Goal: Task Accomplishment & Management: Complete application form

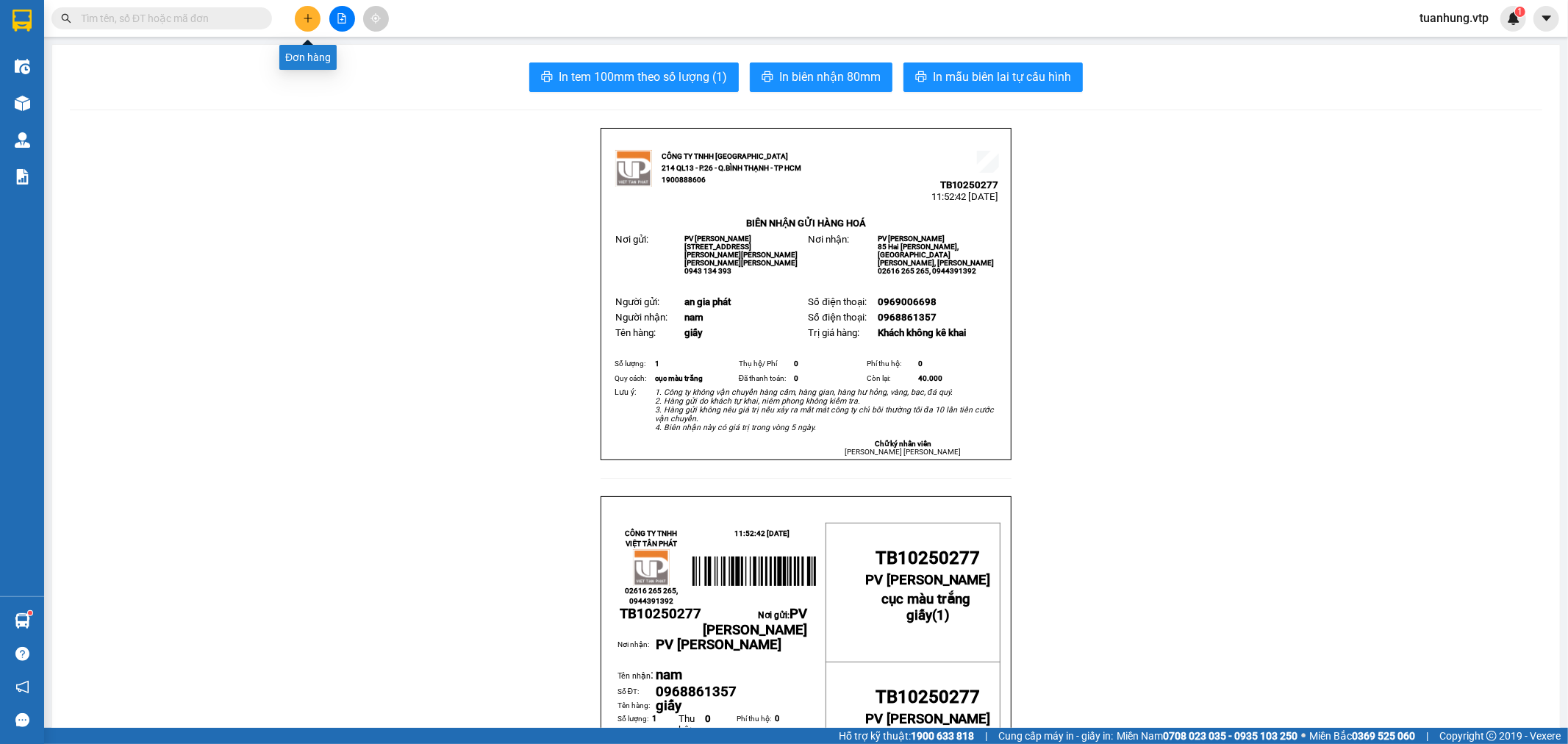
click at [312, 25] on button at bounding box center [308, 19] width 26 height 26
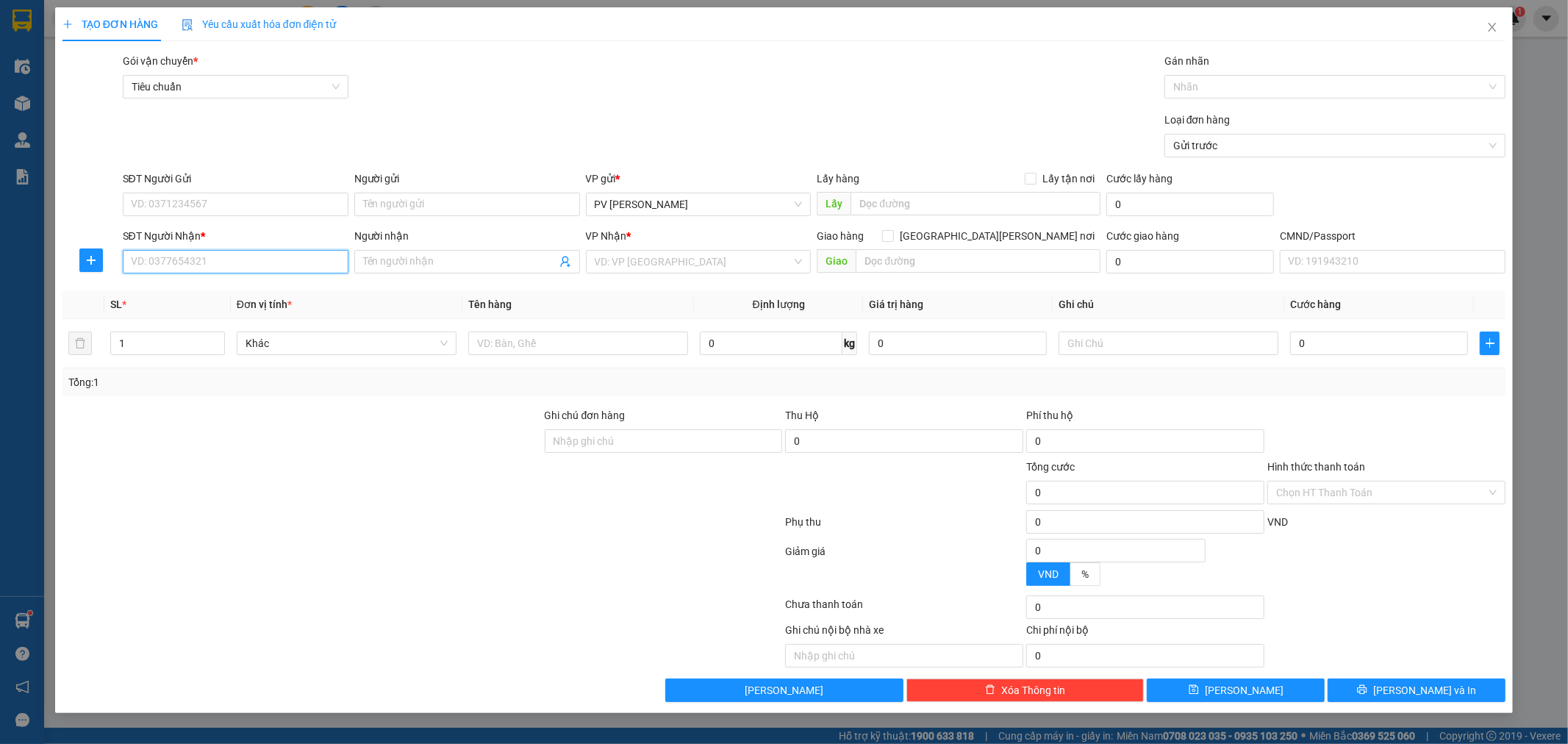
click at [281, 265] on input "SĐT Người Nhận *" at bounding box center [235, 262] width 226 height 24
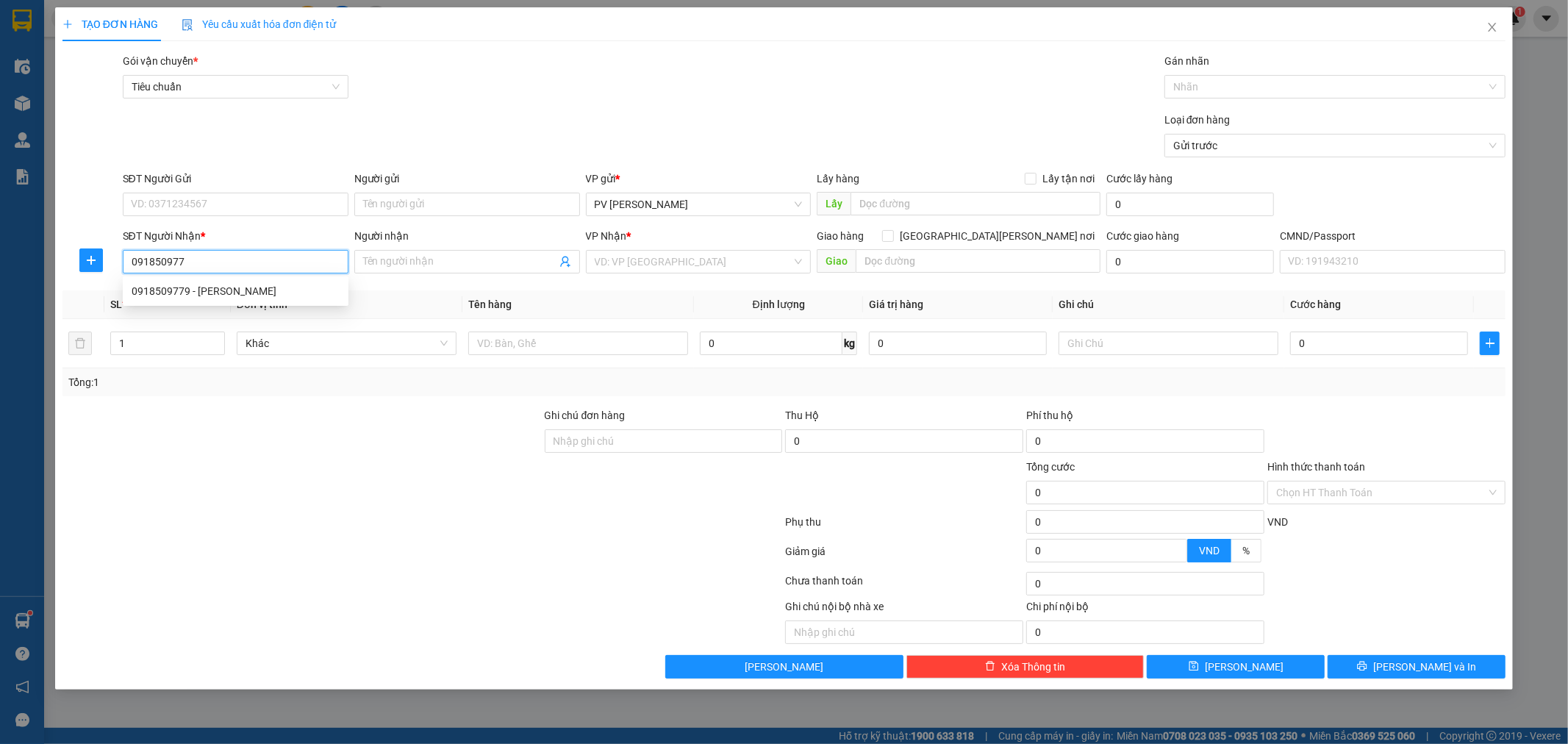
type input "0918509779"
click at [214, 294] on div "0918509779 - [PERSON_NAME]" at bounding box center [235, 291] width 208 height 16
type input "huy"
type input "0918509779"
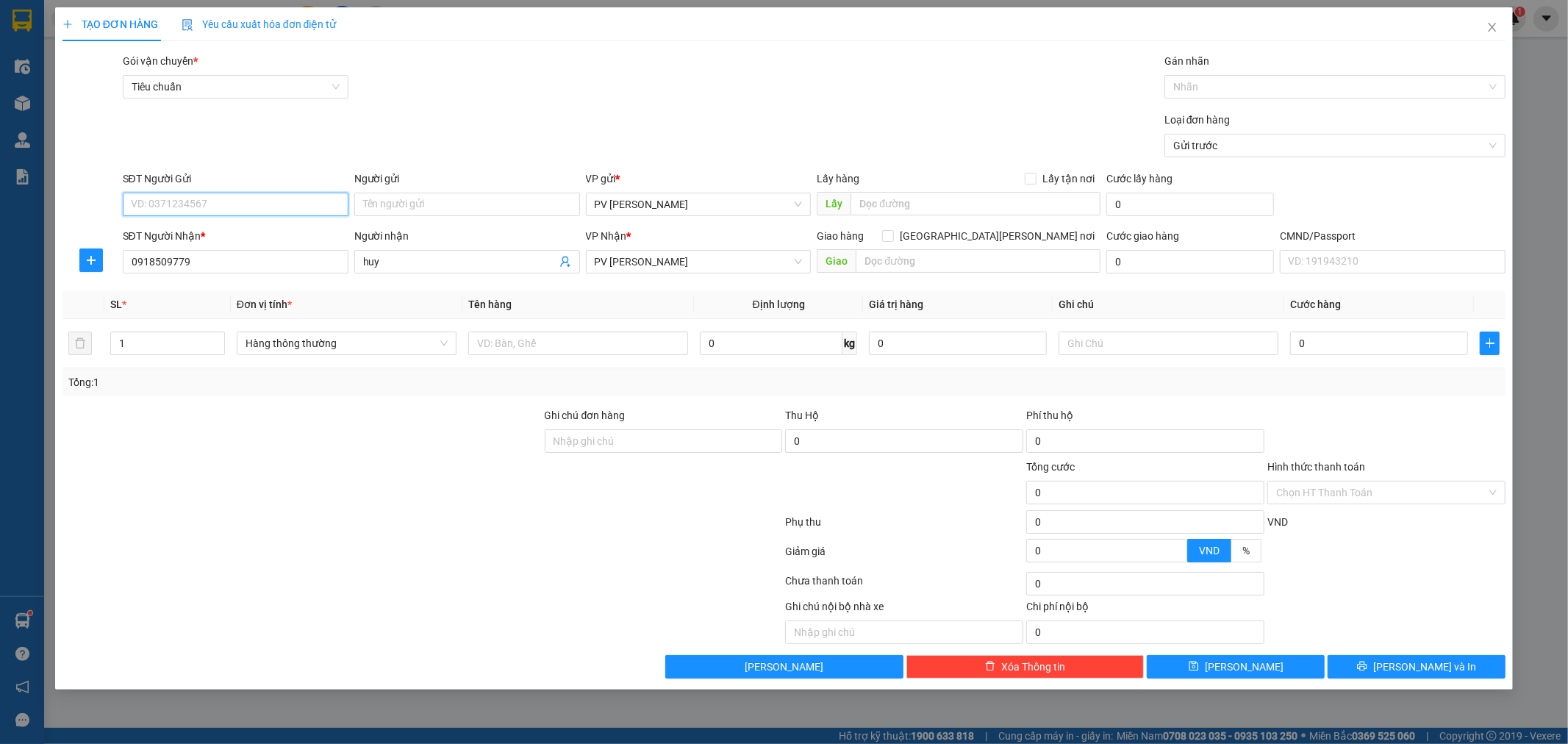
click at [265, 209] on input "SĐT Người Gửi" at bounding box center [235, 205] width 226 height 24
click at [239, 228] on div "0918132285" at bounding box center [235, 233] width 208 height 16
type input "0918132285"
click at [425, 211] on input "Người gửi" at bounding box center [467, 205] width 226 height 24
type input "quậy"
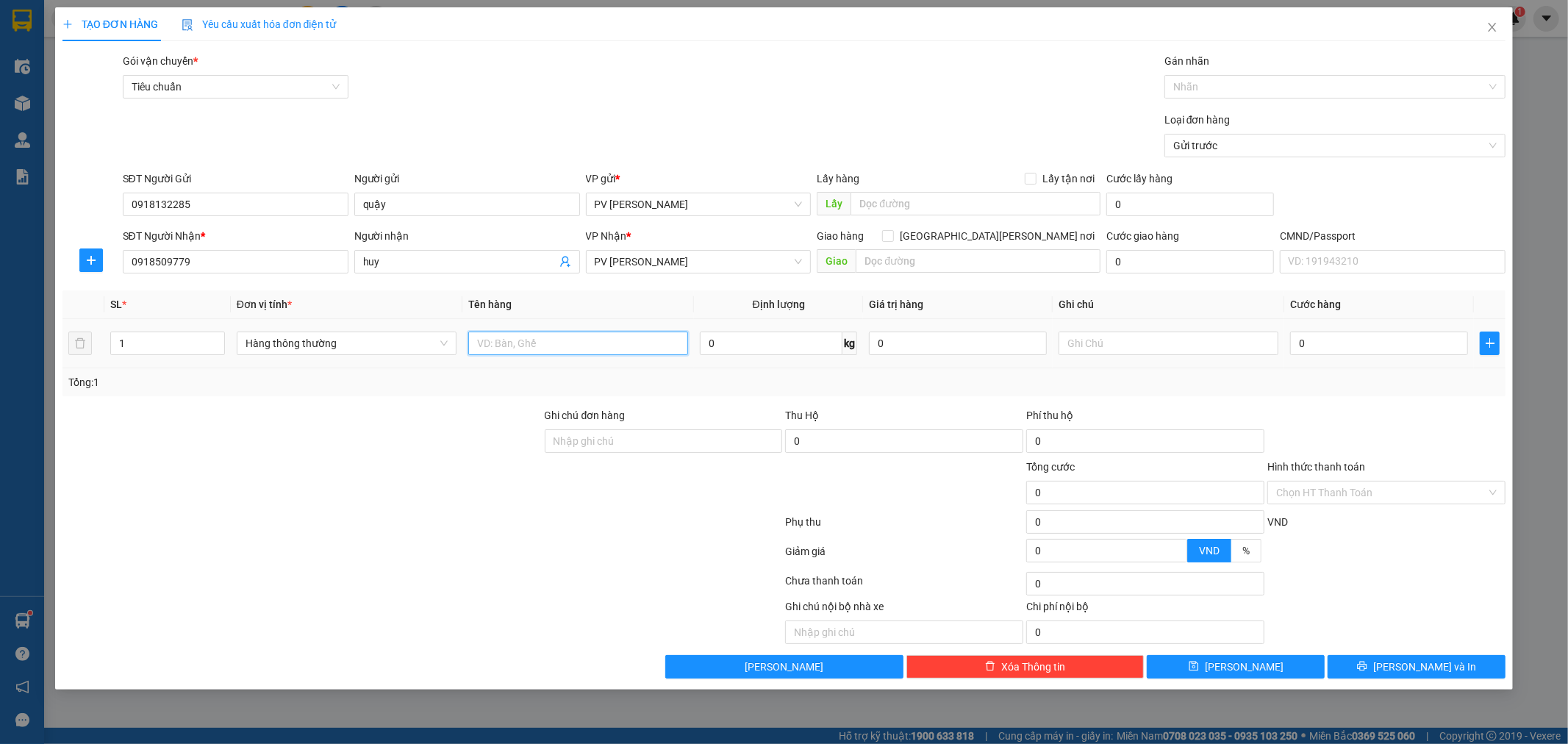
click at [594, 351] on input "text" at bounding box center [578, 343] width 220 height 24
type input "pt"
type input "h"
type input "3"
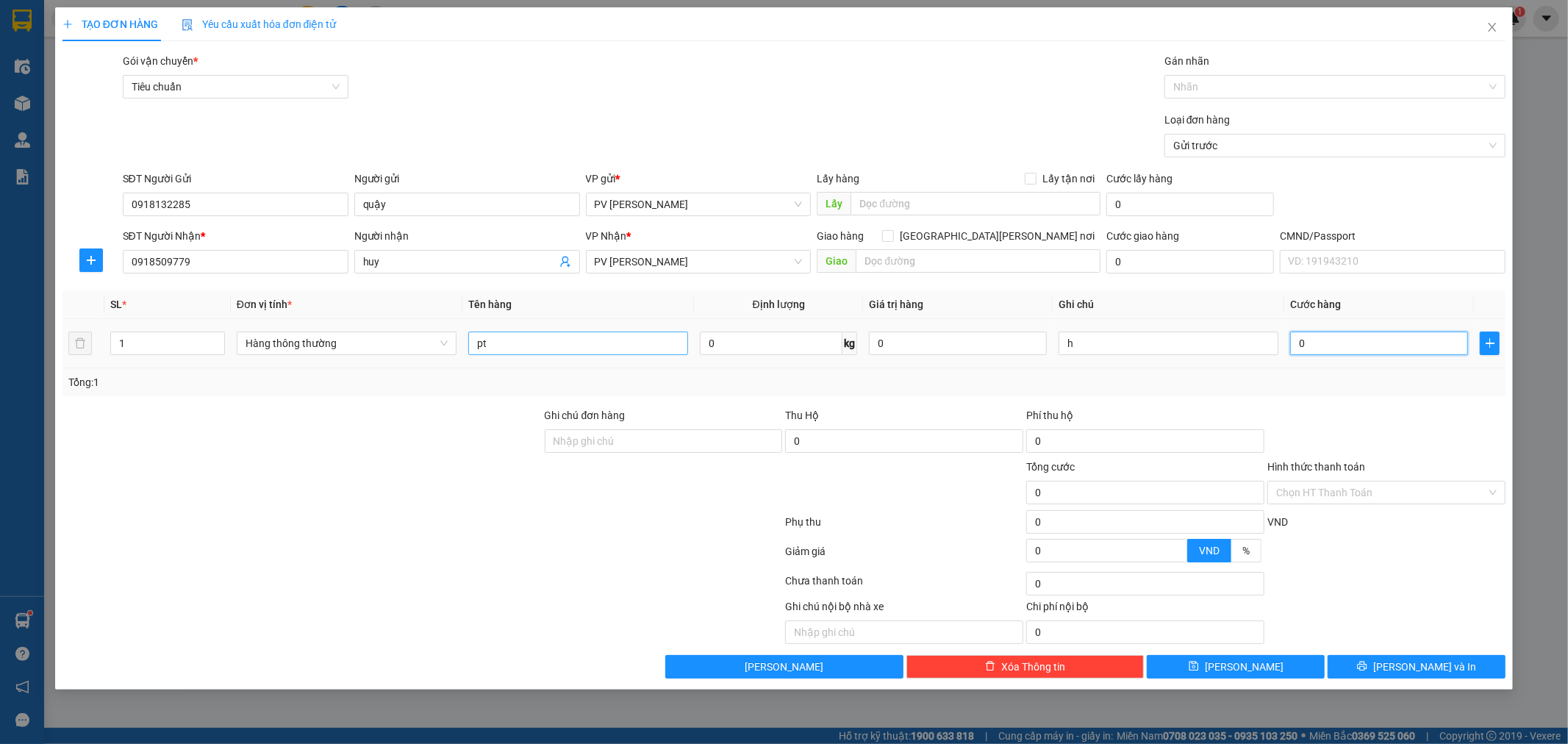
type input "3"
type input "30"
type input "300"
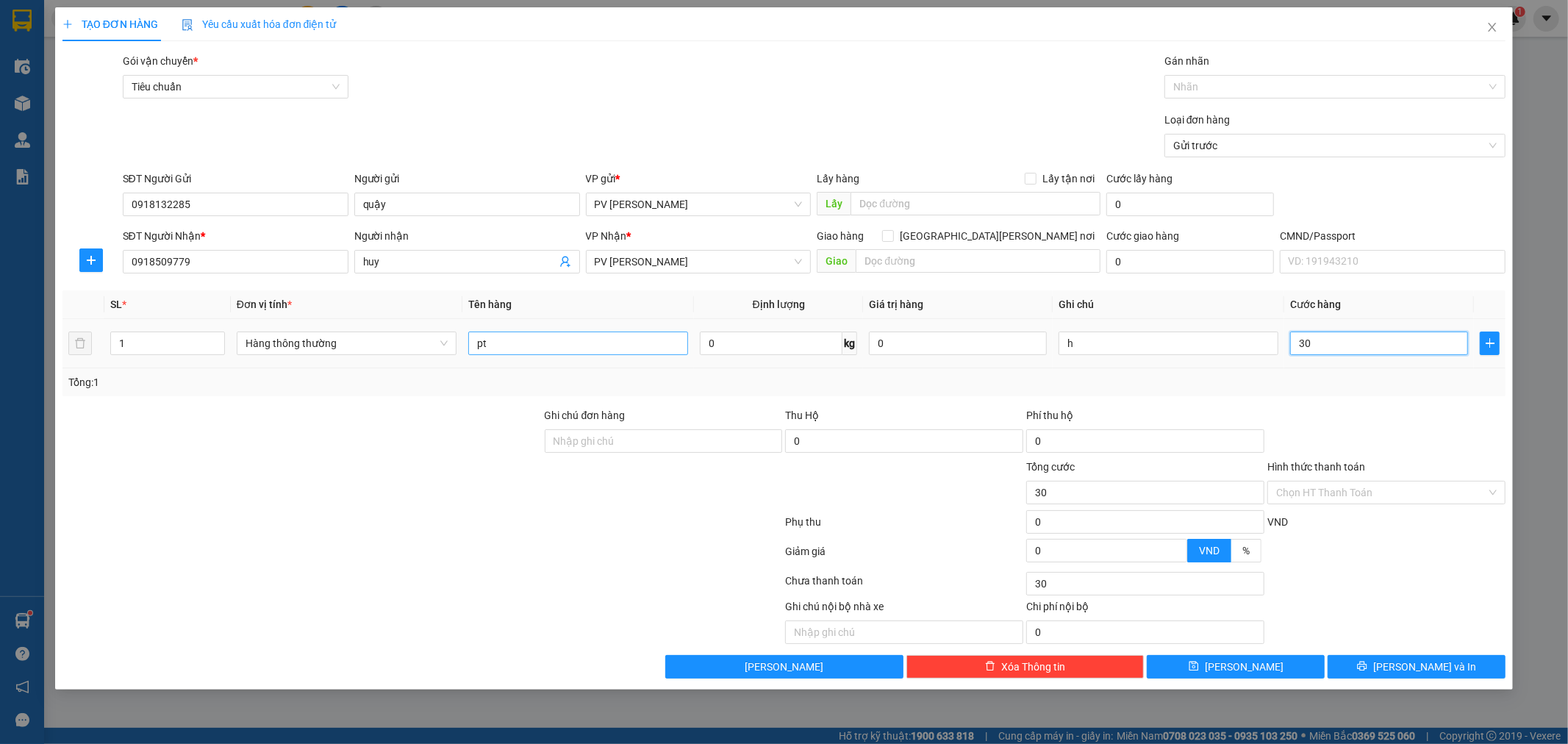
type input "300"
type input "3.000"
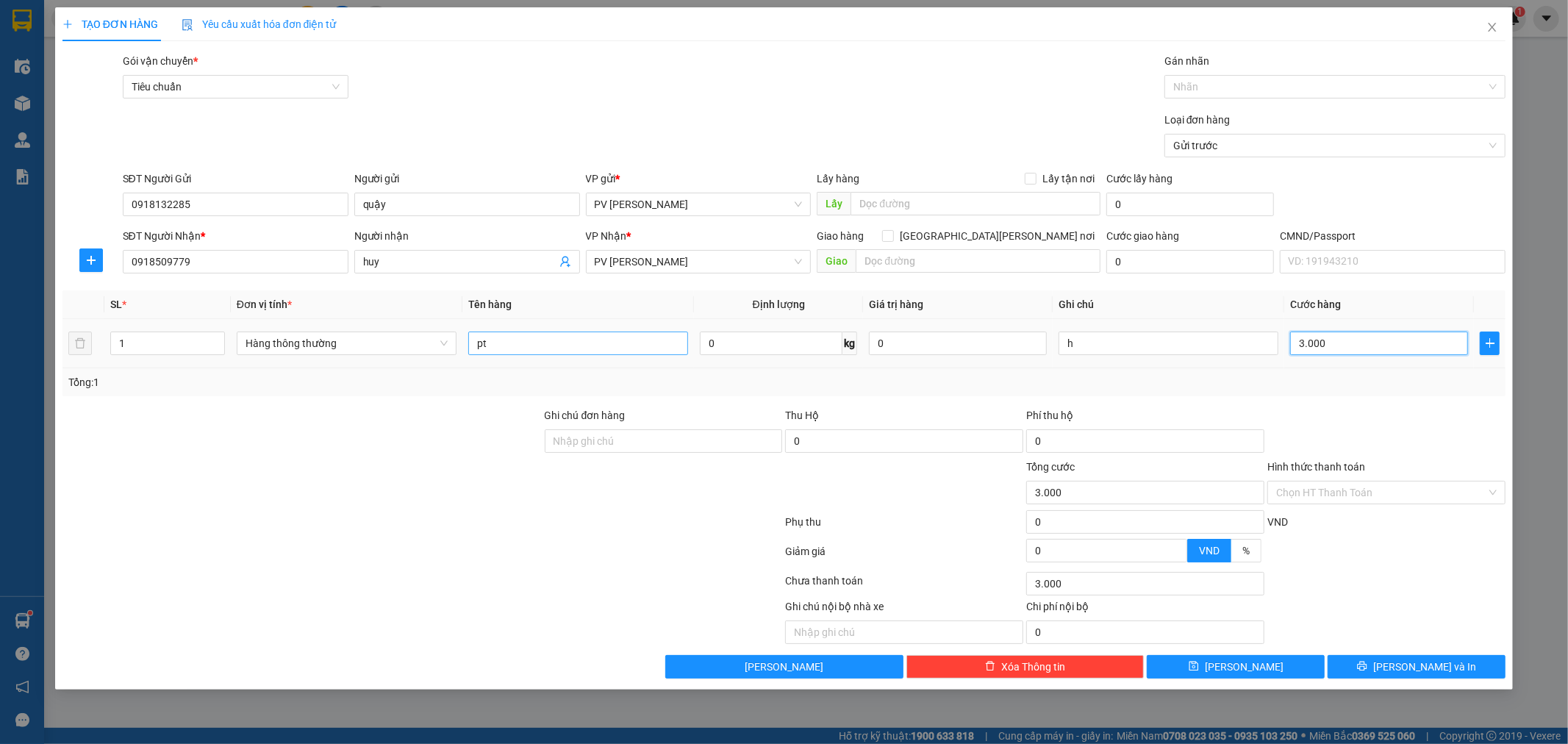
type input "30.000"
click at [952, 266] on input "text" at bounding box center [977, 261] width 244 height 24
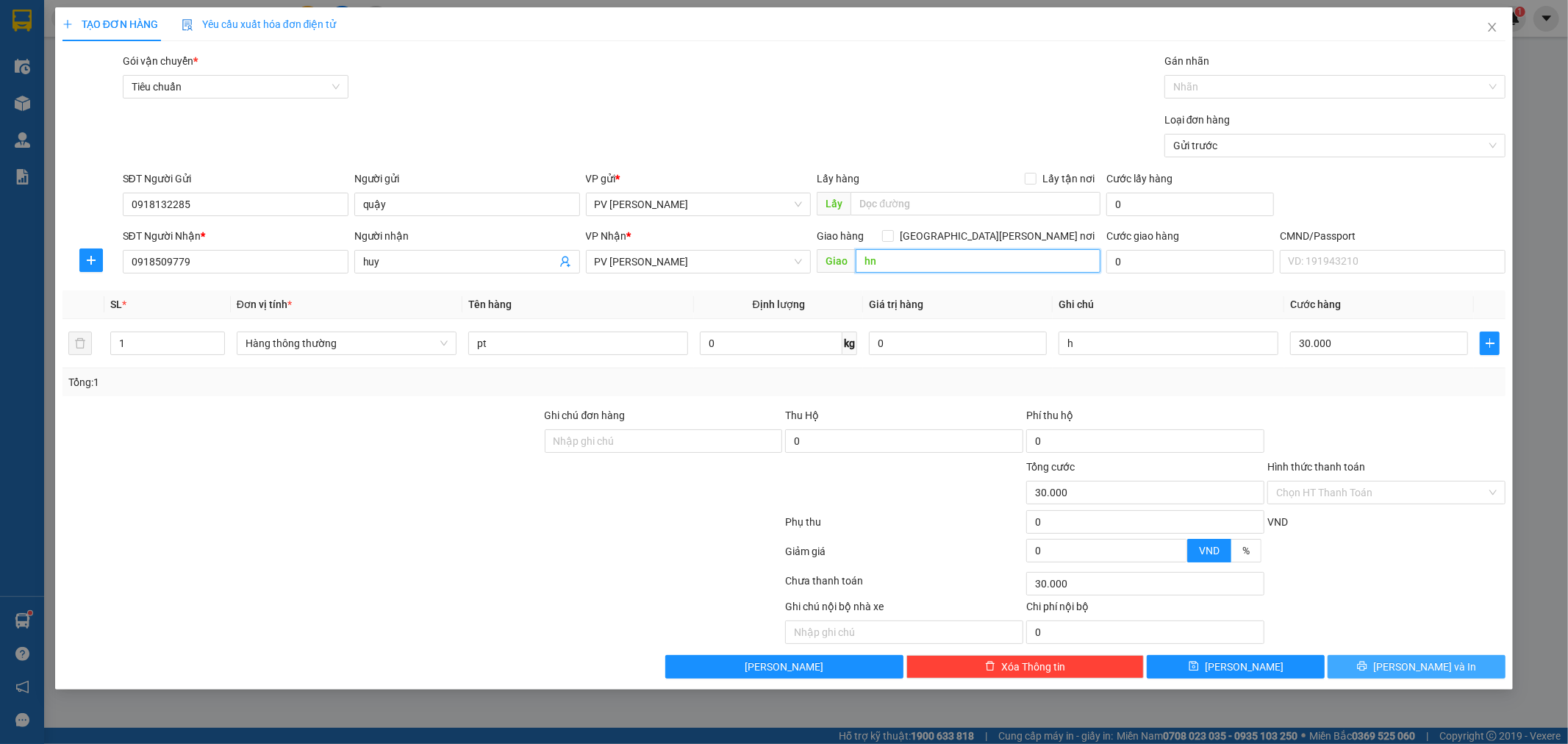
type input "hn"
click at [1416, 665] on span "[PERSON_NAME] và In" at bounding box center [1425, 667] width 103 height 16
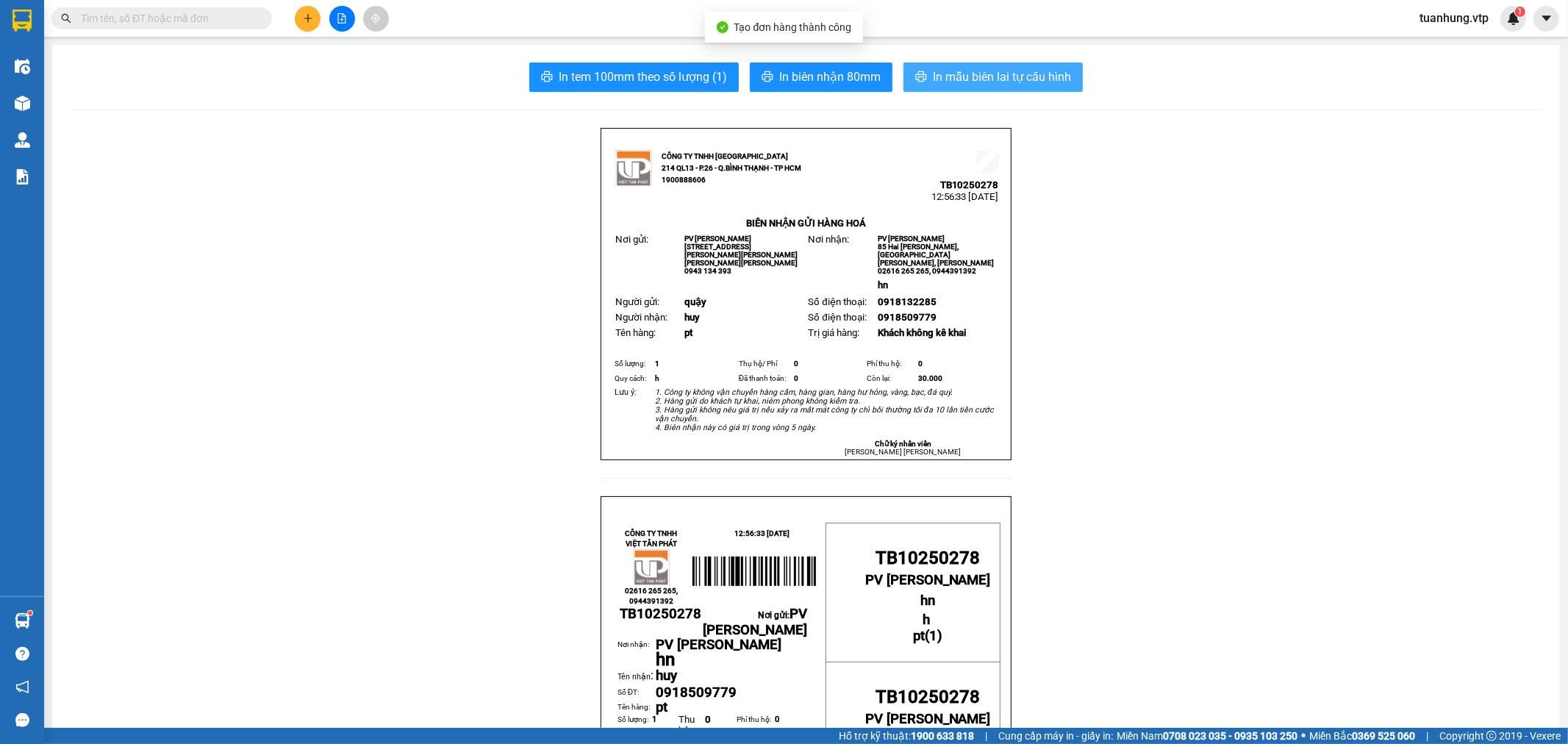
click at [1041, 79] on span "In mẫu biên lai tự cấu hình" at bounding box center [1002, 76] width 138 height 19
click at [305, 17] on icon "plus" at bounding box center [308, 18] width 10 height 10
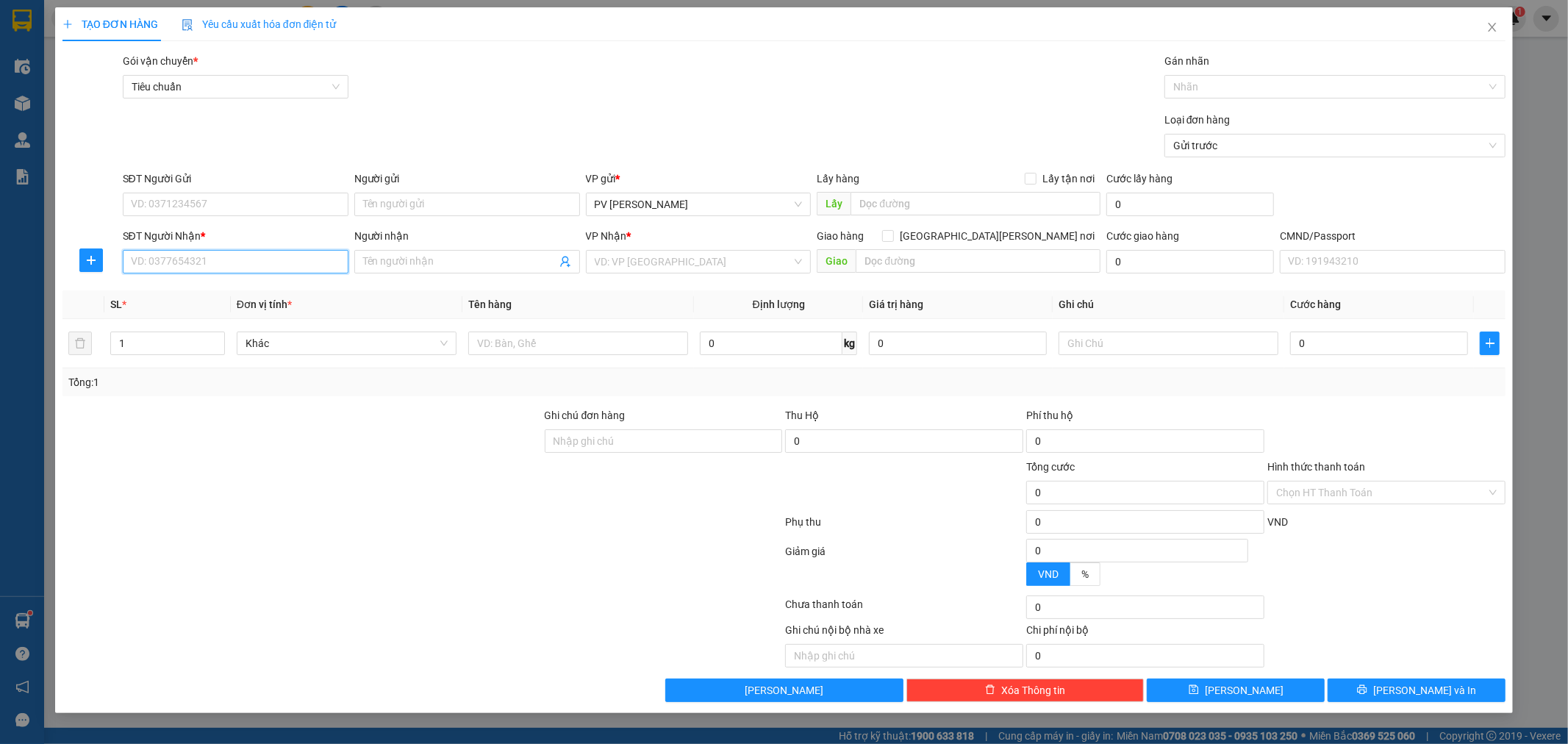
click at [218, 257] on input "SĐT Người Nhận *" at bounding box center [235, 262] width 226 height 24
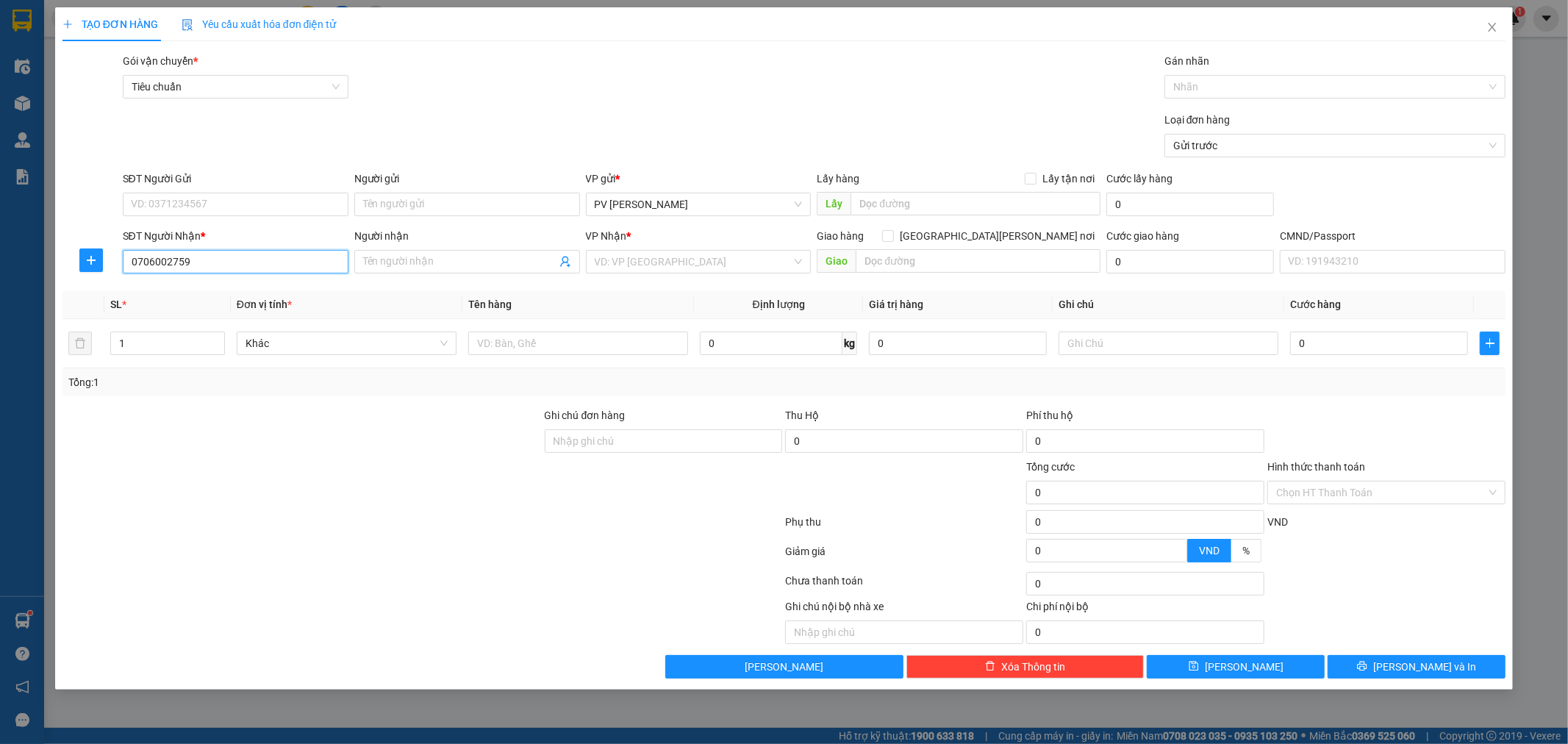
type input "0706002759"
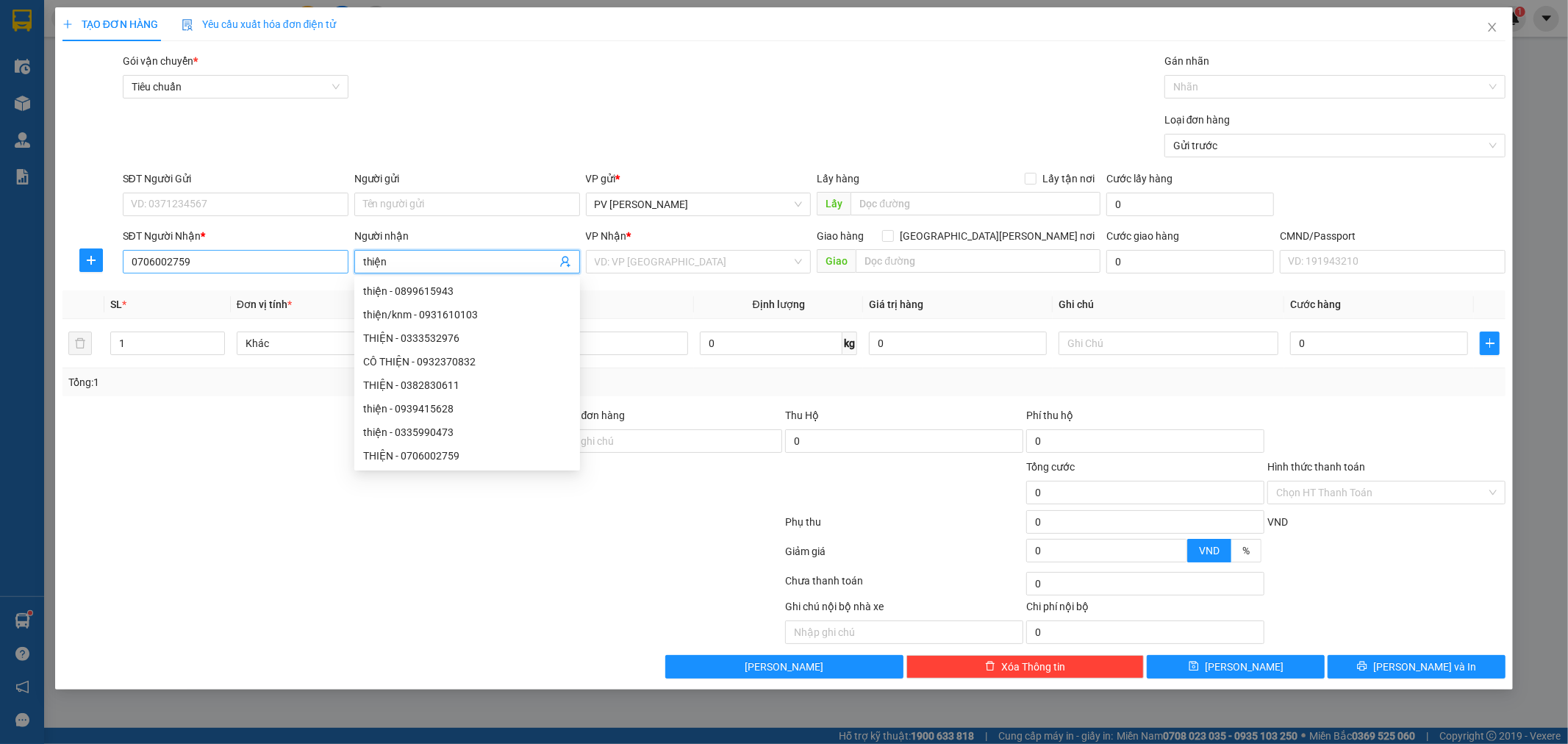
type input "thiện"
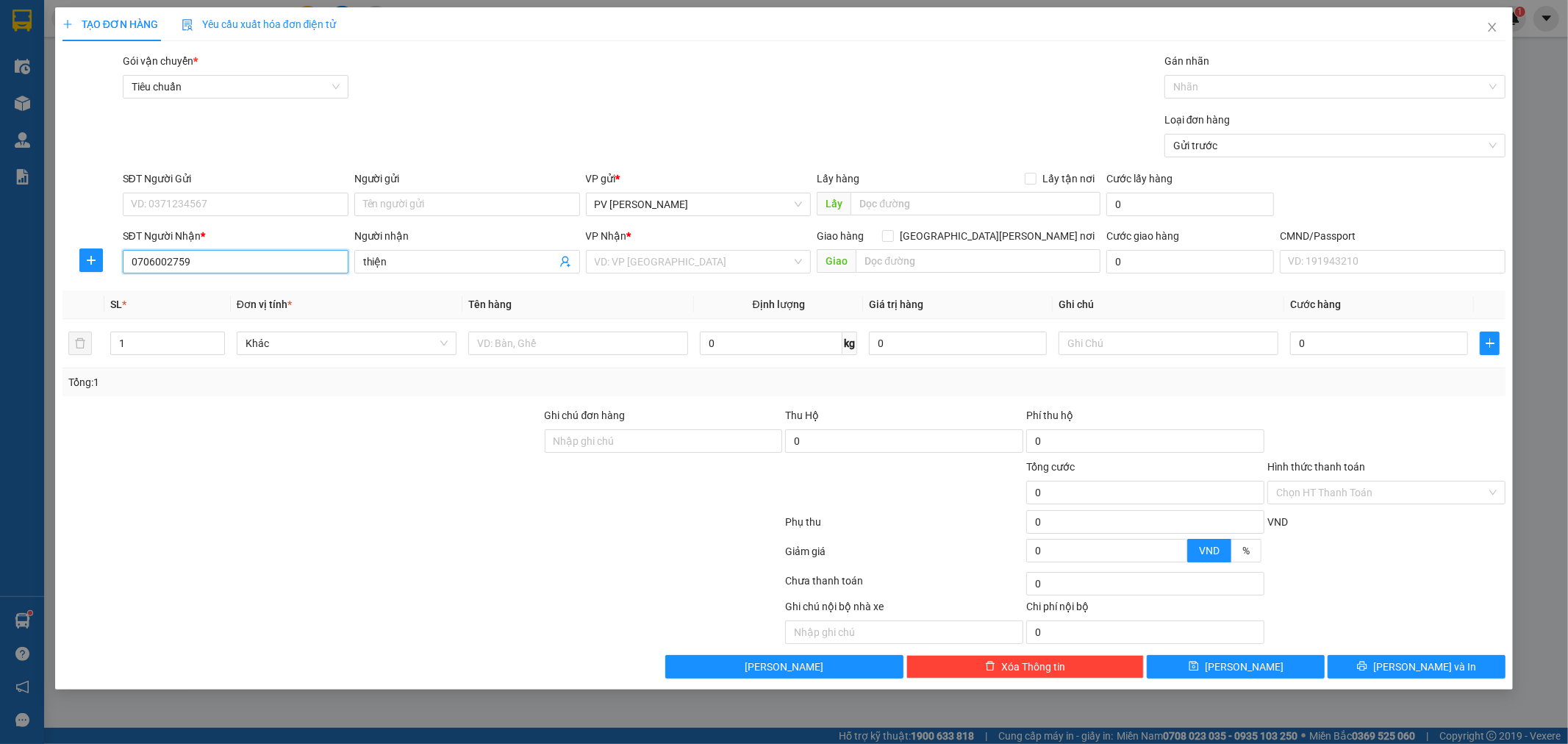
drag, startPoint x: 201, startPoint y: 260, endPoint x: 72, endPoint y: 285, distance: 131.4
click at [72, 285] on div "Transit Pickup Surcharge Ids Transit Deliver Surcharge Ids Transit Deliver Surc…" at bounding box center [784, 366] width 1444 height 625
click at [233, 208] on input "SĐT Người Gửi" at bounding box center [235, 205] width 226 height 24
paste input "0706002759"
type input "0706002759"
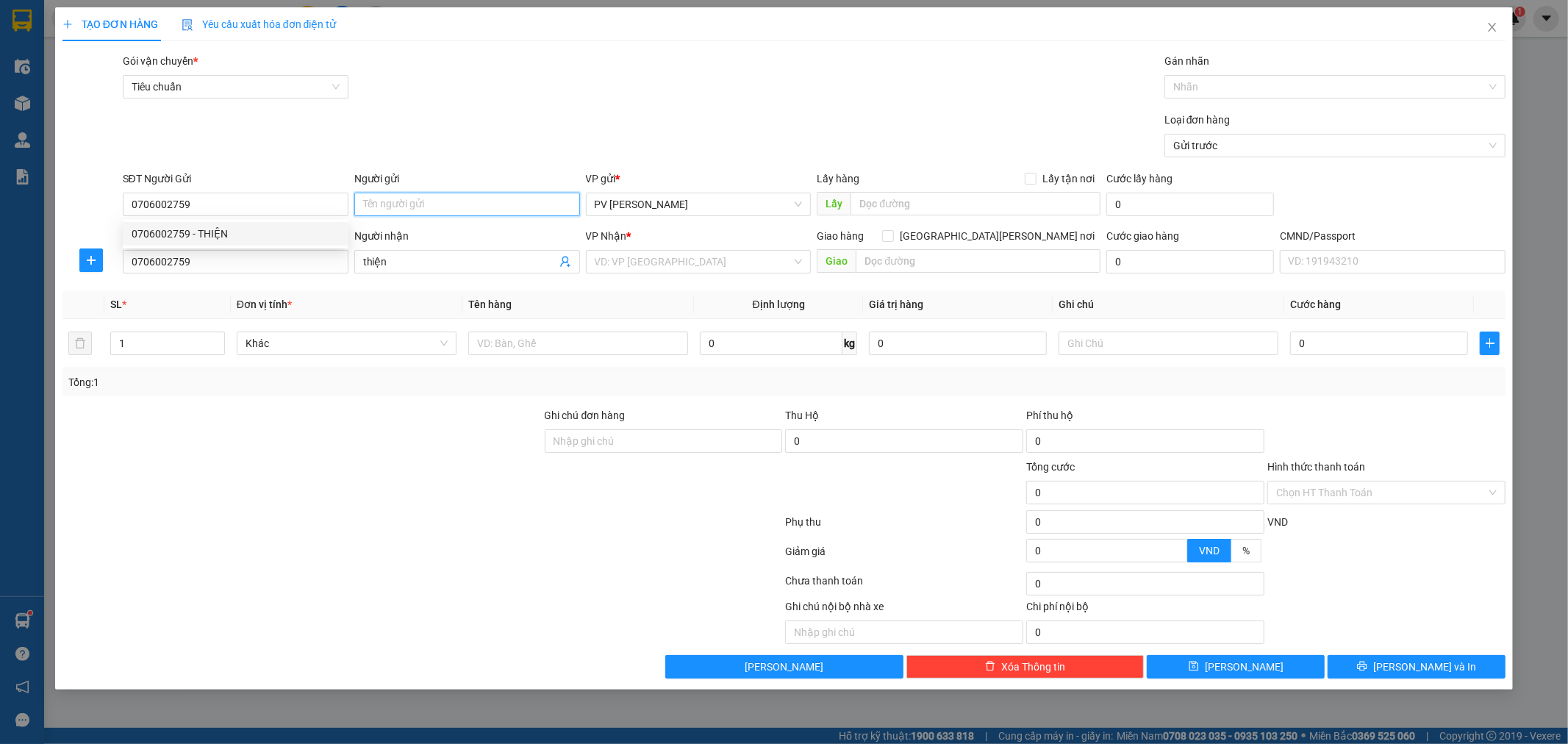
click at [398, 209] on input "Người gửi" at bounding box center [467, 205] width 226 height 24
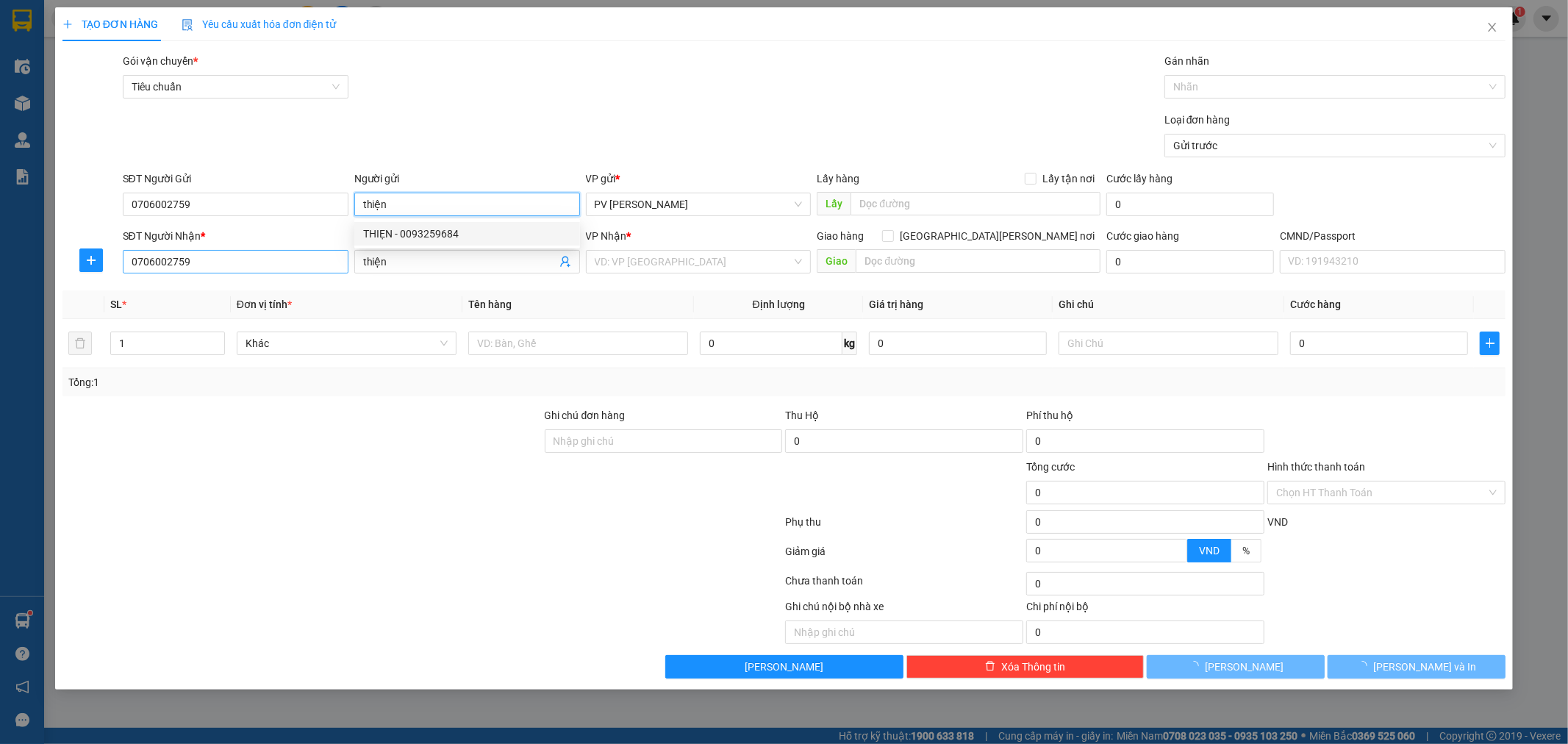
type input "thiện"
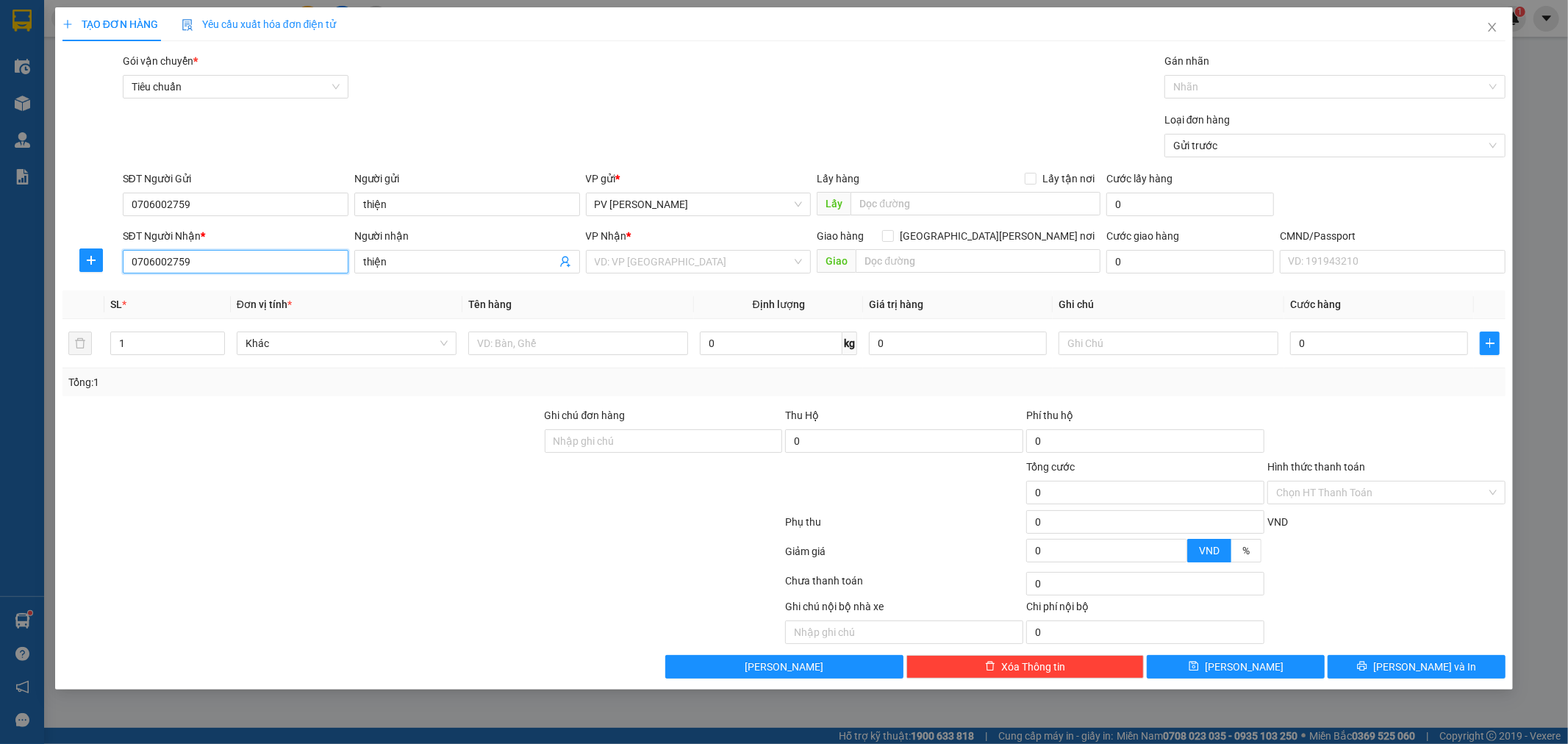
drag, startPoint x: 262, startPoint y: 270, endPoint x: 113, endPoint y: 305, distance: 153.1
click at [113, 305] on div "Transit Pickup Surcharge Ids Transit Deliver Surcharge Ids Transit Deliver Surc…" at bounding box center [784, 366] width 1444 height 625
type input "0772679938"
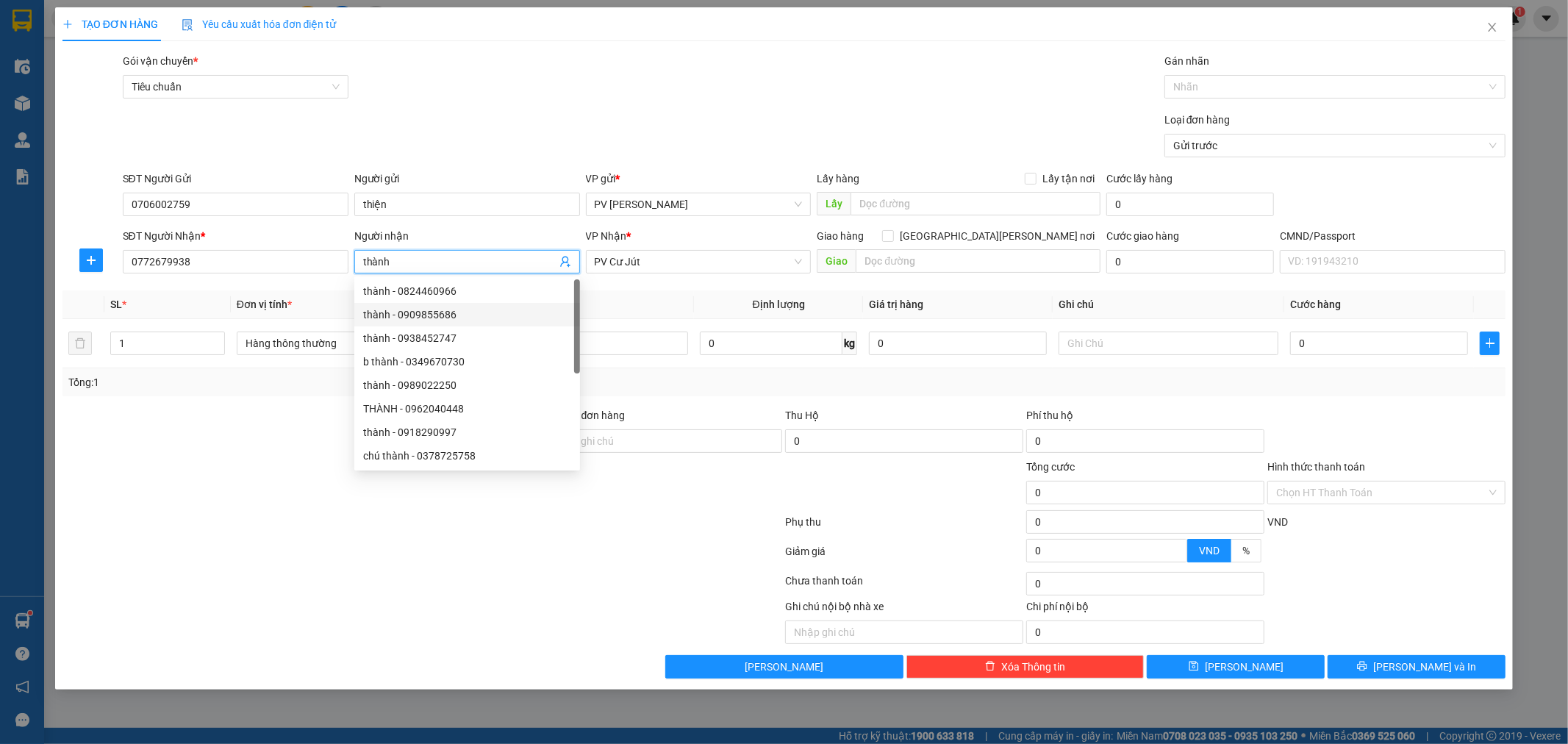
type input "thành"
click at [238, 471] on div at bounding box center [303, 485] width 483 height 51
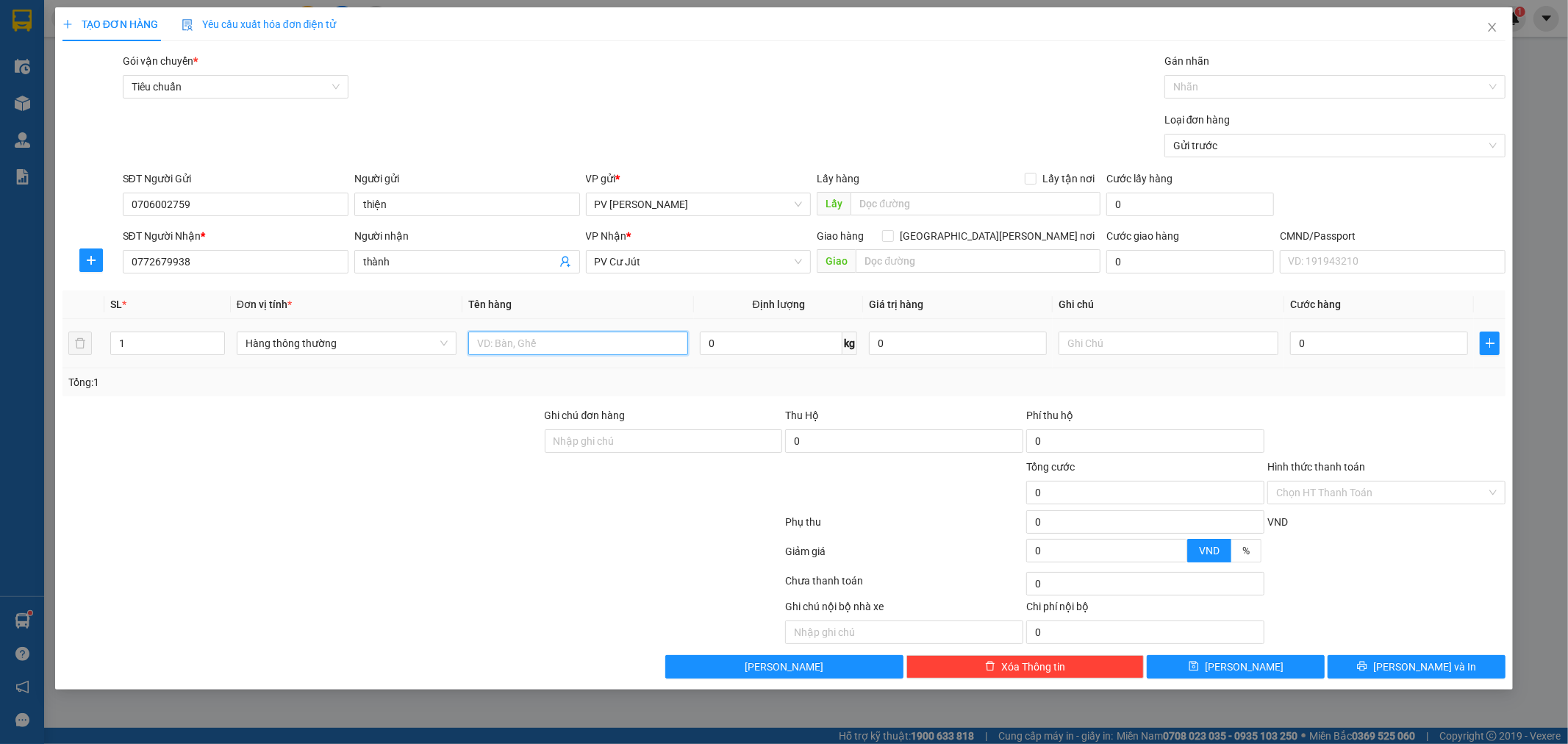
click at [592, 351] on input "text" at bounding box center [578, 343] width 220 height 24
type input "d"
type input "đồ dùng"
click at [124, 349] on input "1" at bounding box center [167, 343] width 113 height 22
type input "2"
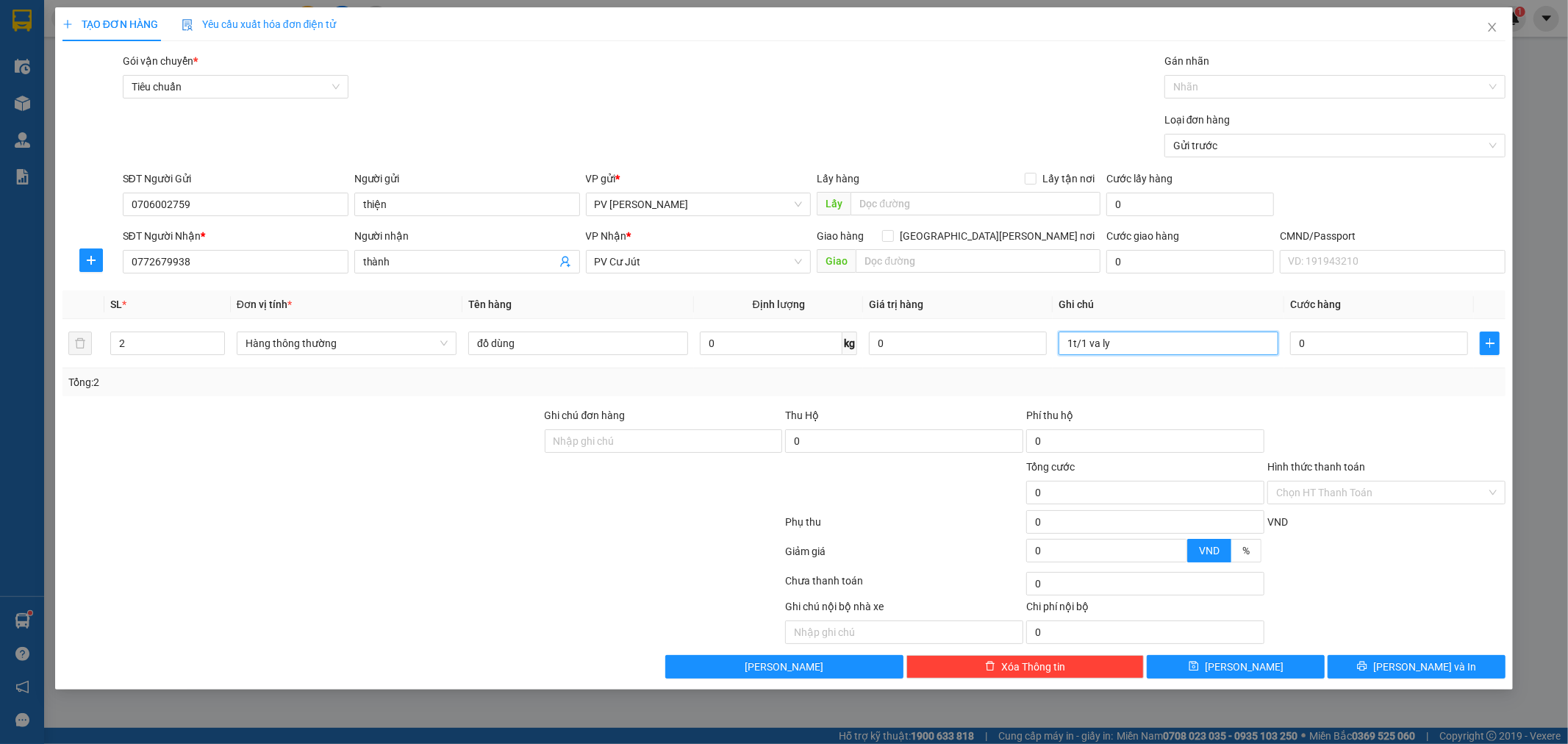
type input "1t/1 va ly"
type input "1"
type input "13"
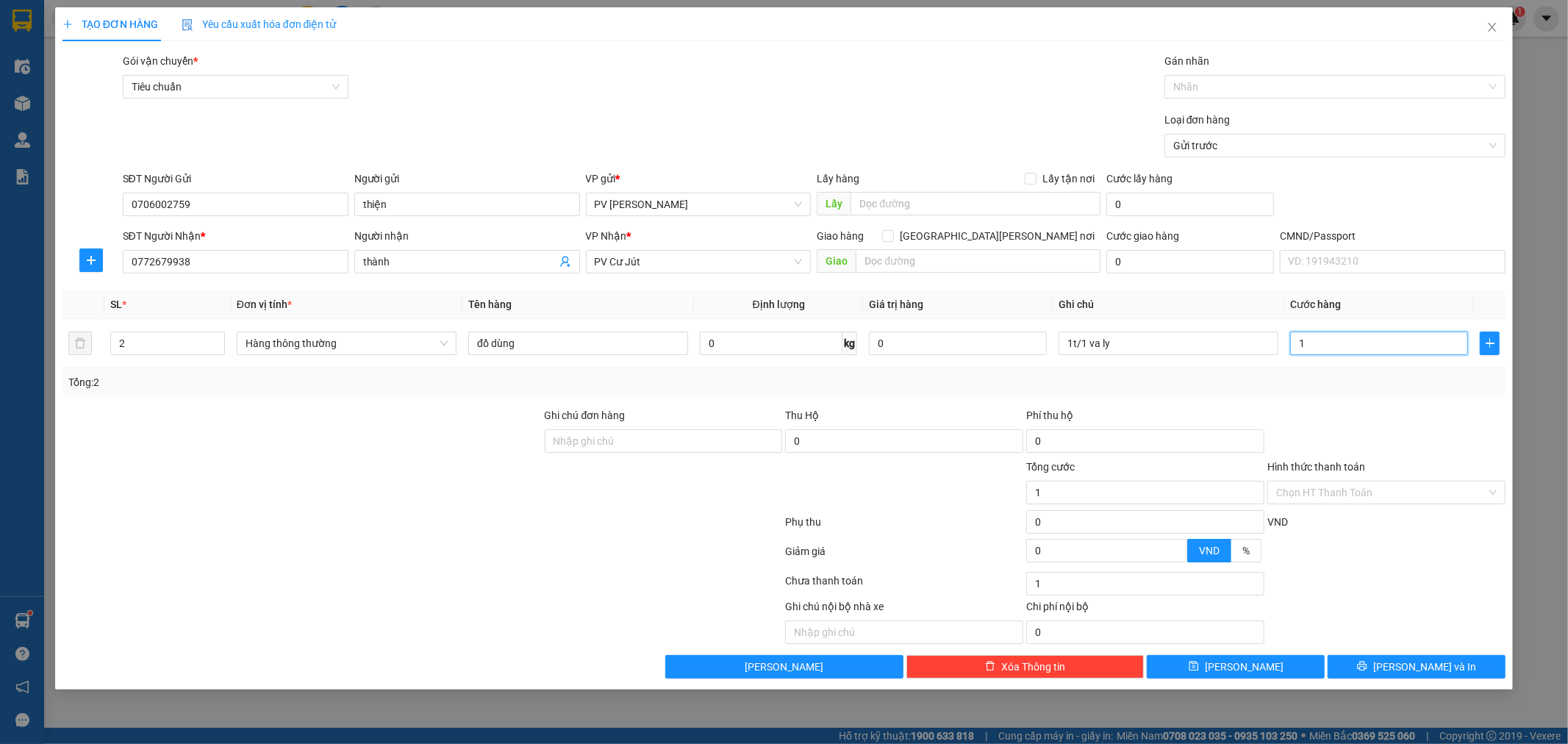
type input "13"
type input "130"
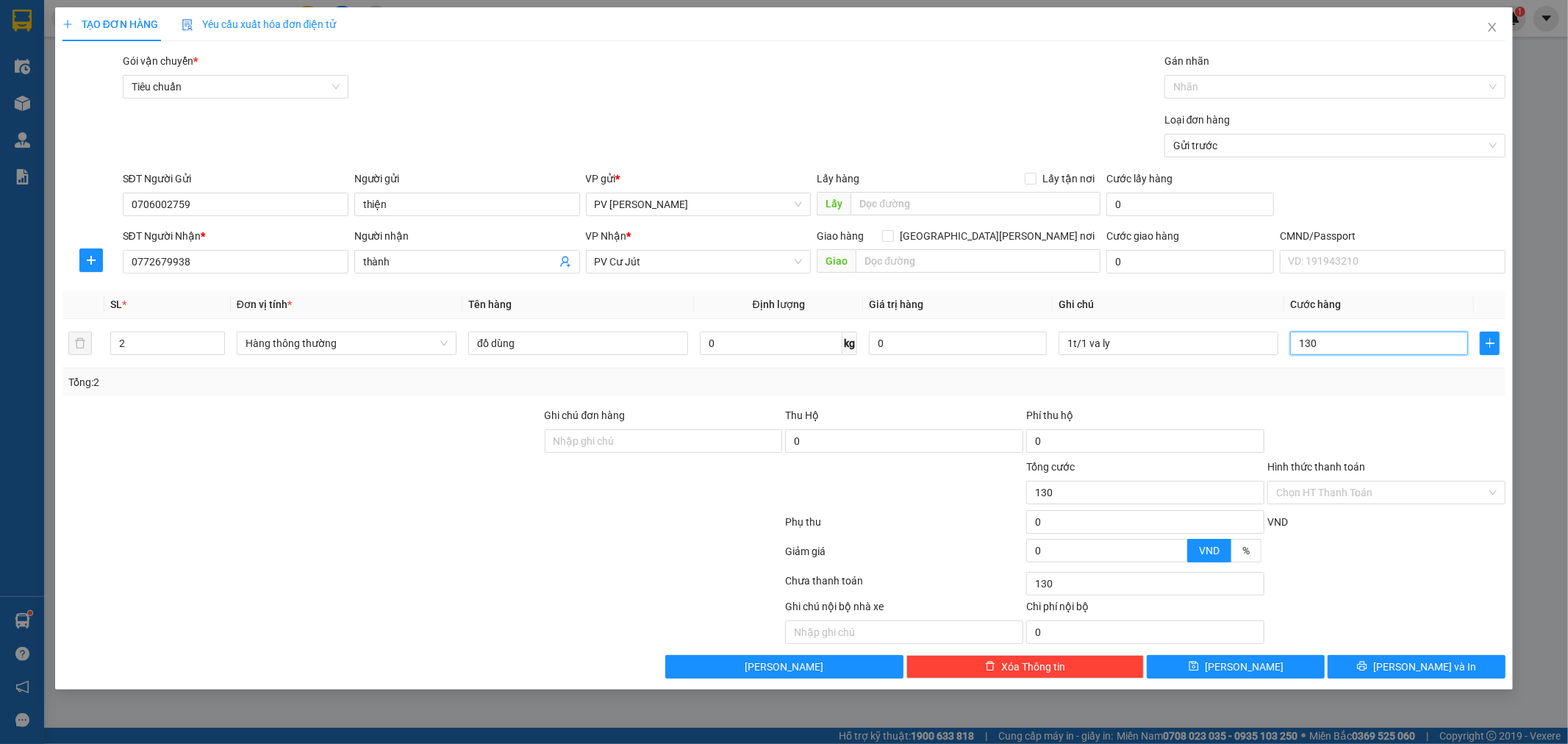
type input "1.300"
type input "13.000"
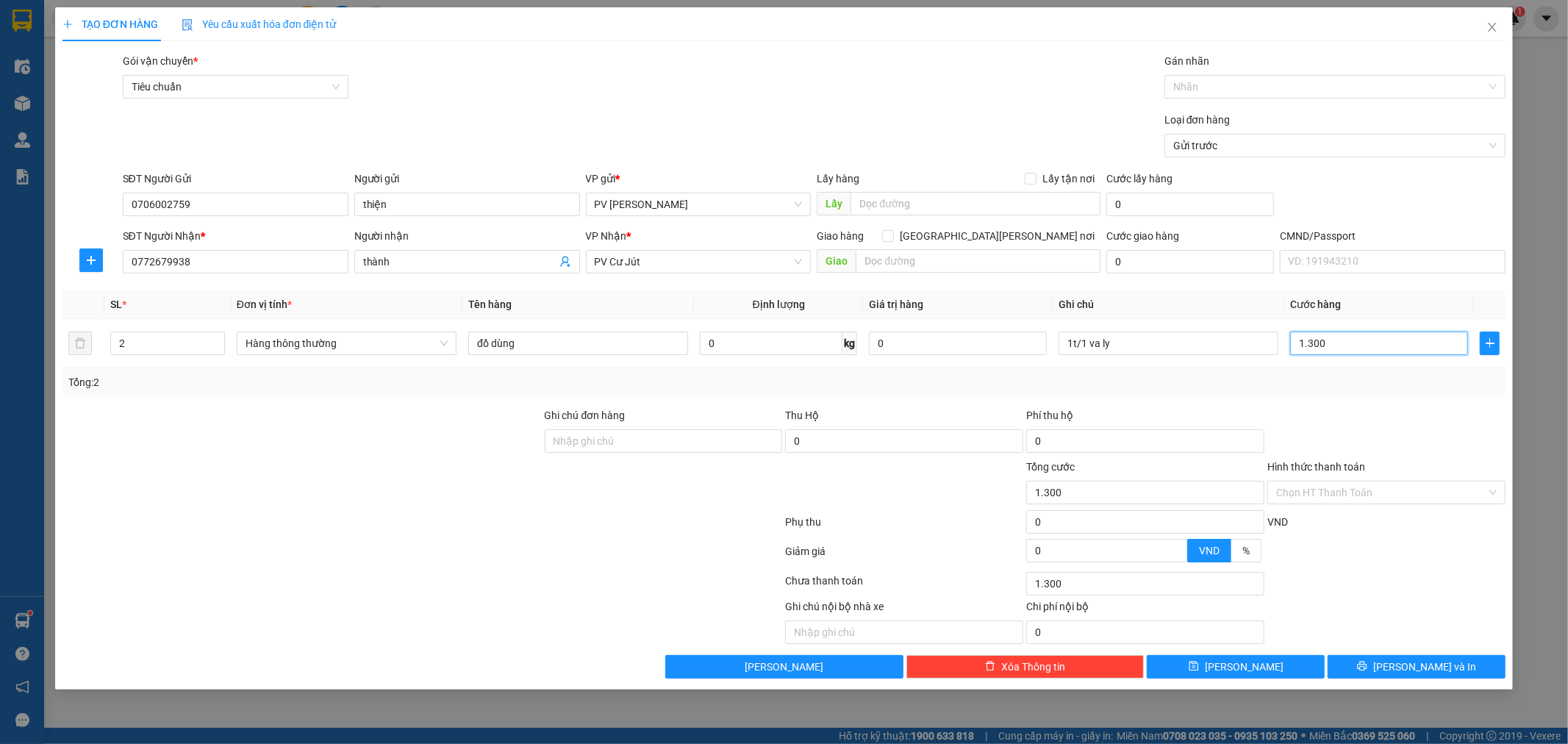
type input "13.000"
type input "130.000"
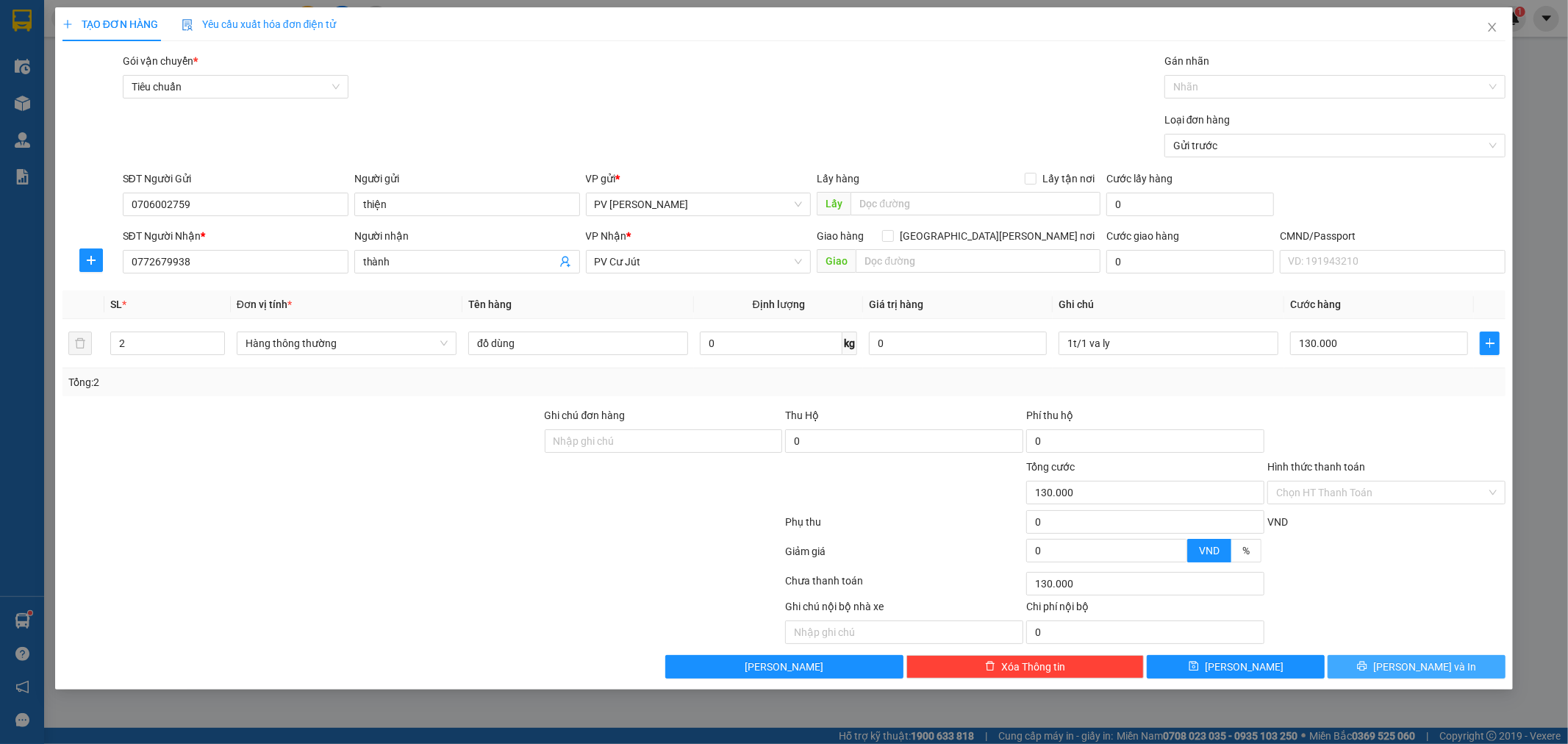
click at [1401, 663] on button "[PERSON_NAME] và In" at bounding box center [1417, 667] width 178 height 24
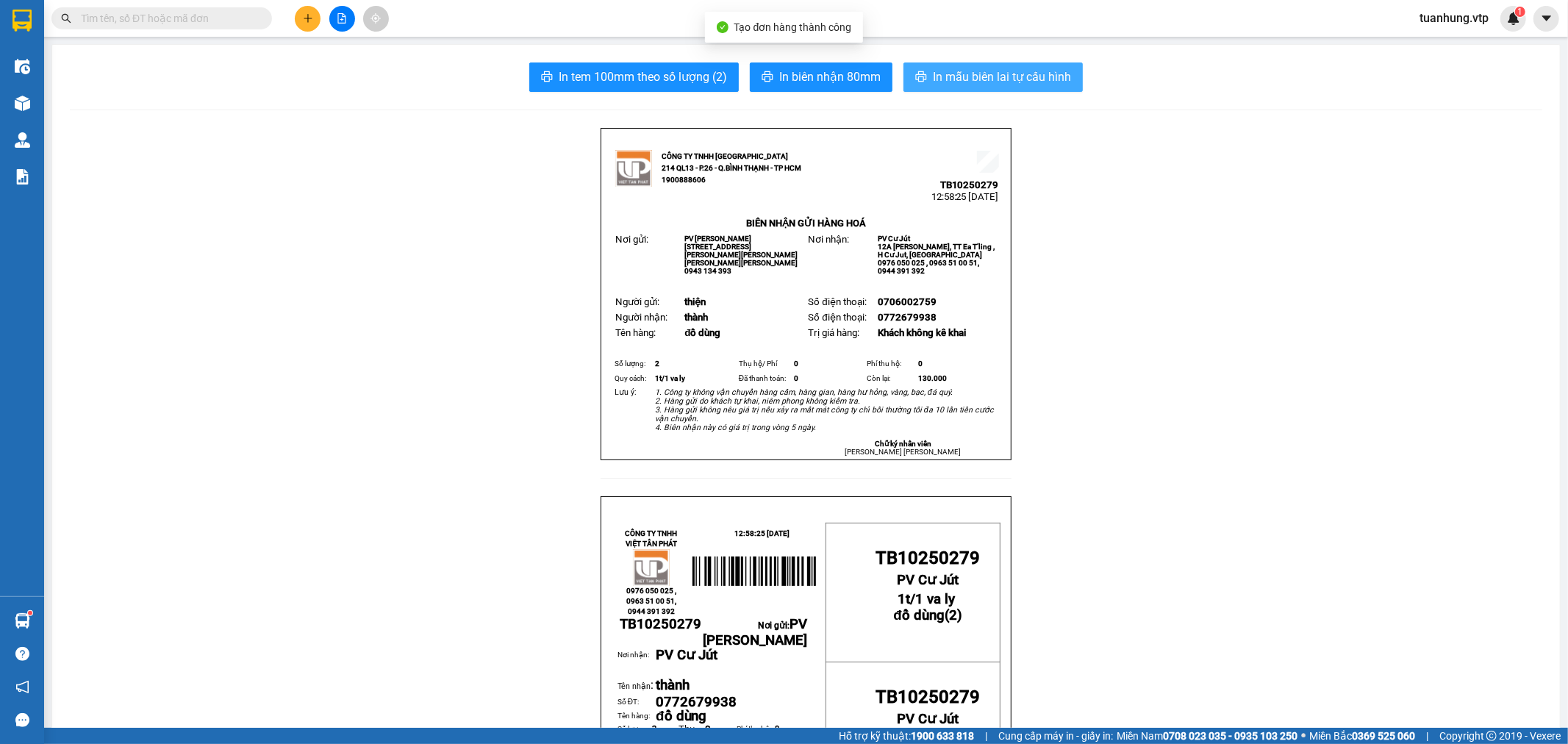
click at [1013, 82] on span "In mẫu biên lai tự cấu hình" at bounding box center [1002, 76] width 138 height 19
click at [310, 11] on button at bounding box center [308, 19] width 26 height 26
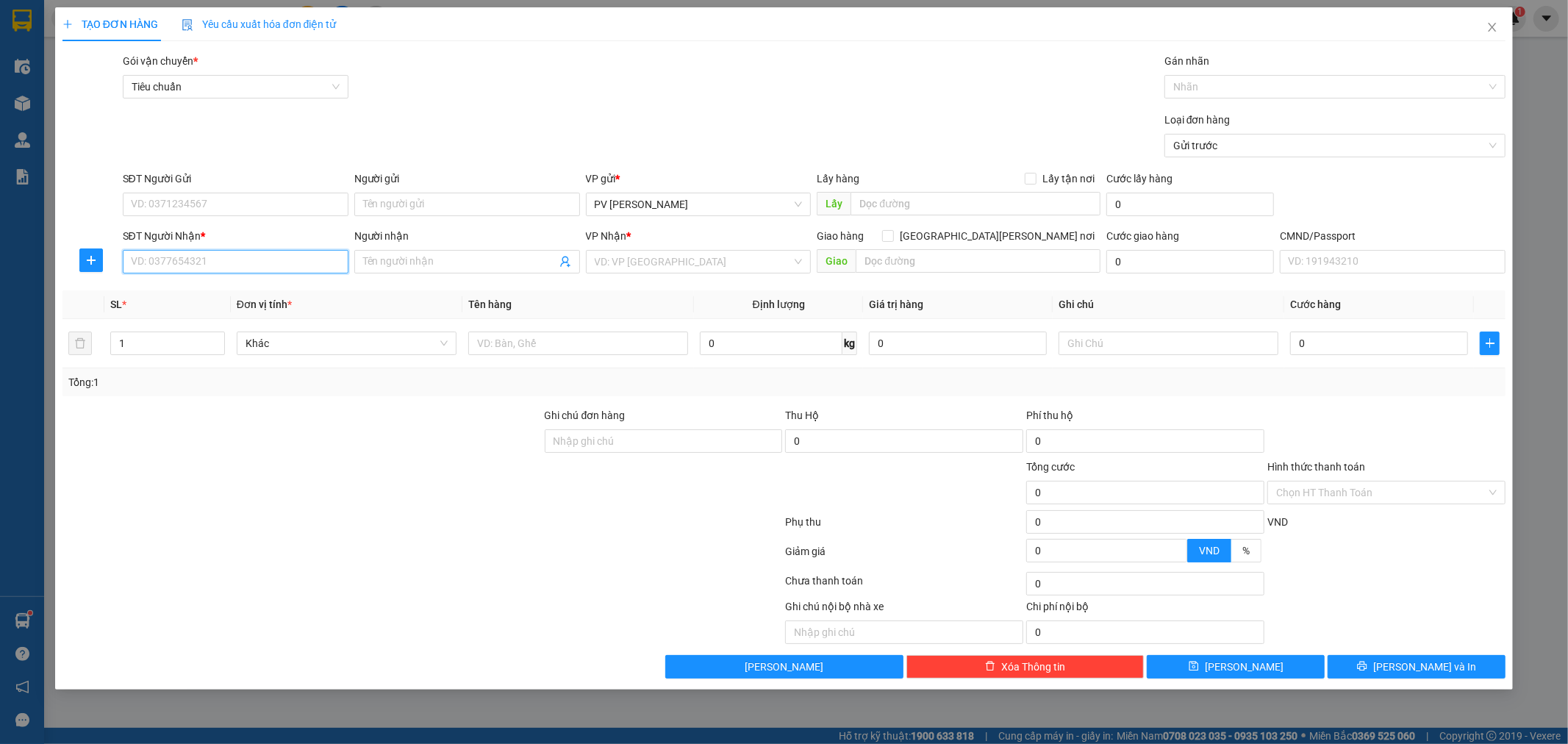
click at [302, 262] on input "SĐT Người Nhận *" at bounding box center [235, 262] width 226 height 24
click at [259, 294] on div "0982033245 - [PERSON_NAME]" at bounding box center [235, 291] width 208 height 16
type input "0982033245"
type input "hương"
checkbox input "true"
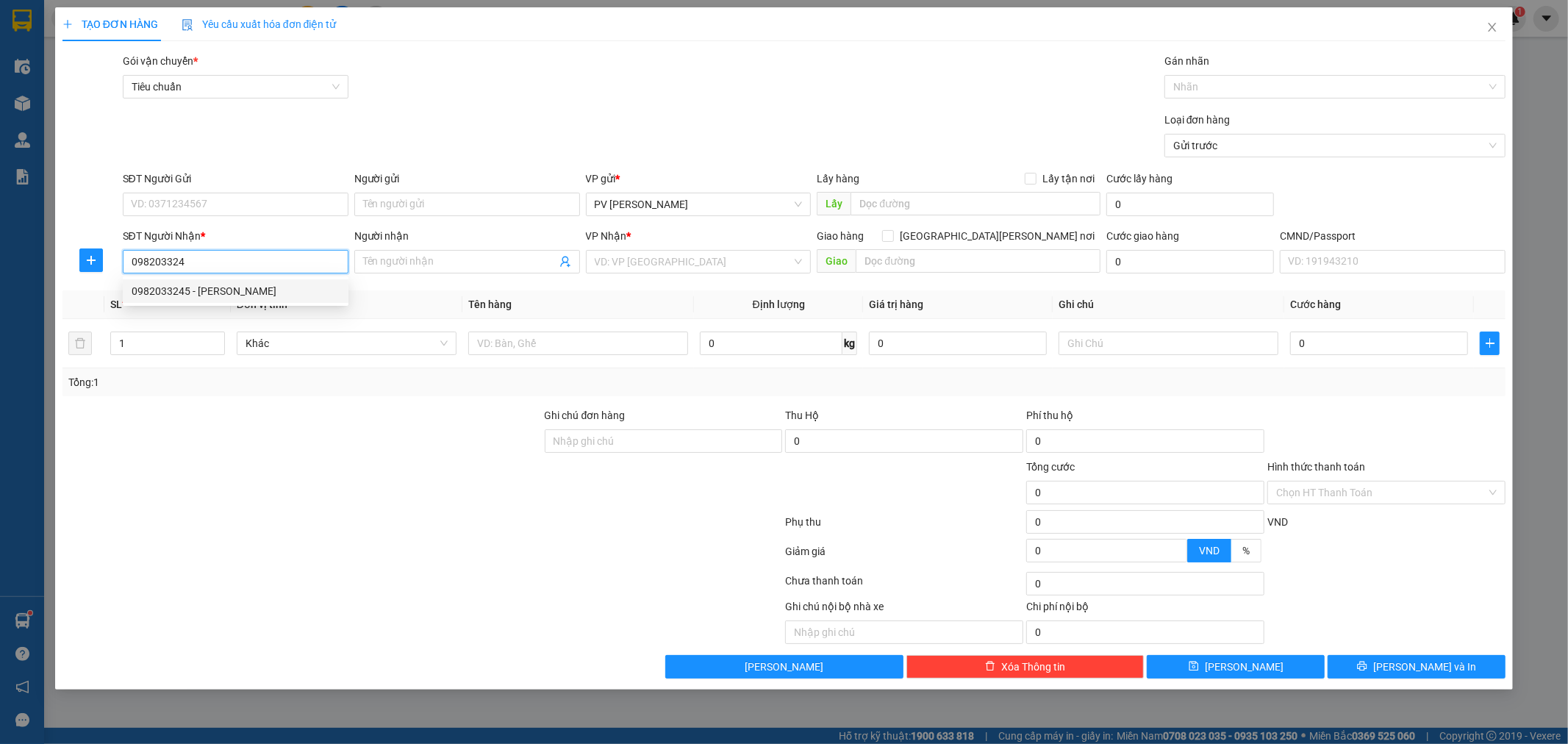
type input "GTN"
type input "60.000"
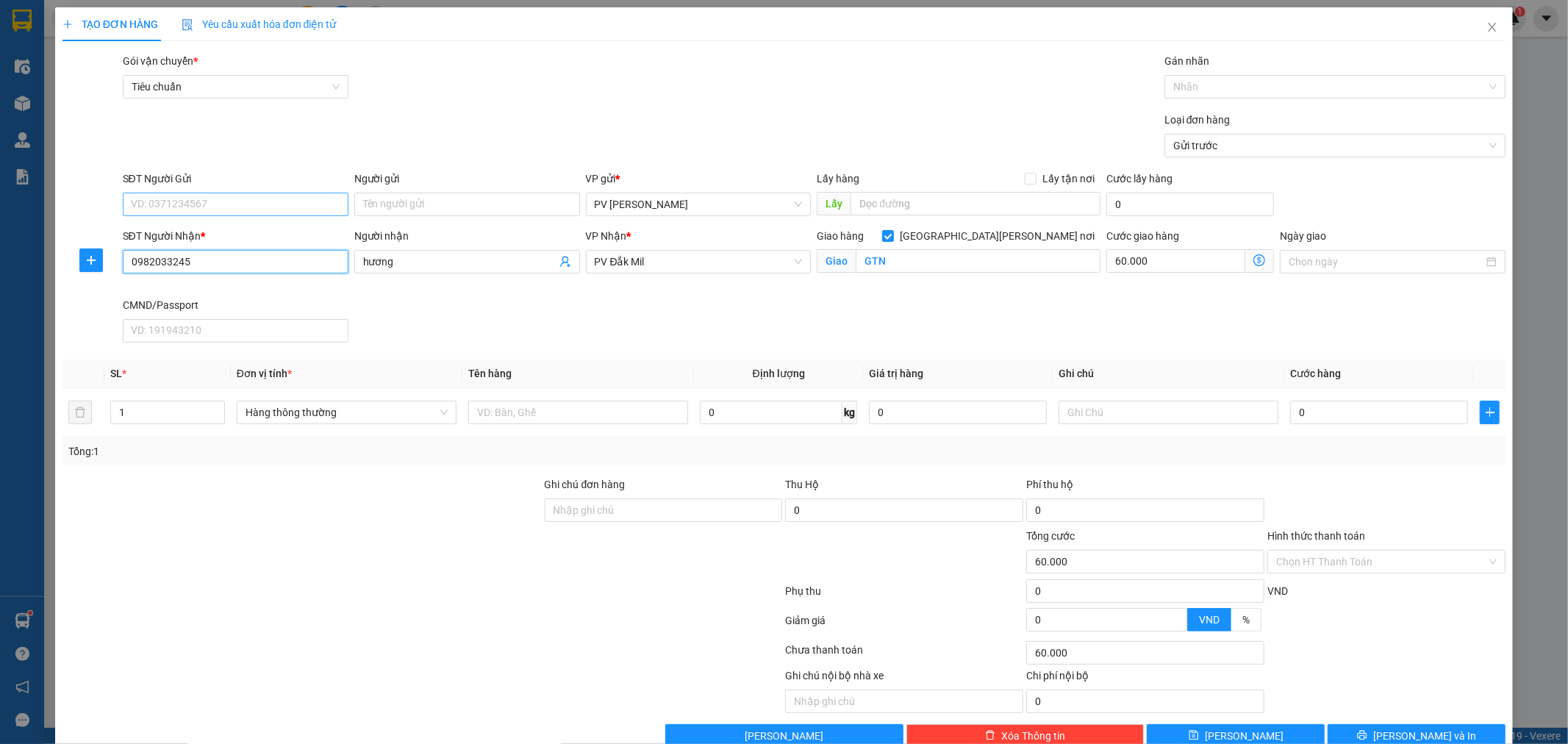
type input "0982033245"
click at [260, 206] on input "SĐT Người Gửi" at bounding box center [235, 205] width 226 height 24
click at [231, 235] on div "0325364979 - gsp" at bounding box center [233, 233] width 207 height 16
type input "0325364979"
type input "gsp"
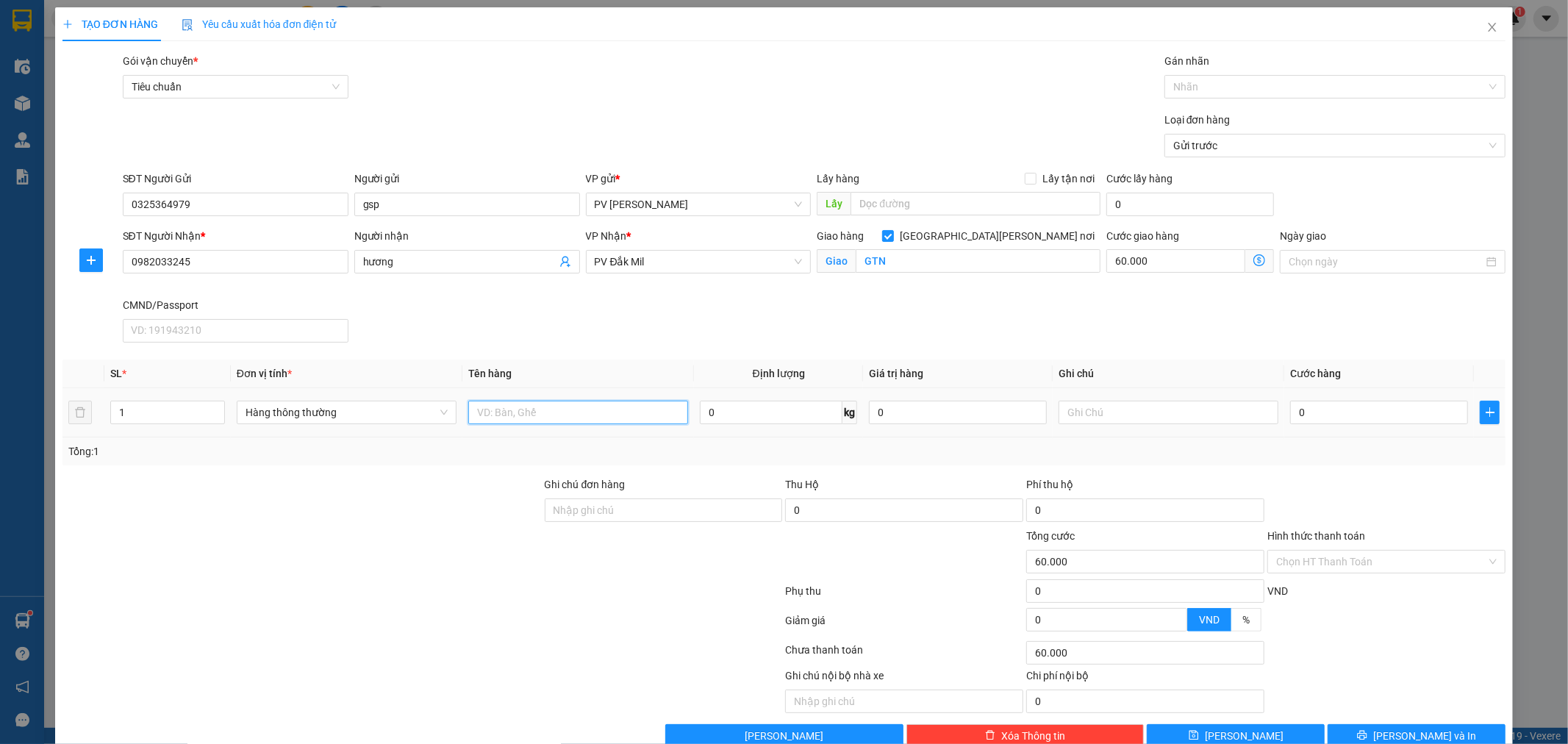
click at [503, 415] on input "text" at bounding box center [578, 413] width 220 height 24
type input "mp"
type input "t"
type input "1"
type input "60.001"
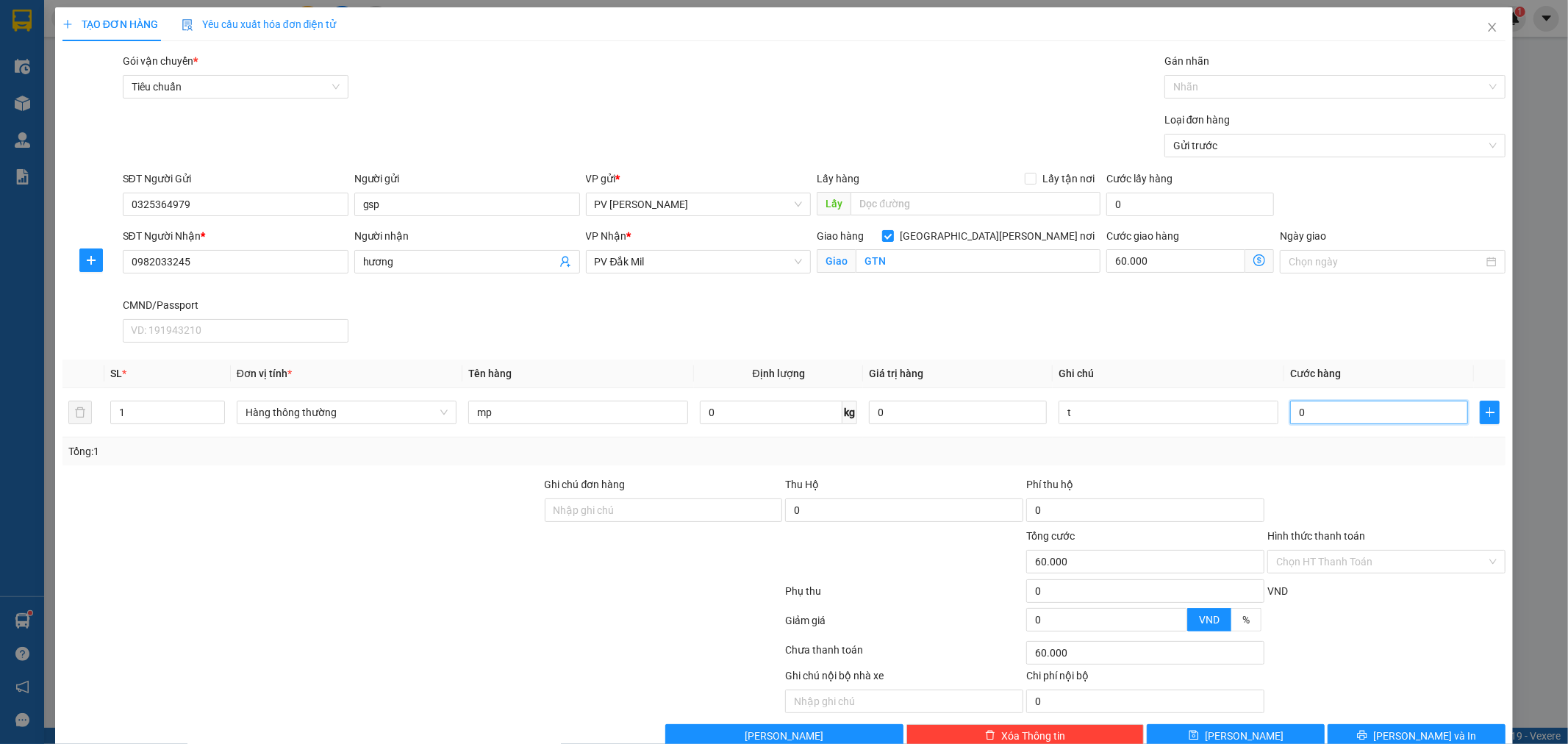
type input "60.001"
type input "10"
type input "60.010"
type input "100"
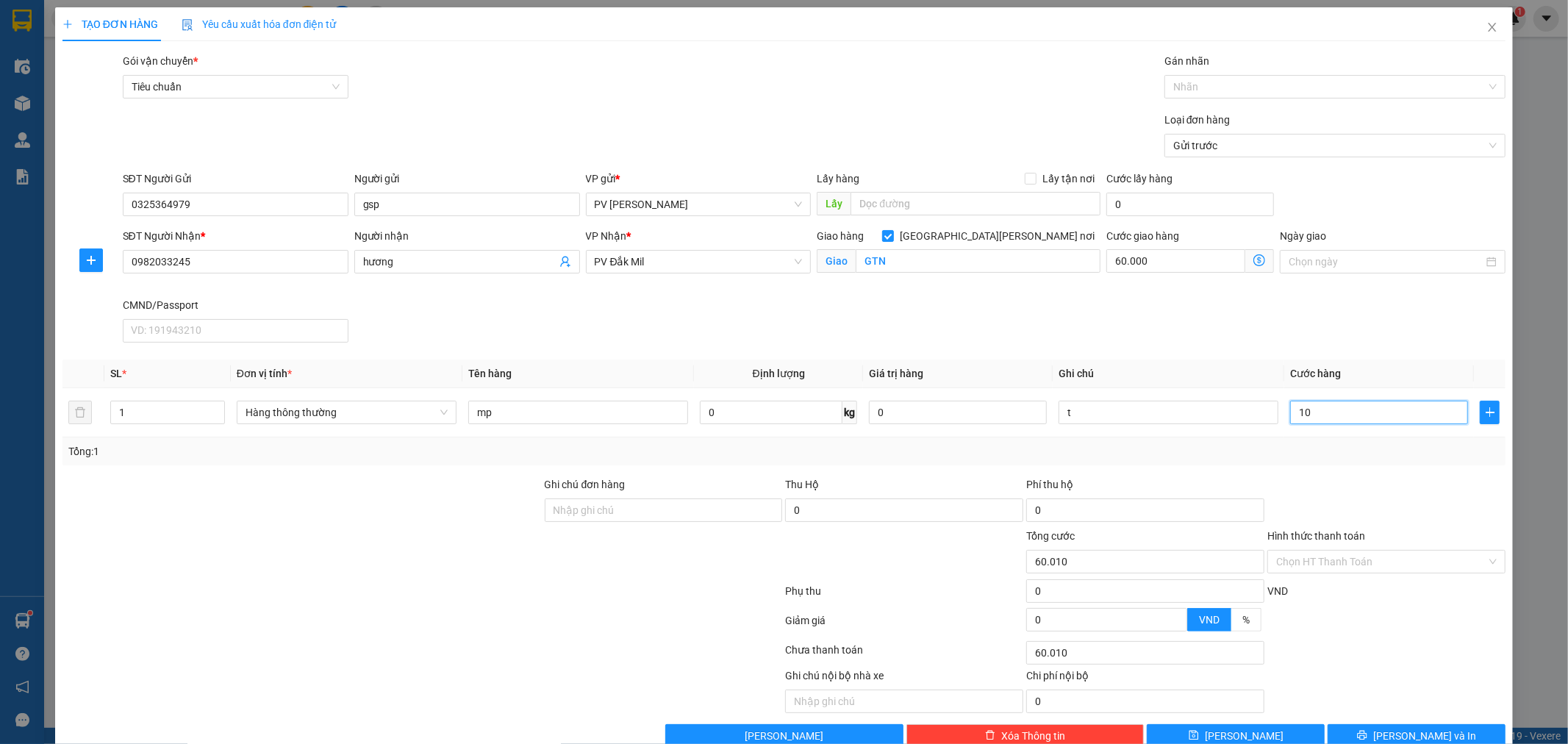
type input "60.100"
type input "1.000"
type input "61.000"
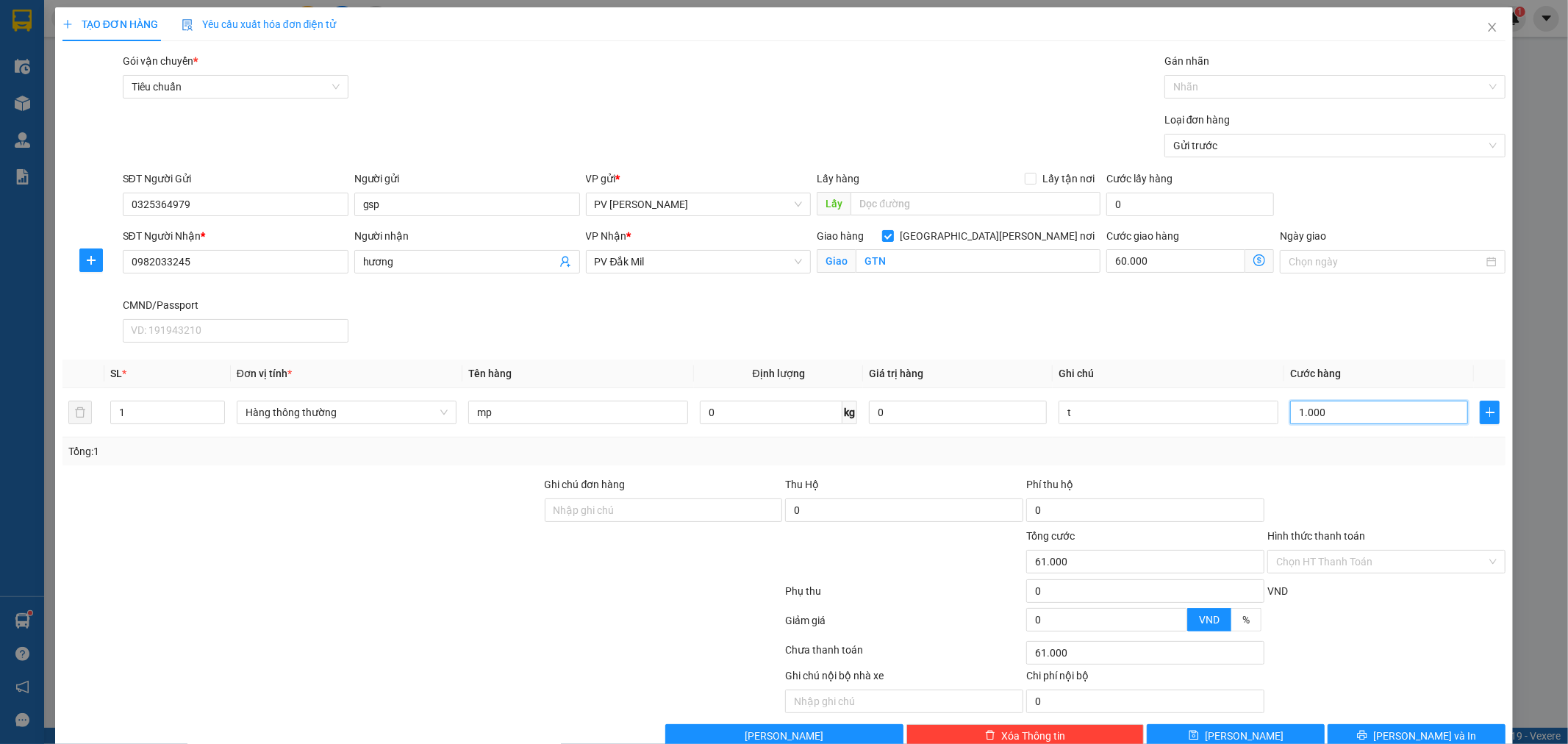
type input "10.000"
type input "70.000"
type input "1.000"
type input "61.000"
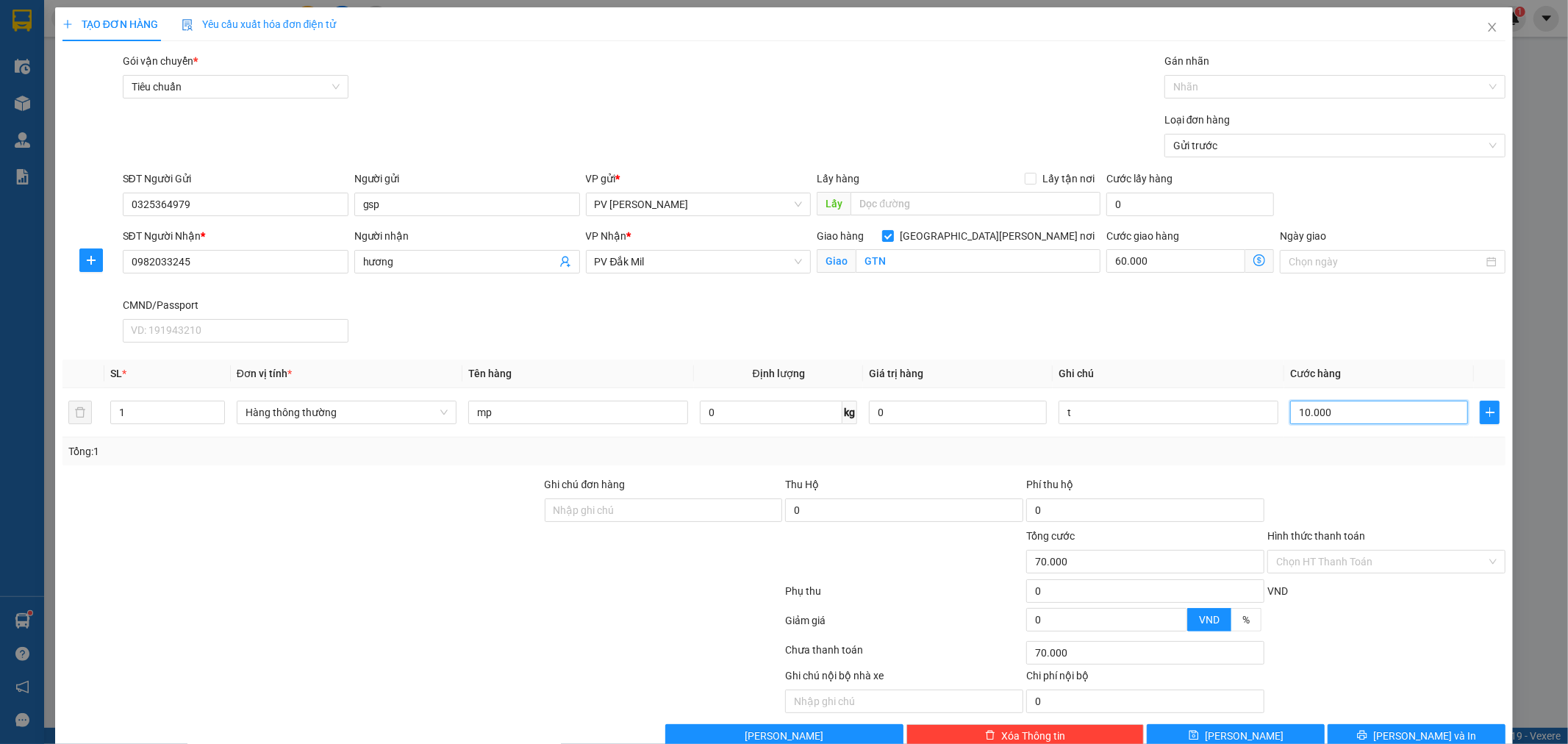
type input "61.000"
type input "100"
type input "60.100"
type input "10"
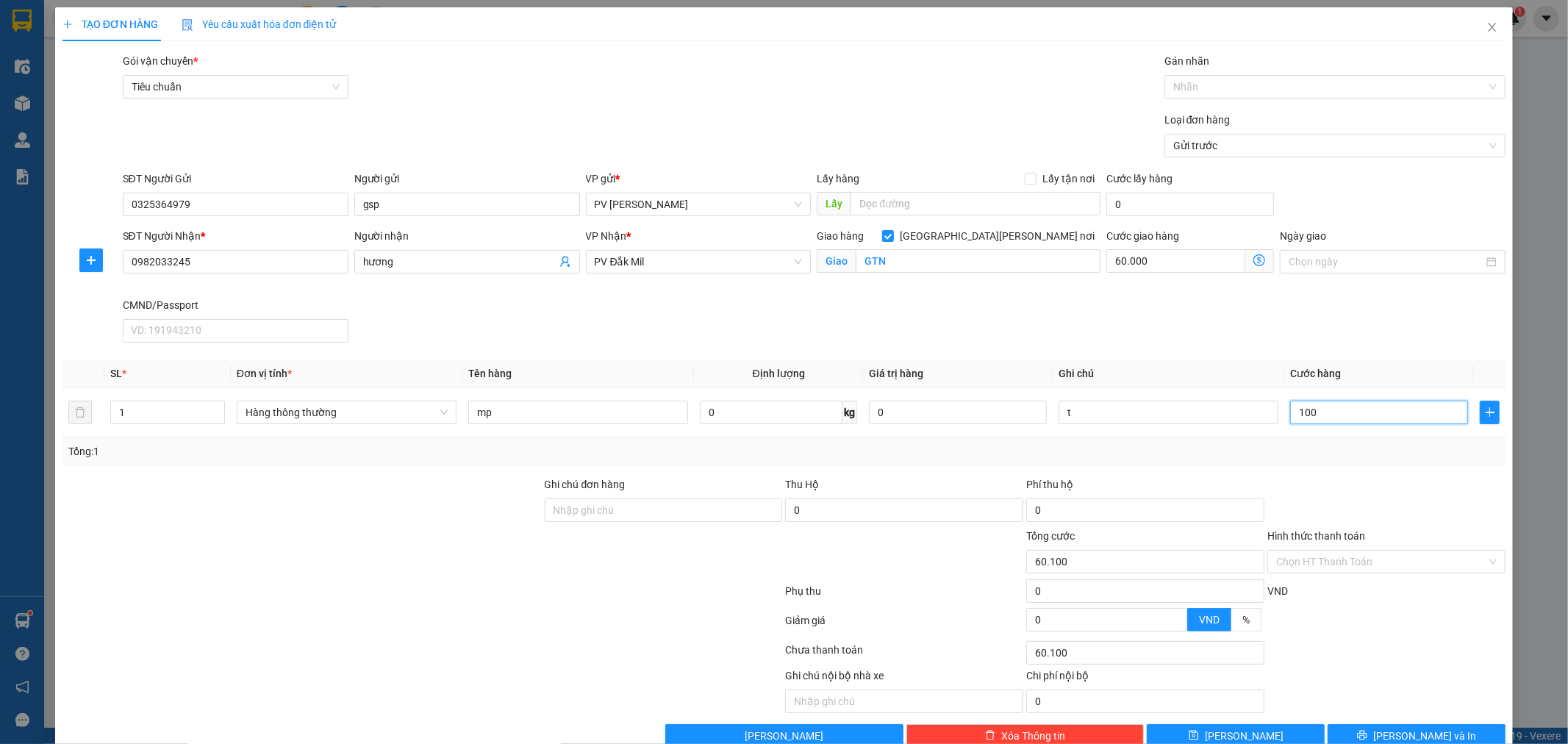
type input "60.010"
type input "1"
type input "60.001"
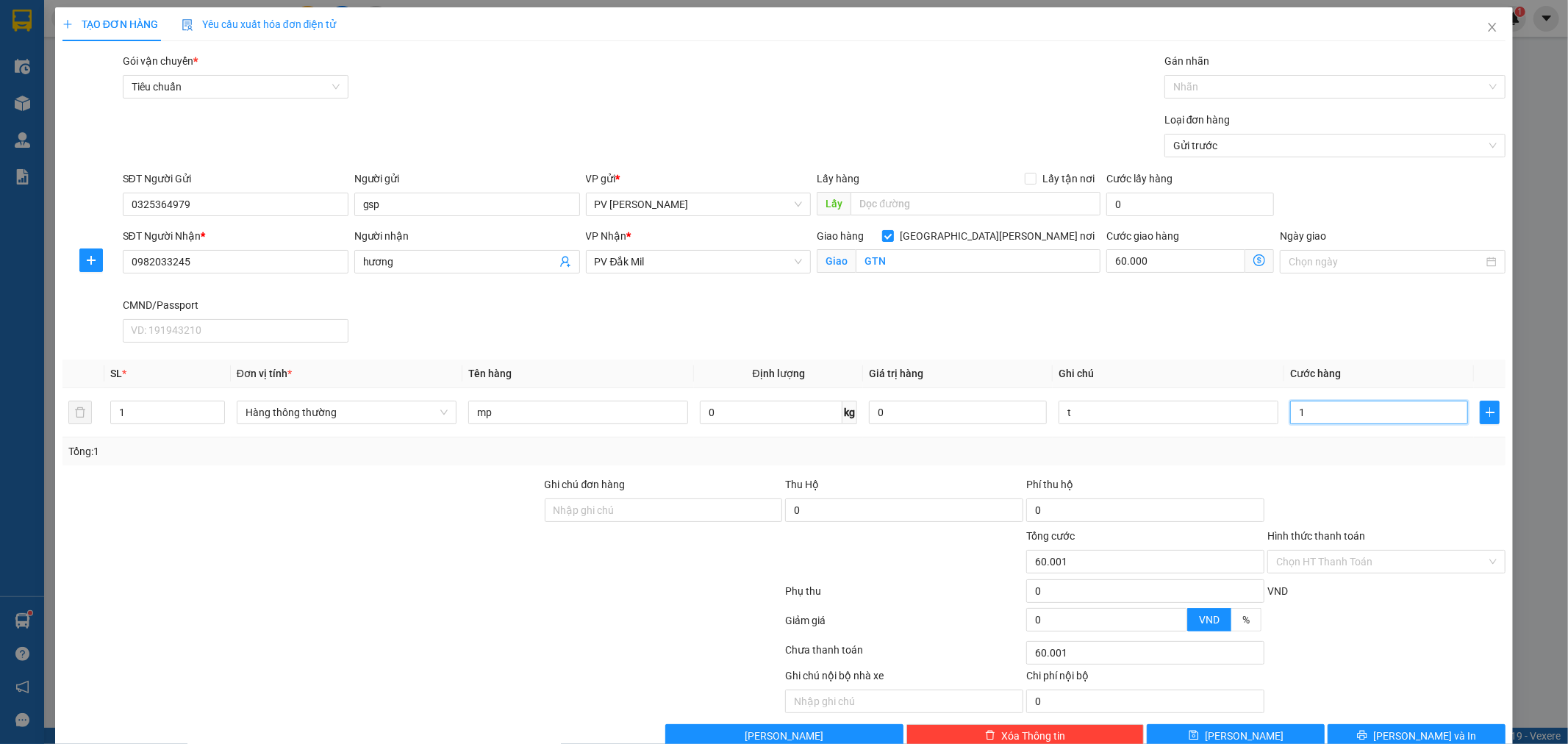
type input "0"
type input "60.000"
type input "04"
type input "60.004"
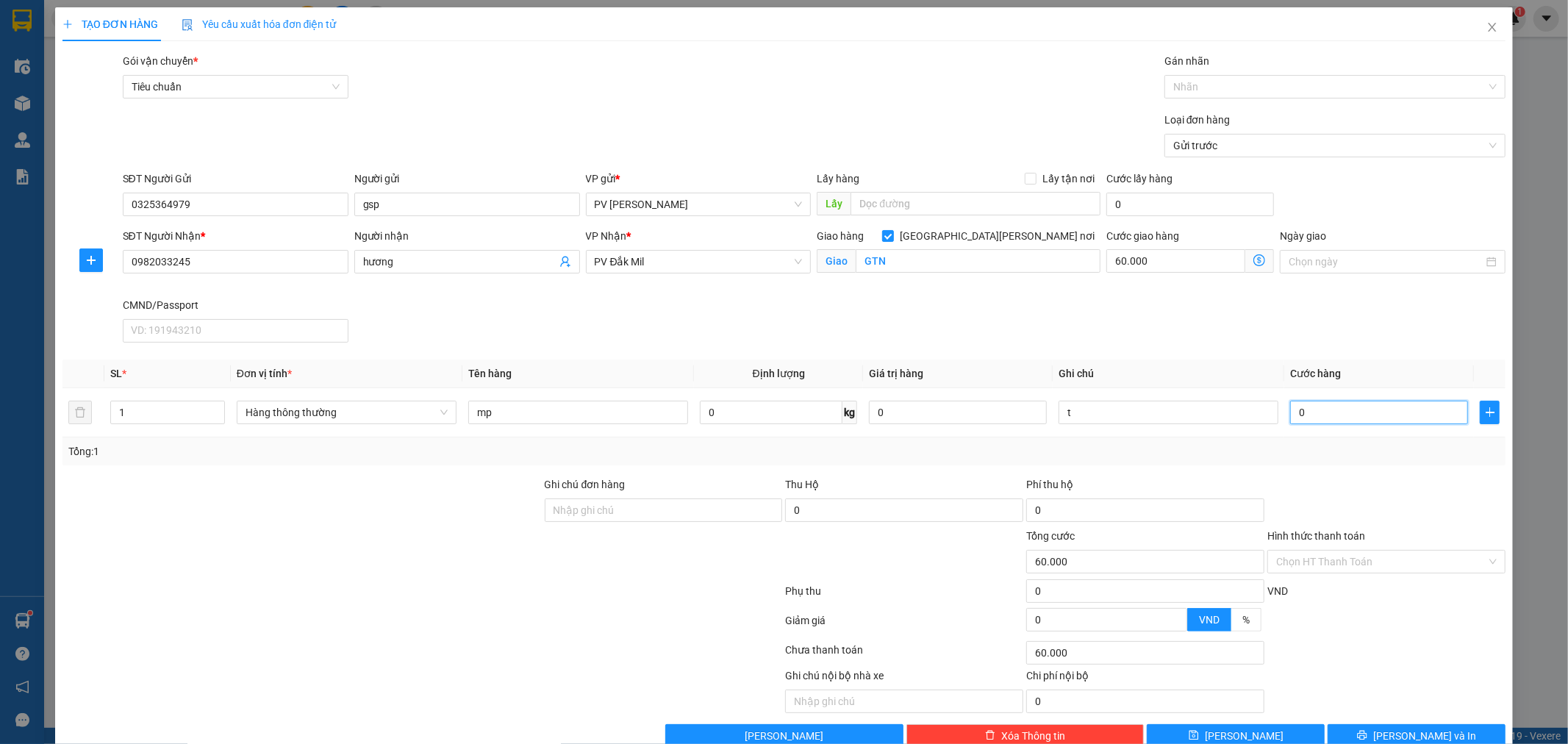
type input "60.004"
type input "040"
type input "60.040"
type input "0.400"
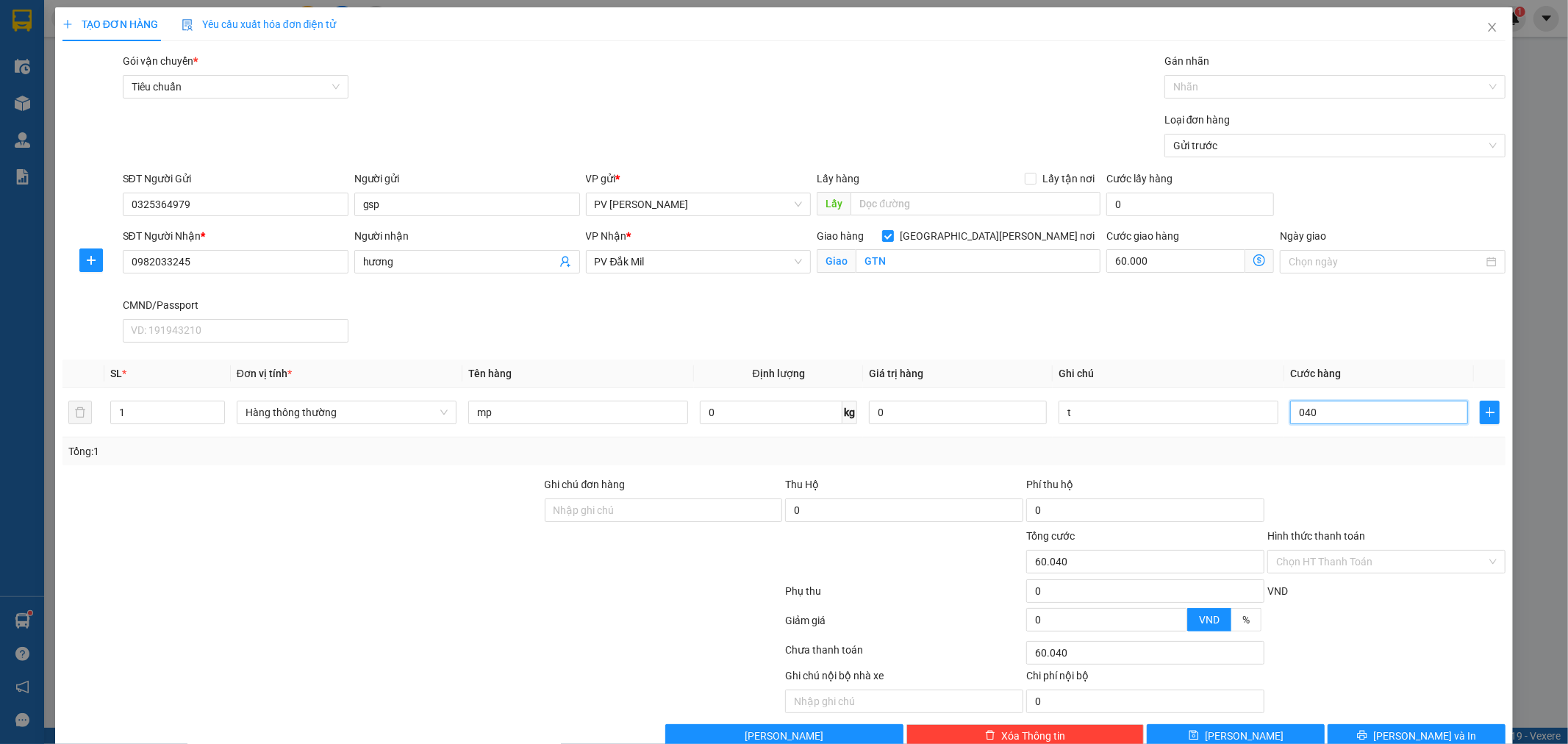
type input "60.400"
type input "04.000"
type input "64.000"
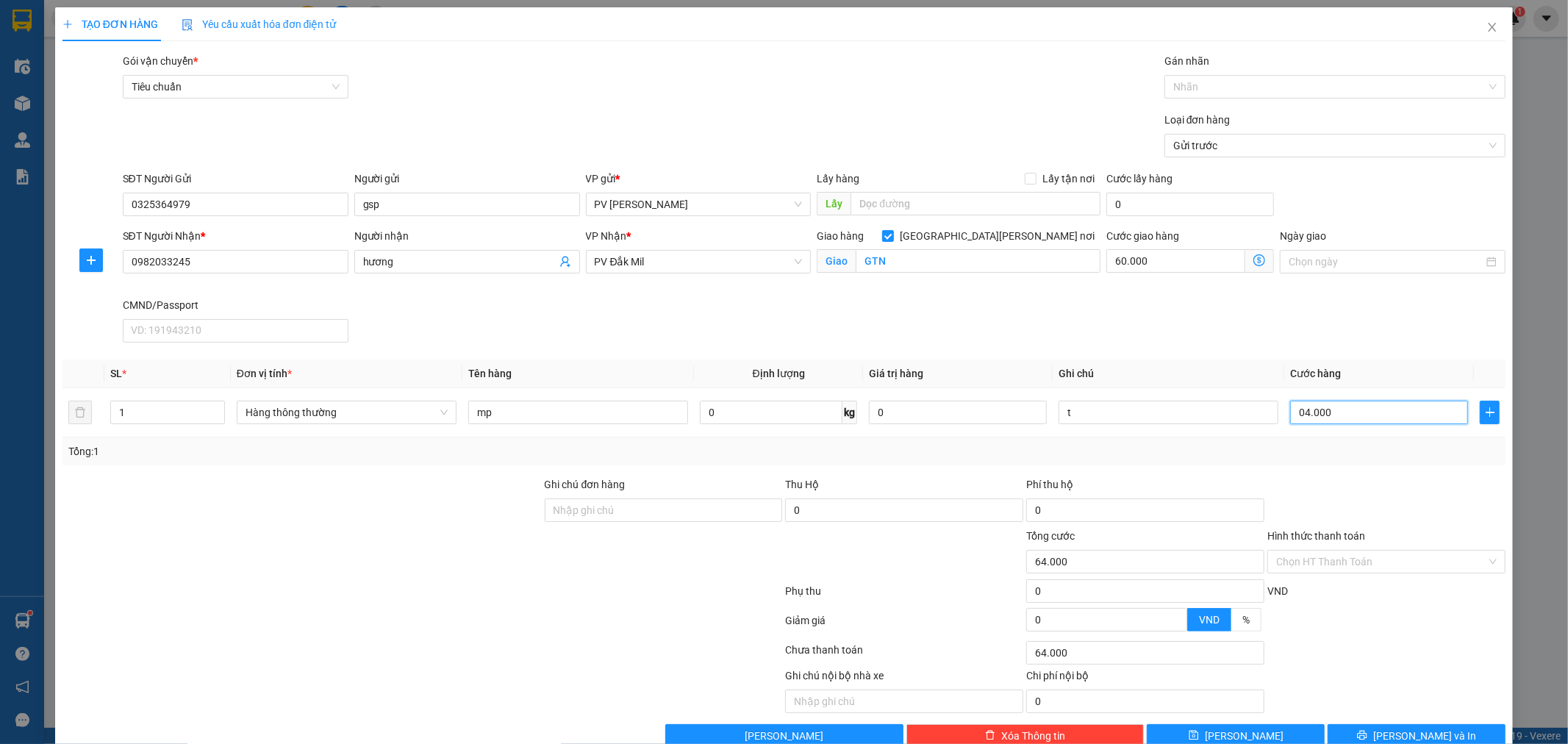
type input "040.000"
type input "100.000"
click at [1295, 415] on input "040.000" at bounding box center [1379, 413] width 178 height 24
type input "40.000"
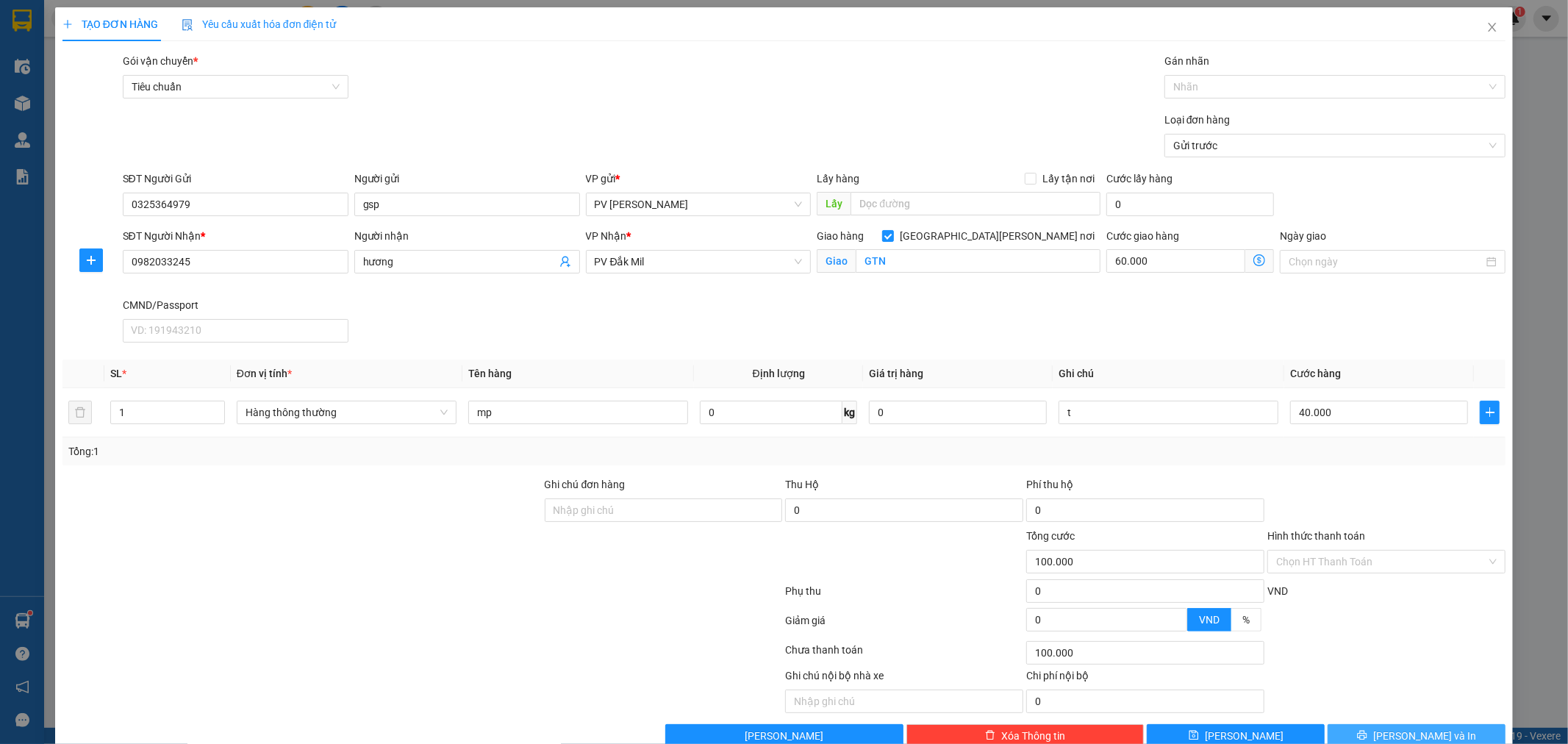
click at [1395, 732] on span "[PERSON_NAME] và In" at bounding box center [1425, 736] width 103 height 16
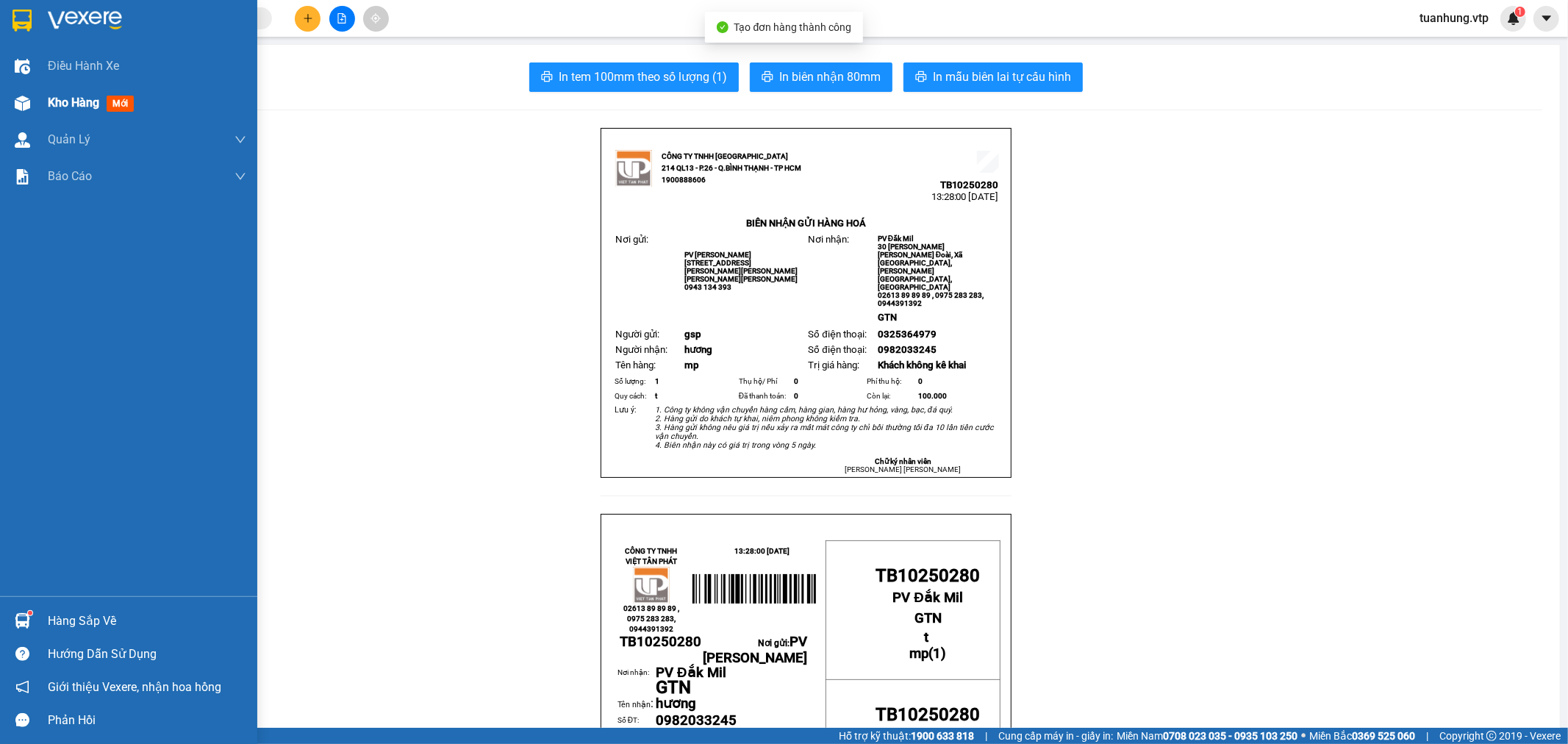
click at [19, 100] on img at bounding box center [23, 104] width 16 height 16
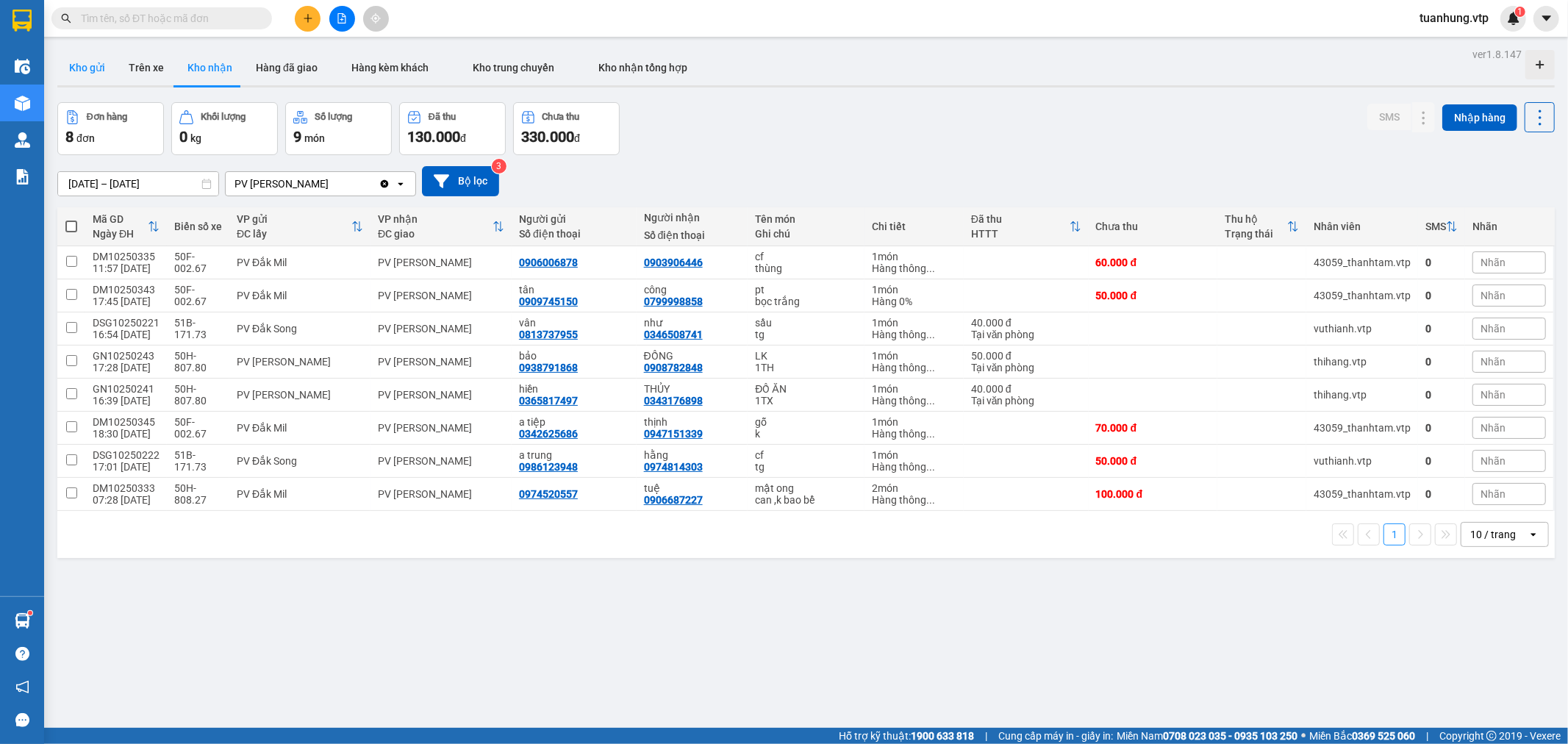
click at [64, 63] on button "Kho gửi" at bounding box center [87, 68] width 59 height 36
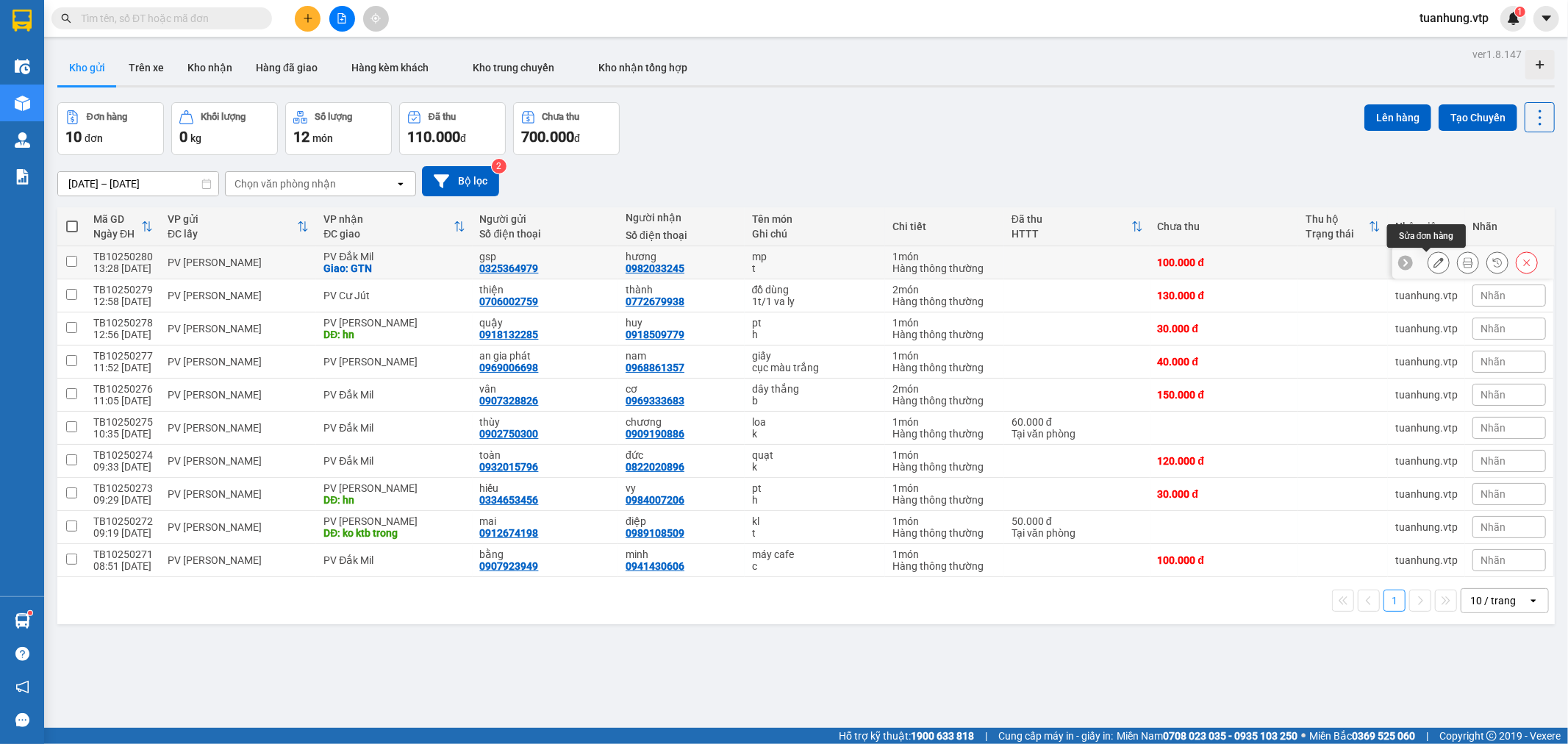
click at [1433, 266] on icon at bounding box center [1438, 262] width 10 height 10
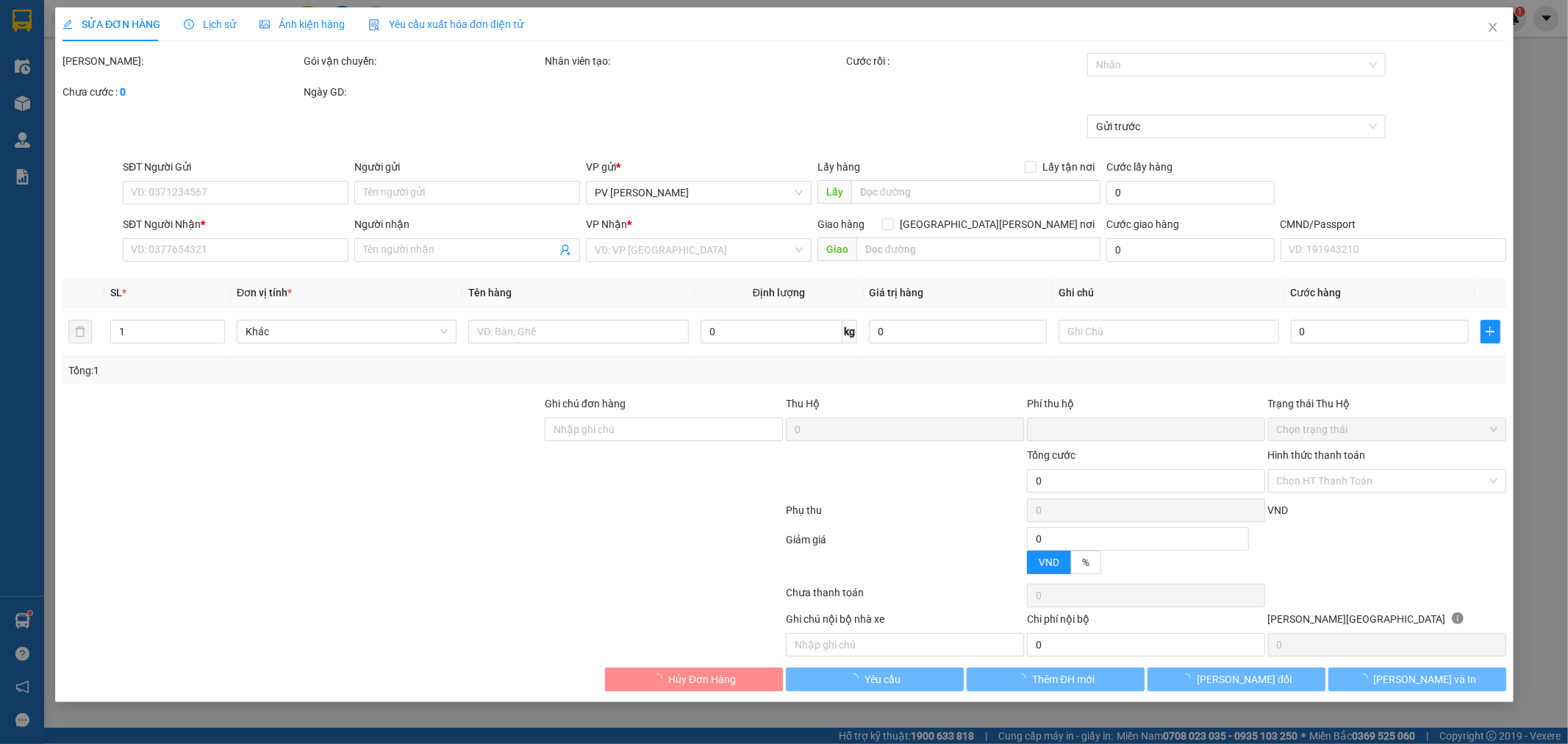
type input "0325364979"
type input "gsp"
type input "0982033245"
type input "hương"
checkbox input "true"
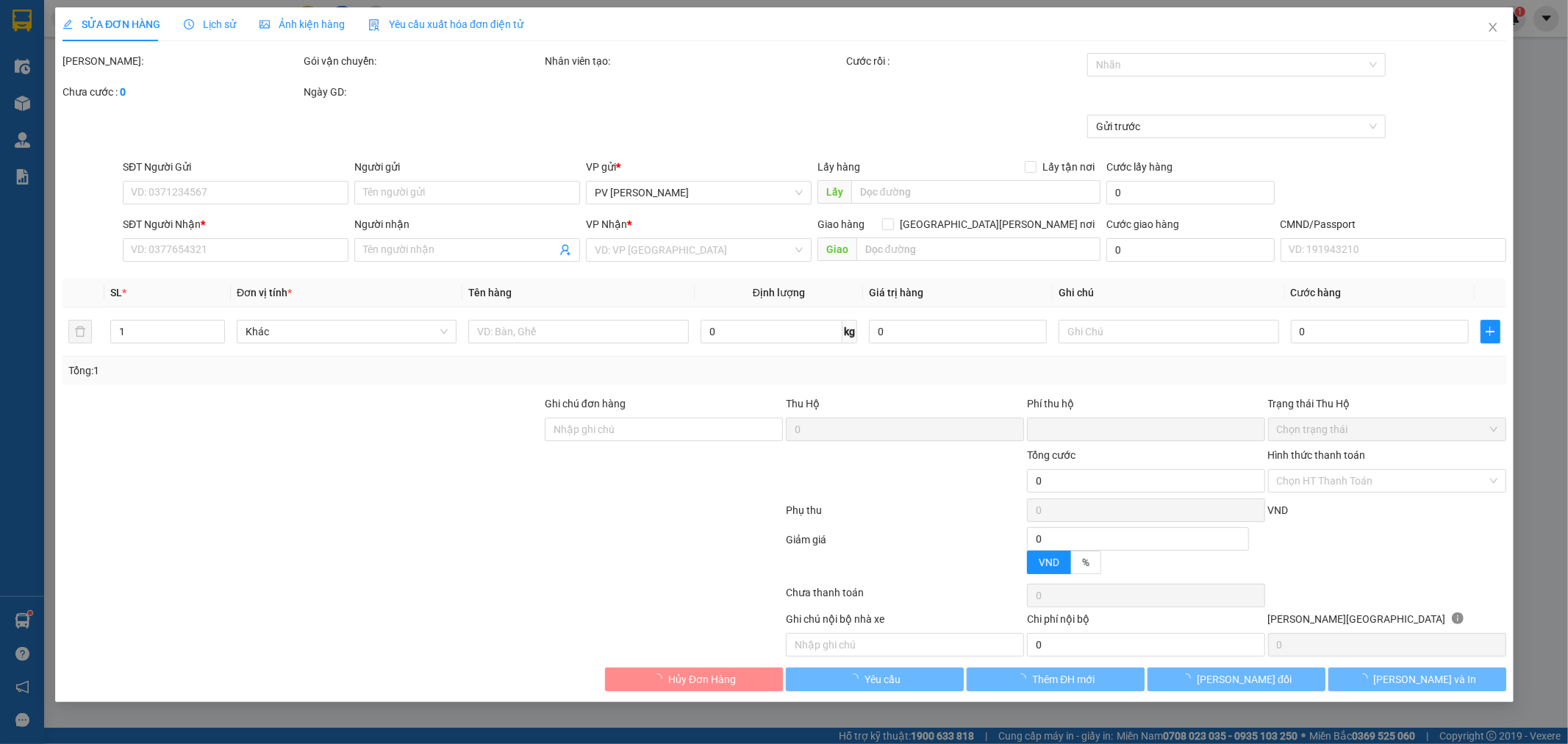
type input "GTN"
type input "0"
type input "100.000"
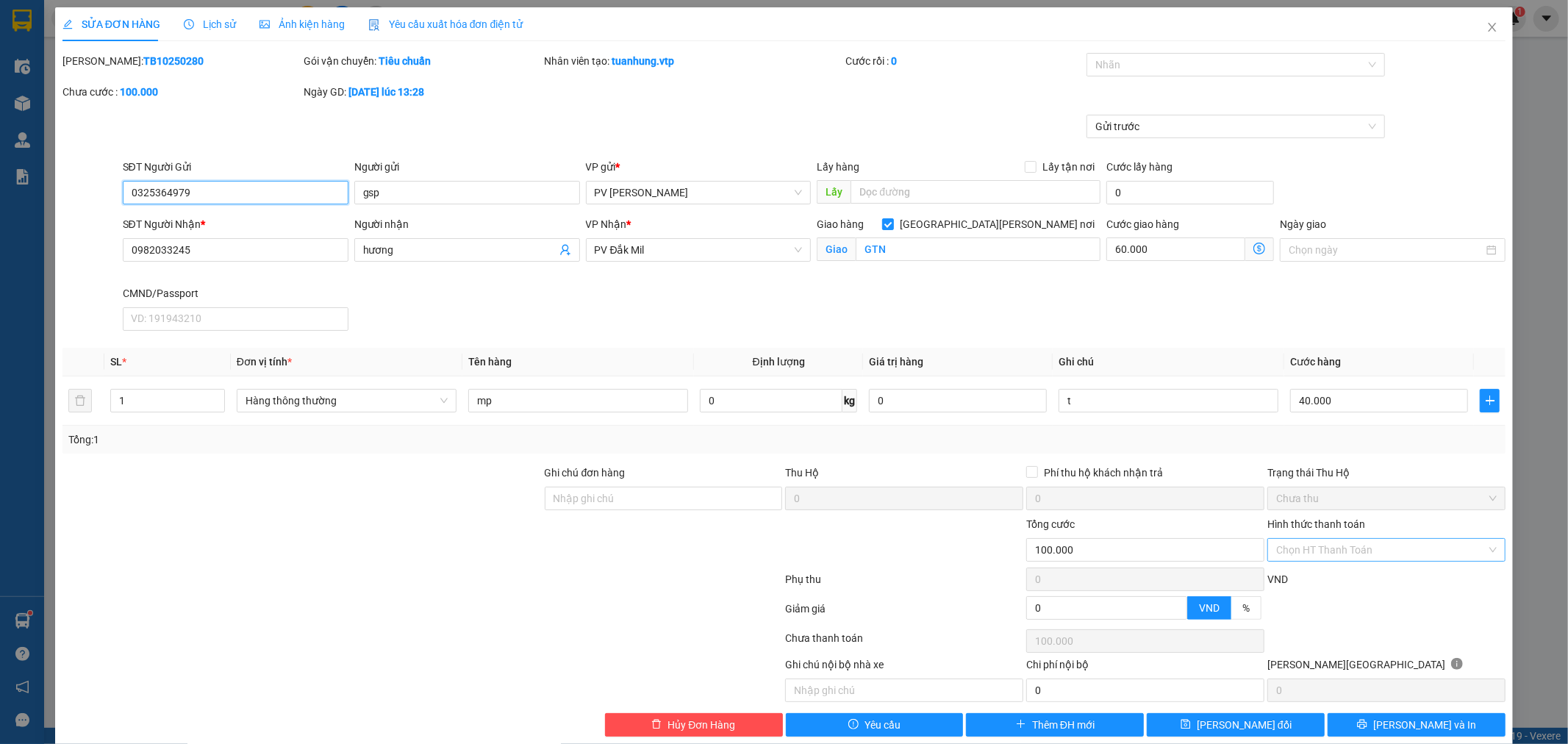
click at [1481, 548] on div "Chọn HT Thanh Toán" at bounding box center [1386, 550] width 238 height 24
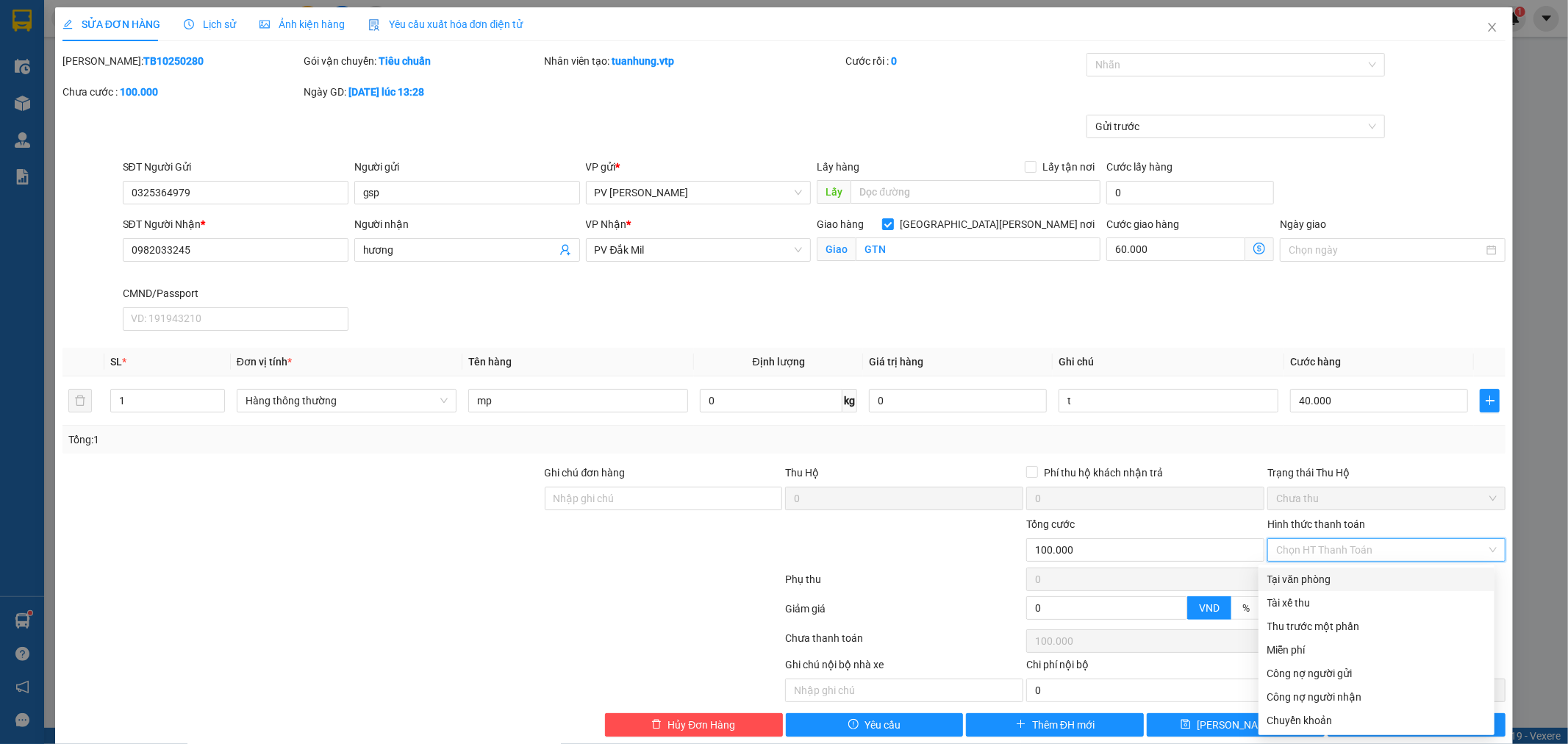
click at [1406, 575] on div "Tại văn phòng" at bounding box center [1376, 579] width 219 height 16
type input "0"
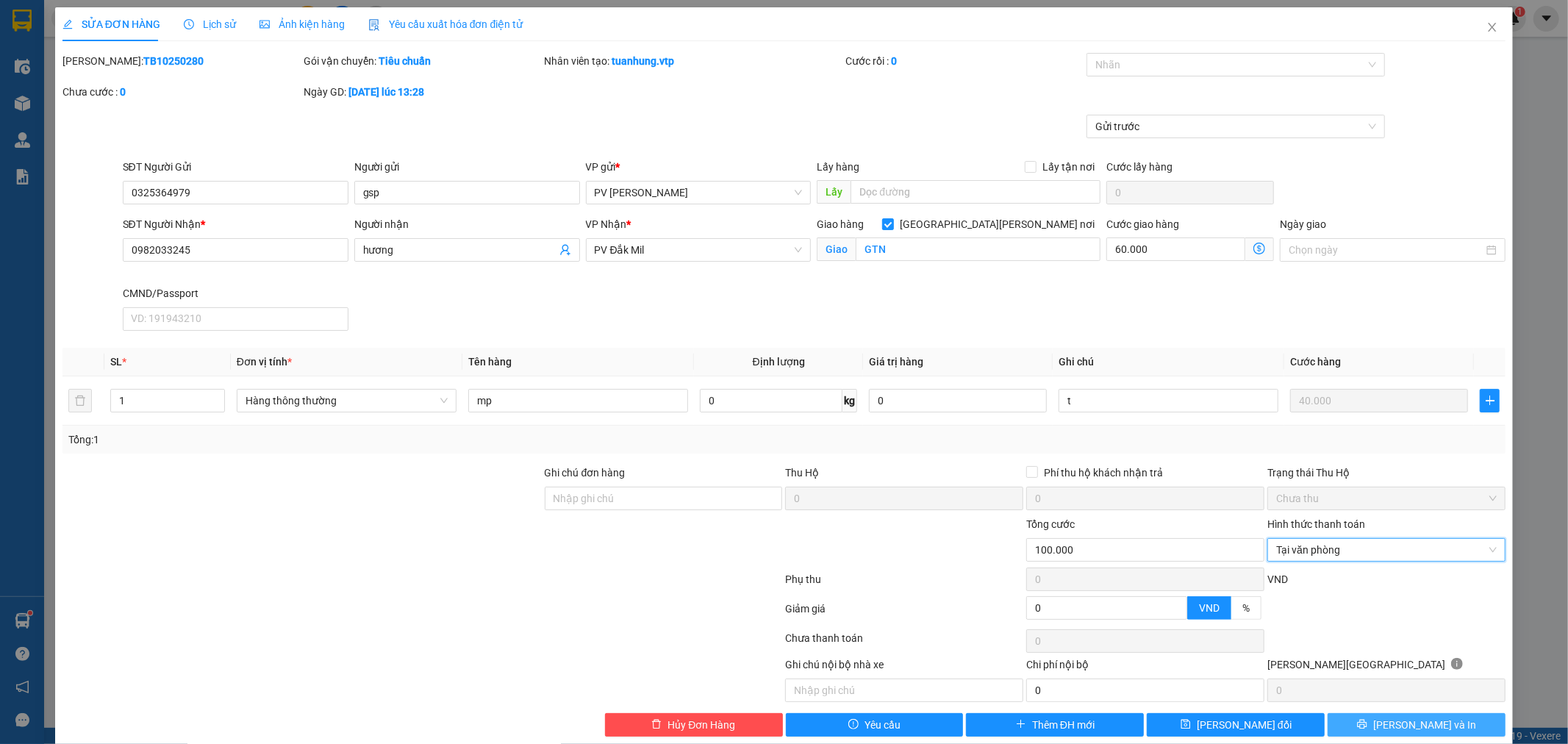
click at [1435, 726] on button "[PERSON_NAME] và In" at bounding box center [1417, 725] width 178 height 24
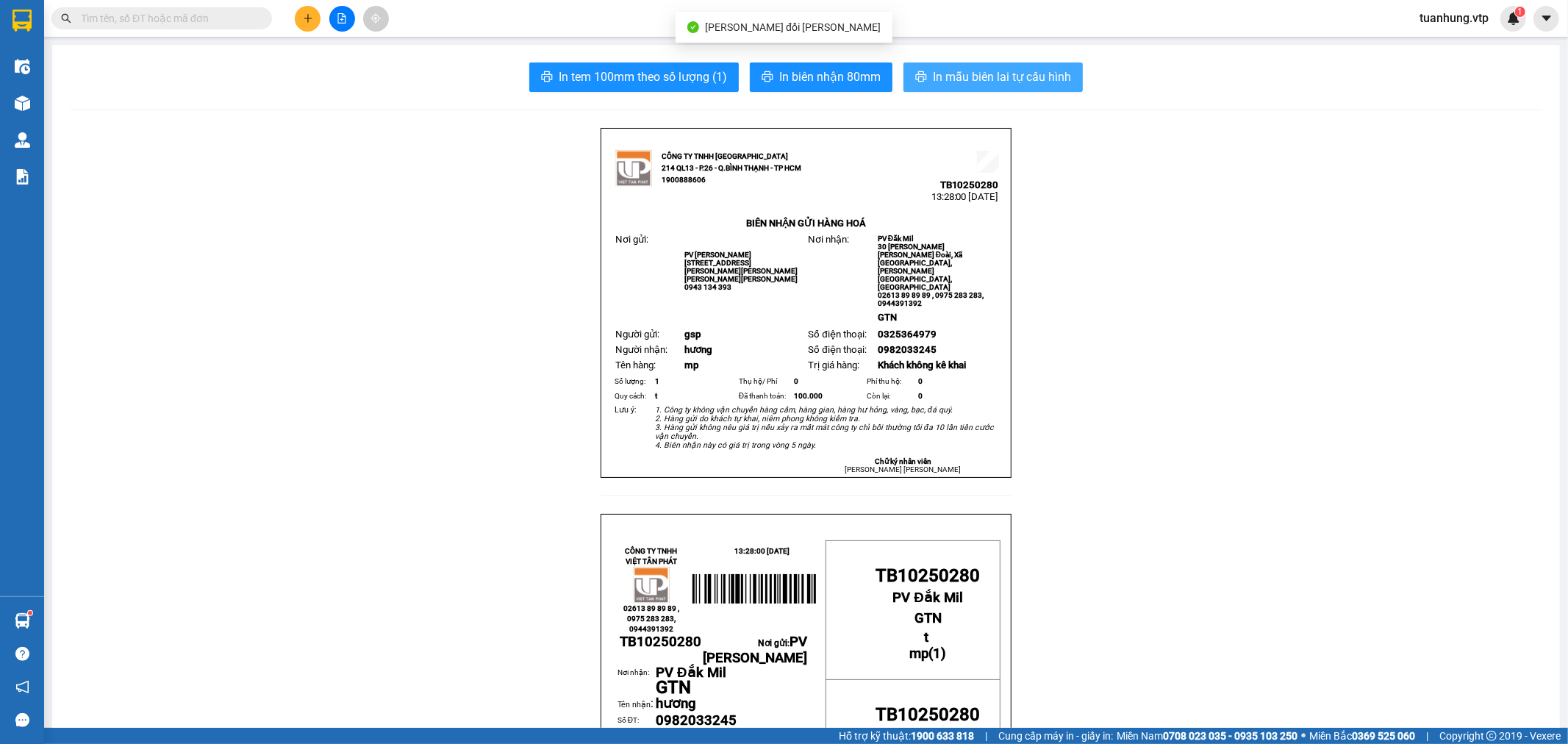
click at [1041, 76] on span "In mẫu biên lai tự cấu hình" at bounding box center [1002, 76] width 138 height 19
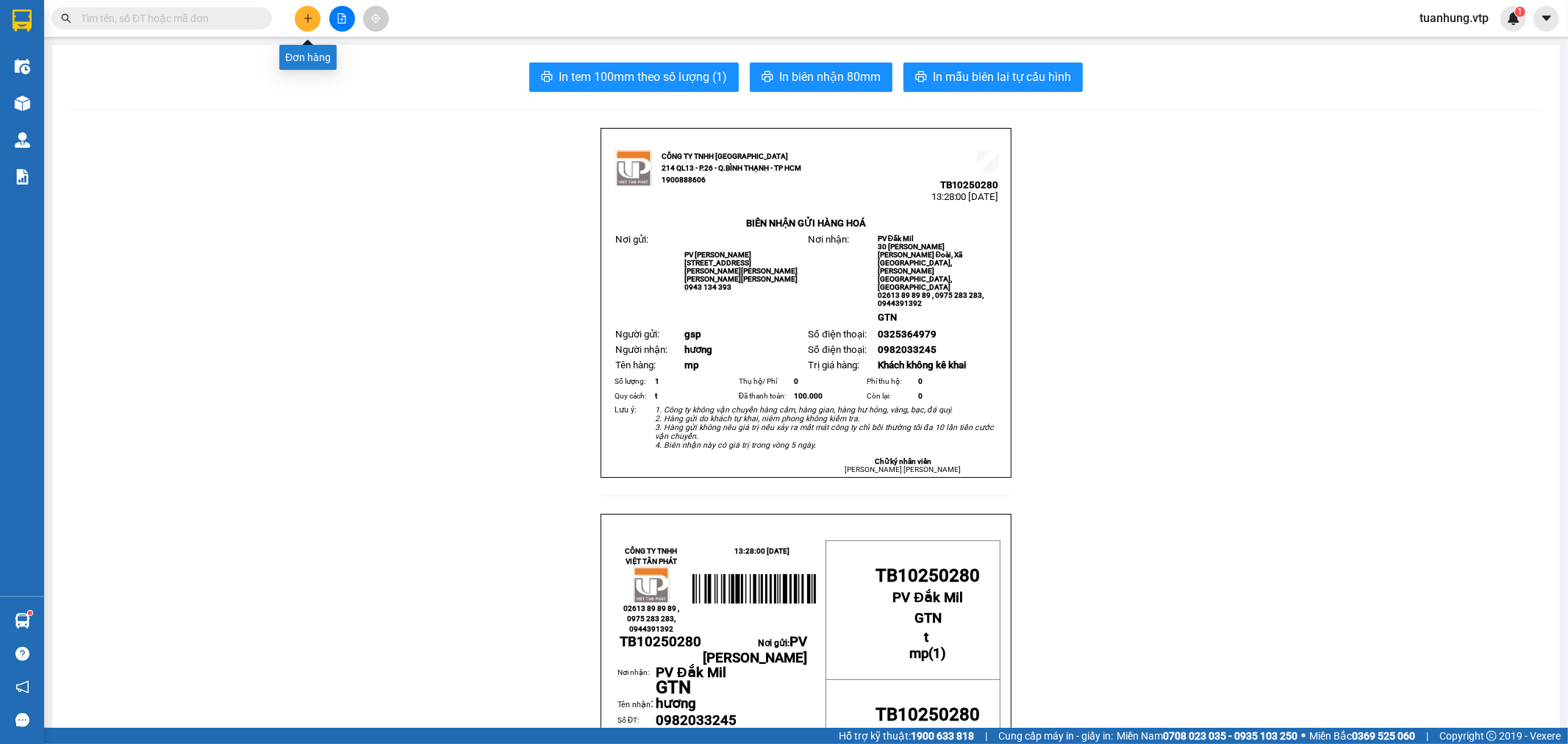
click at [313, 22] on icon "plus" at bounding box center [308, 18] width 10 height 10
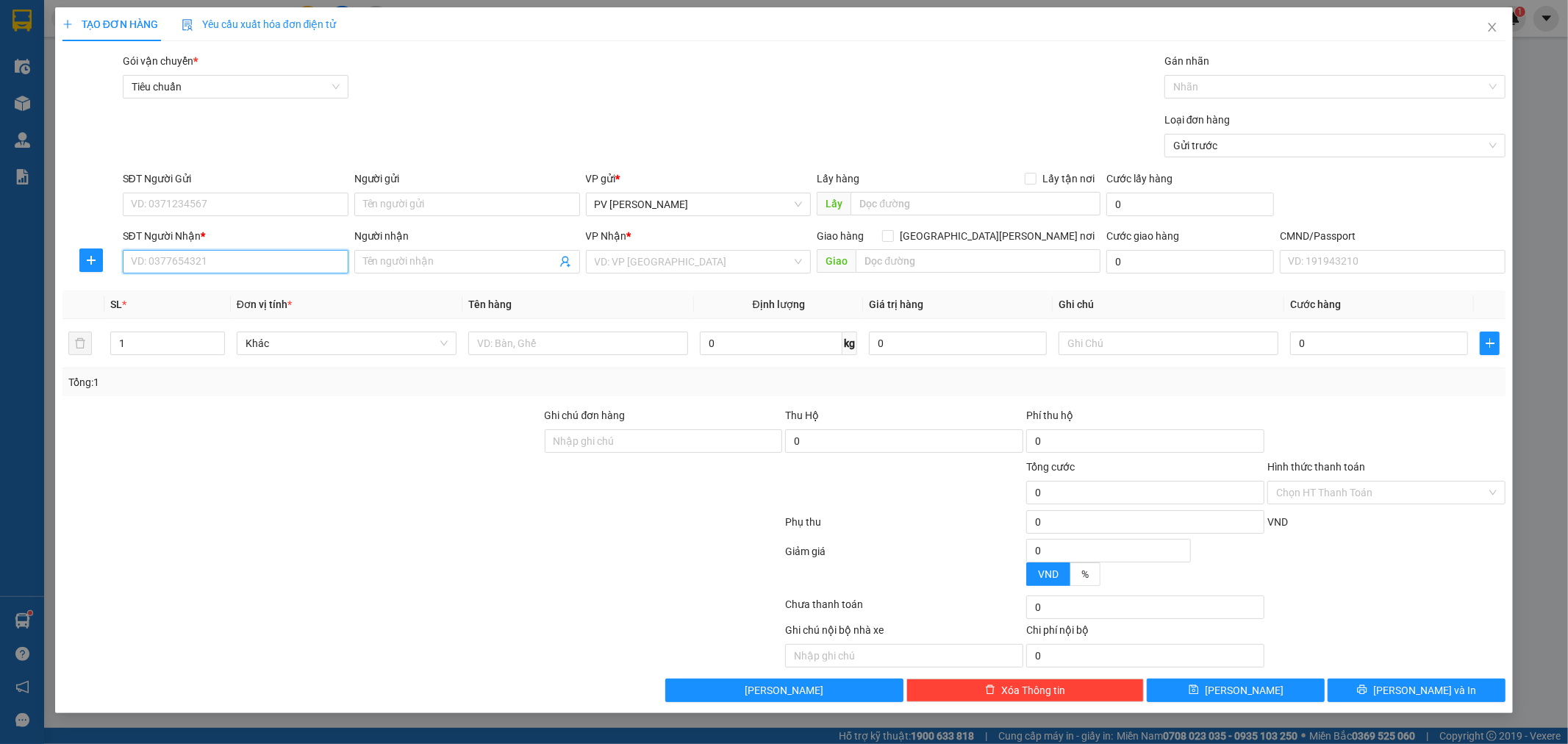
click at [306, 259] on input "SĐT Người Nhận *" at bounding box center [235, 262] width 226 height 24
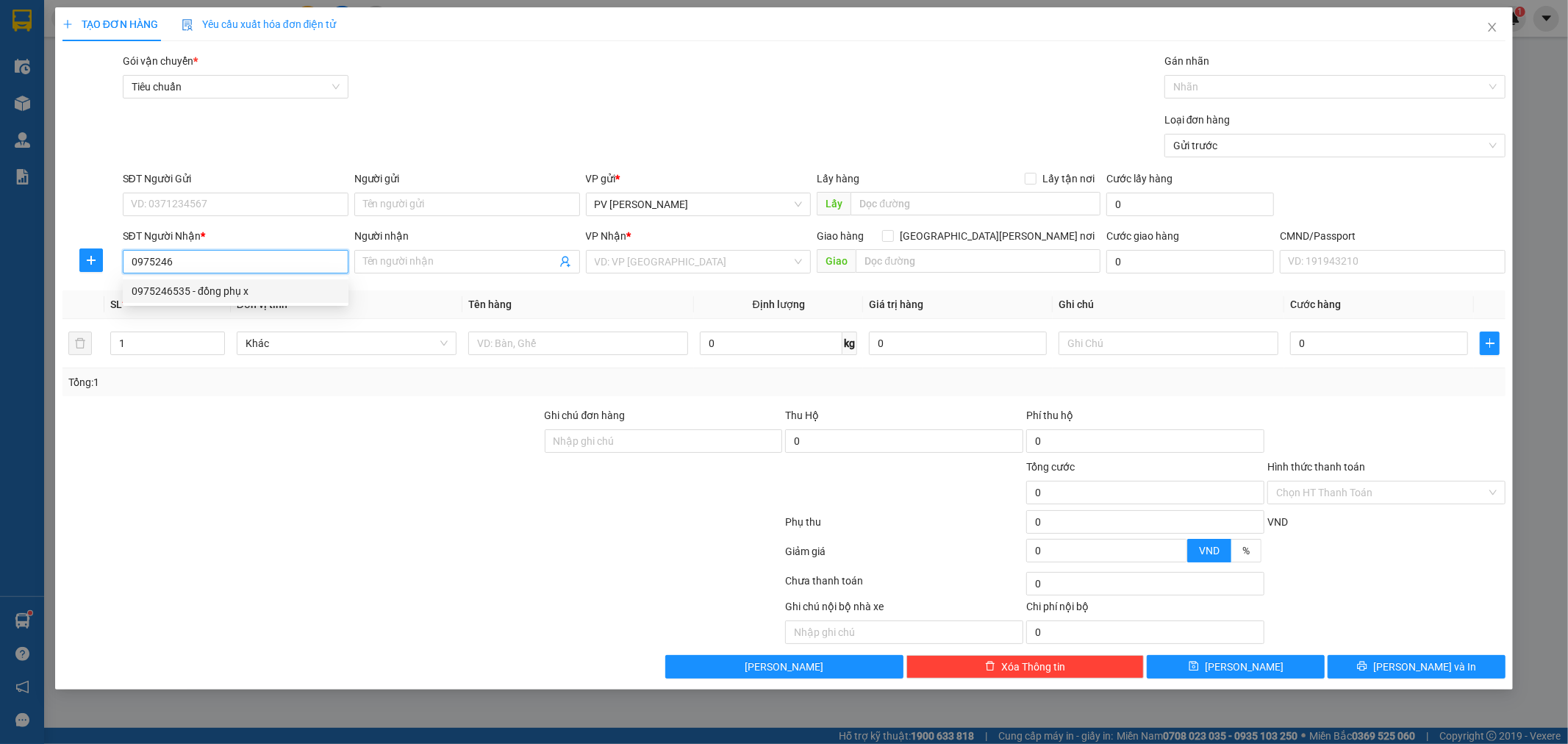
click at [290, 297] on div "0975246535 - đồng phụ x" at bounding box center [235, 291] width 208 height 16
type input "0975246535"
type input "đồng phụ x"
type input "hn"
type input "0975246535"
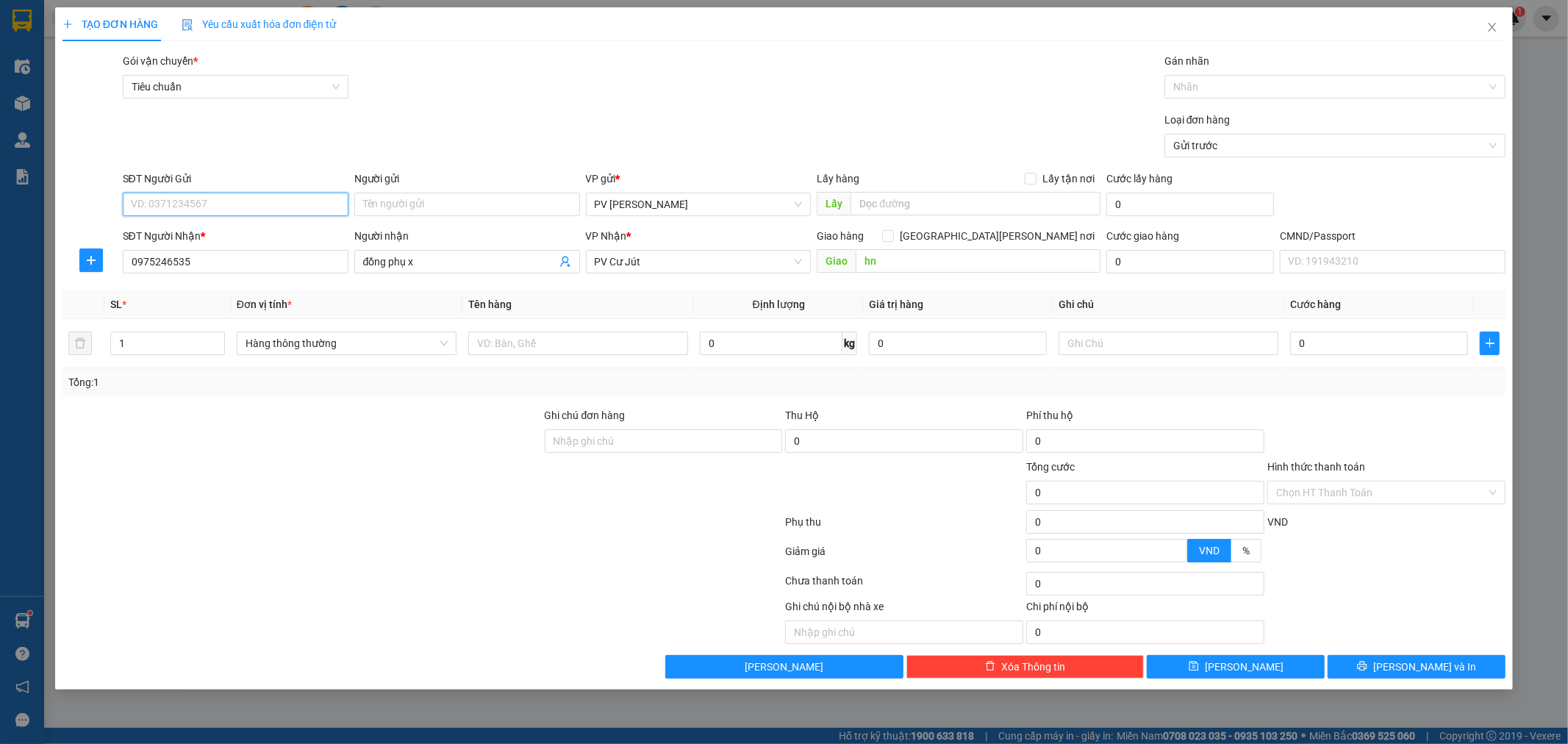
click at [292, 201] on input "SĐT Người Gửi" at bounding box center [235, 205] width 226 height 24
click at [229, 261] on div "0905530905 - nam" at bounding box center [235, 257] width 208 height 16
type input "0905530905"
type input "nam"
click at [496, 342] on input "text" at bounding box center [578, 343] width 220 height 24
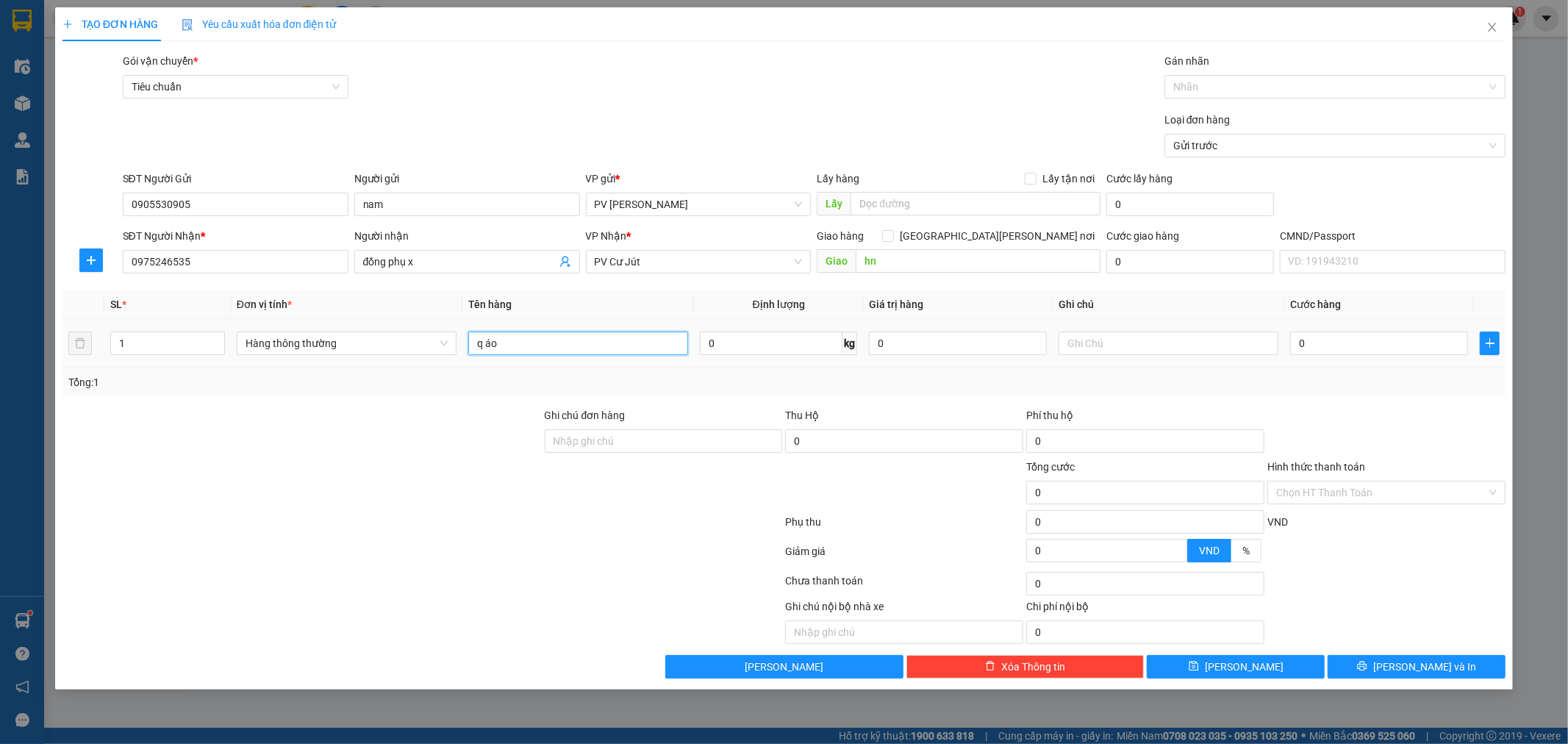
type input "q áo"
type input "c"
type input "4"
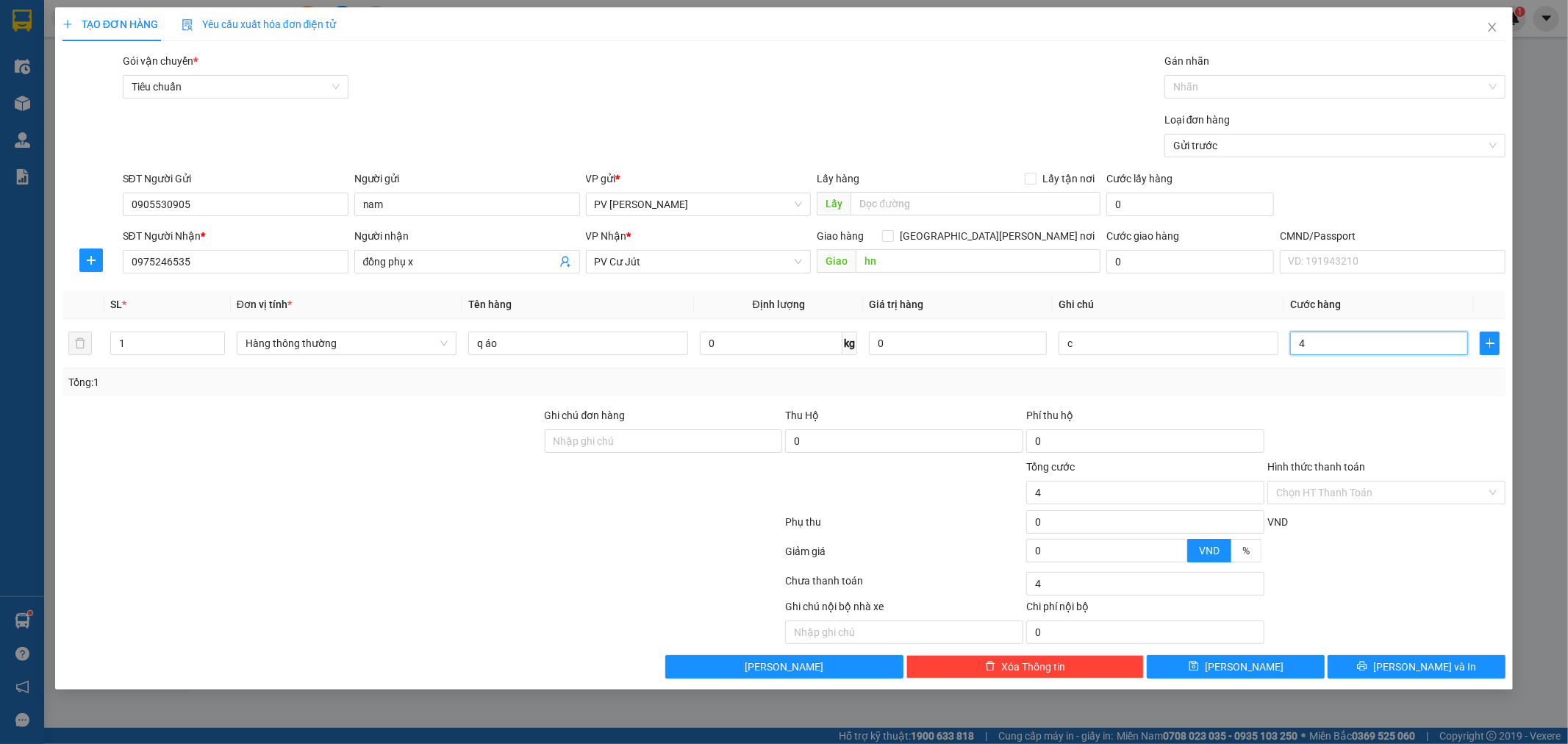
type input "40"
type input "400"
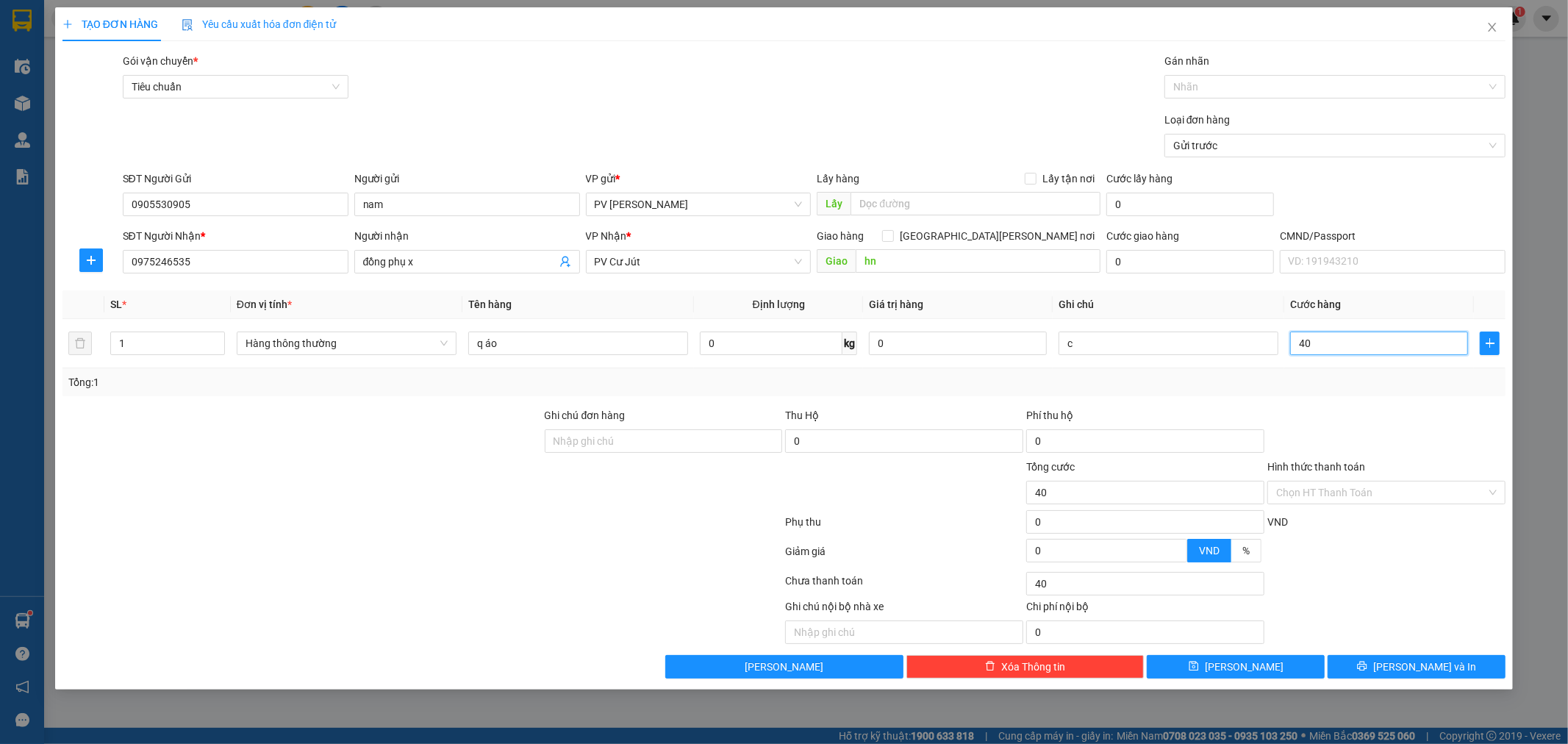
type input "400"
type input "4.000"
type input "40.000"
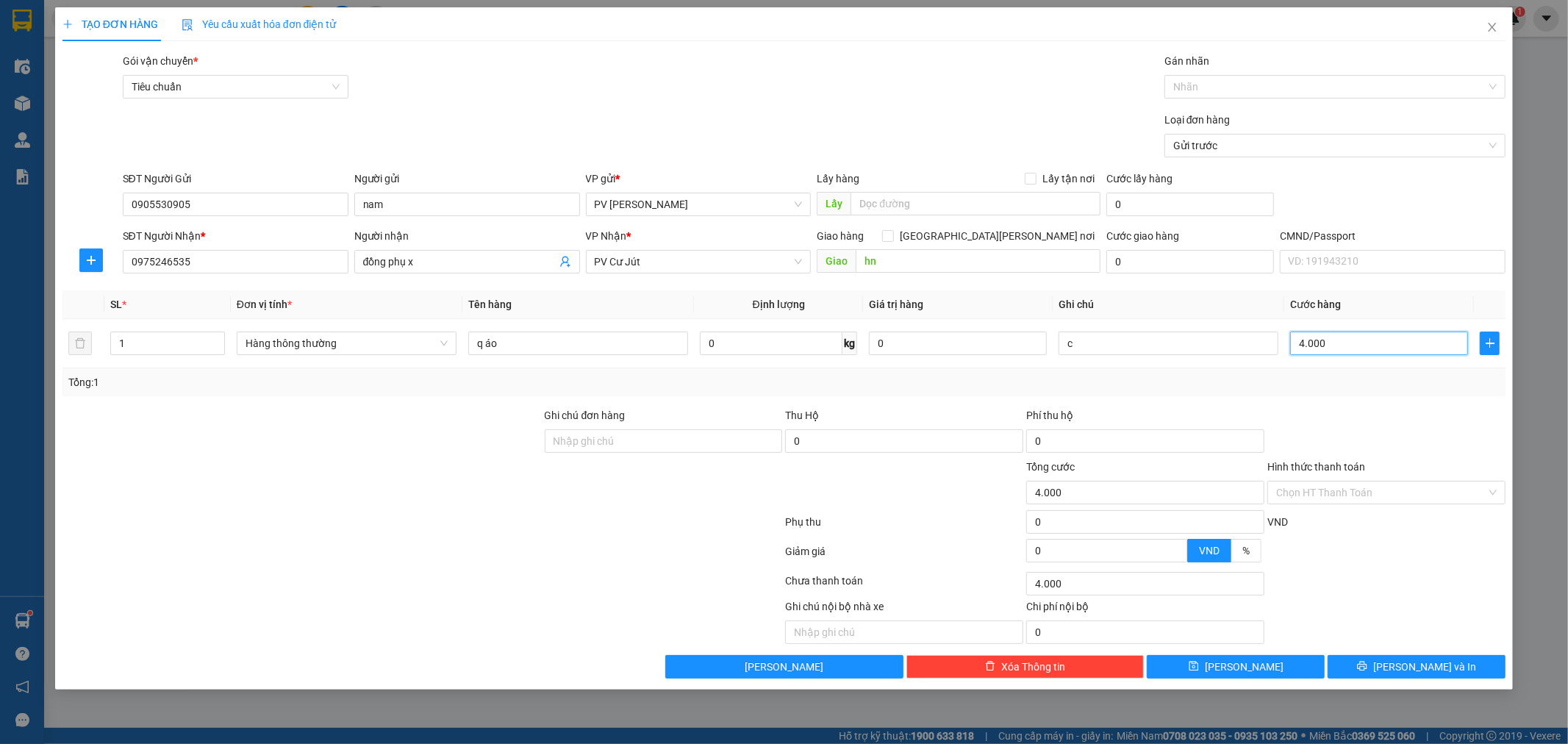
type input "40.000"
click at [1376, 663] on button "[PERSON_NAME] và In" at bounding box center [1417, 667] width 178 height 24
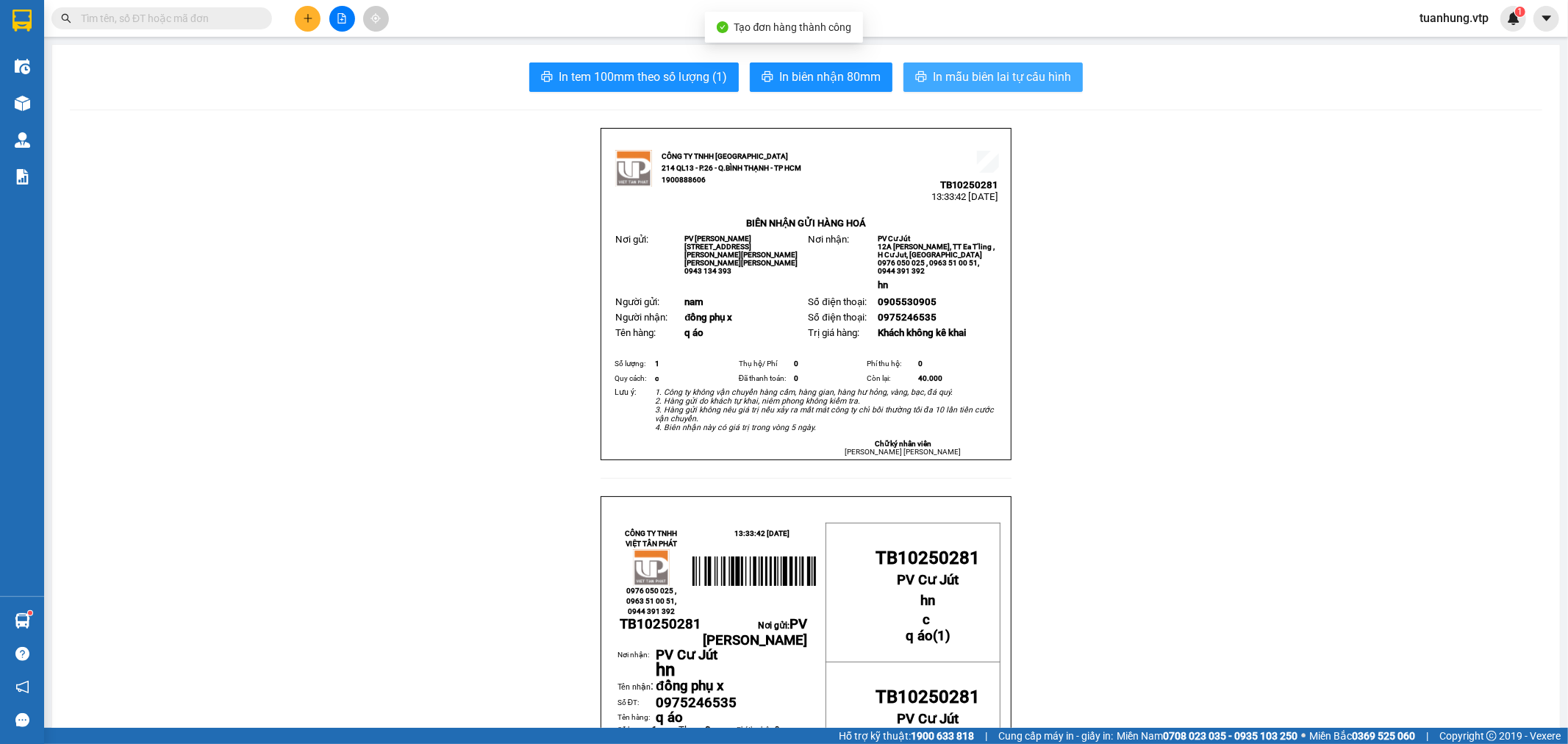
click at [1041, 74] on span "In mẫu biên lai tự cấu hình" at bounding box center [1002, 76] width 138 height 19
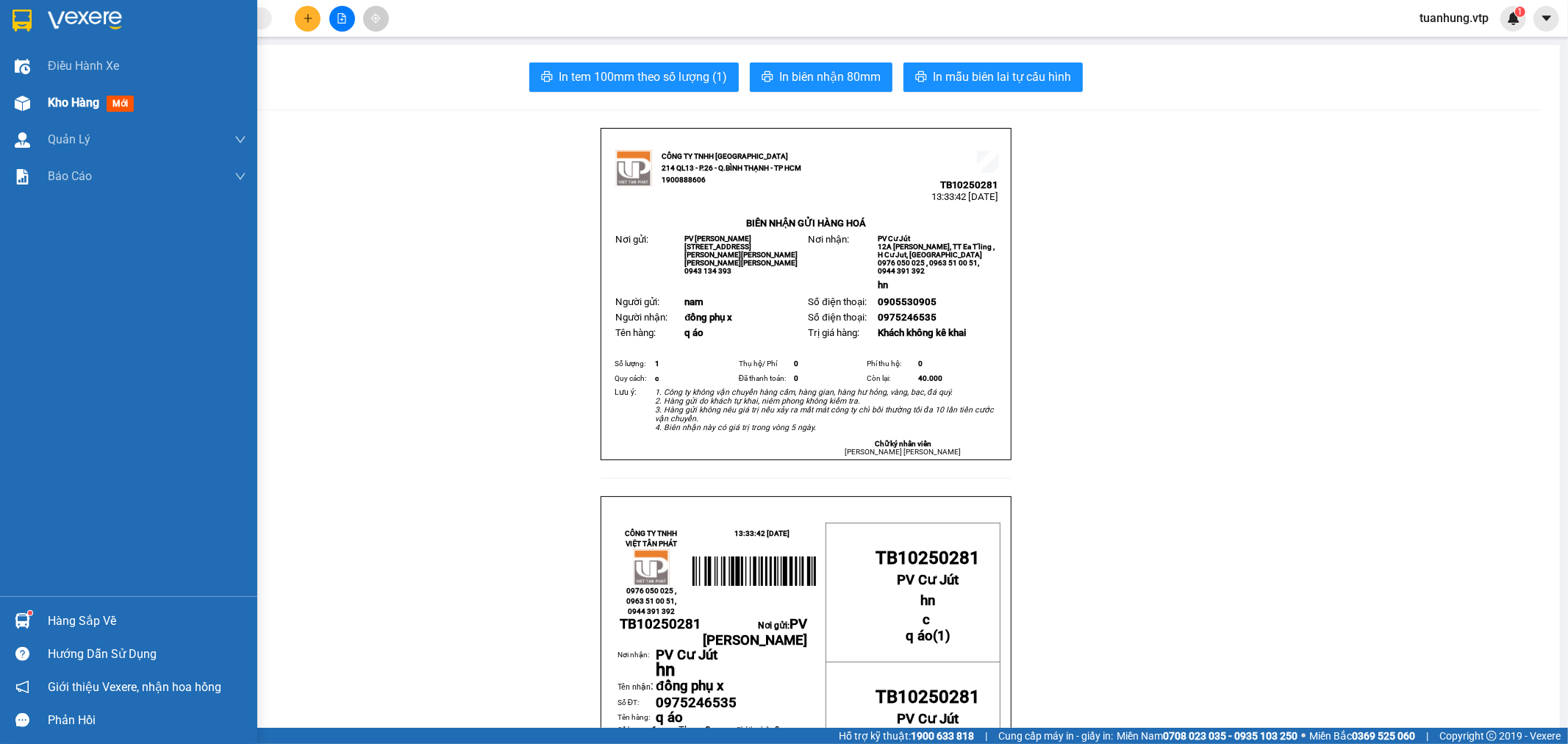
click at [47, 114] on div "Kho hàng mới" at bounding box center [146, 102] width 199 height 37
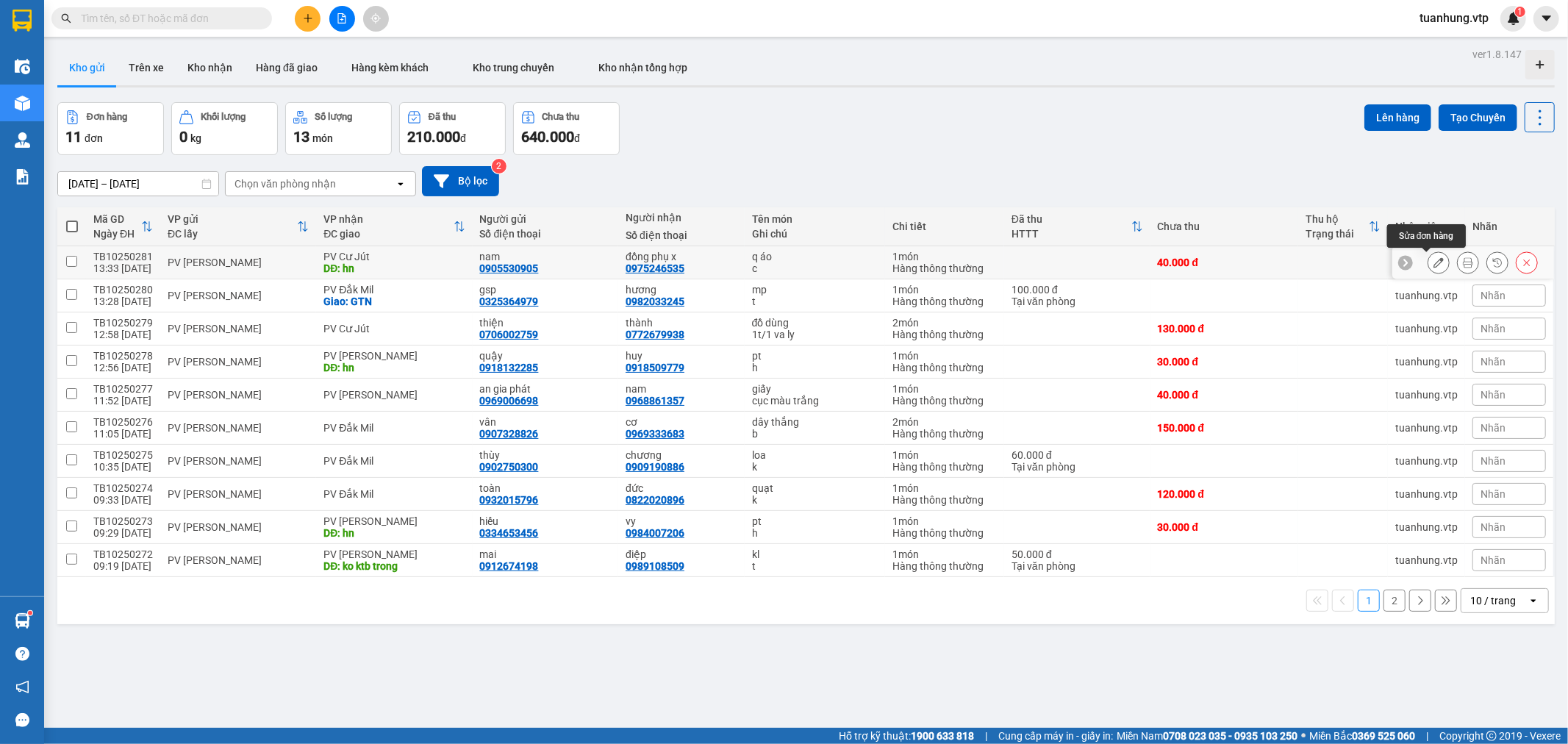
click at [1433, 258] on icon at bounding box center [1438, 262] width 10 height 10
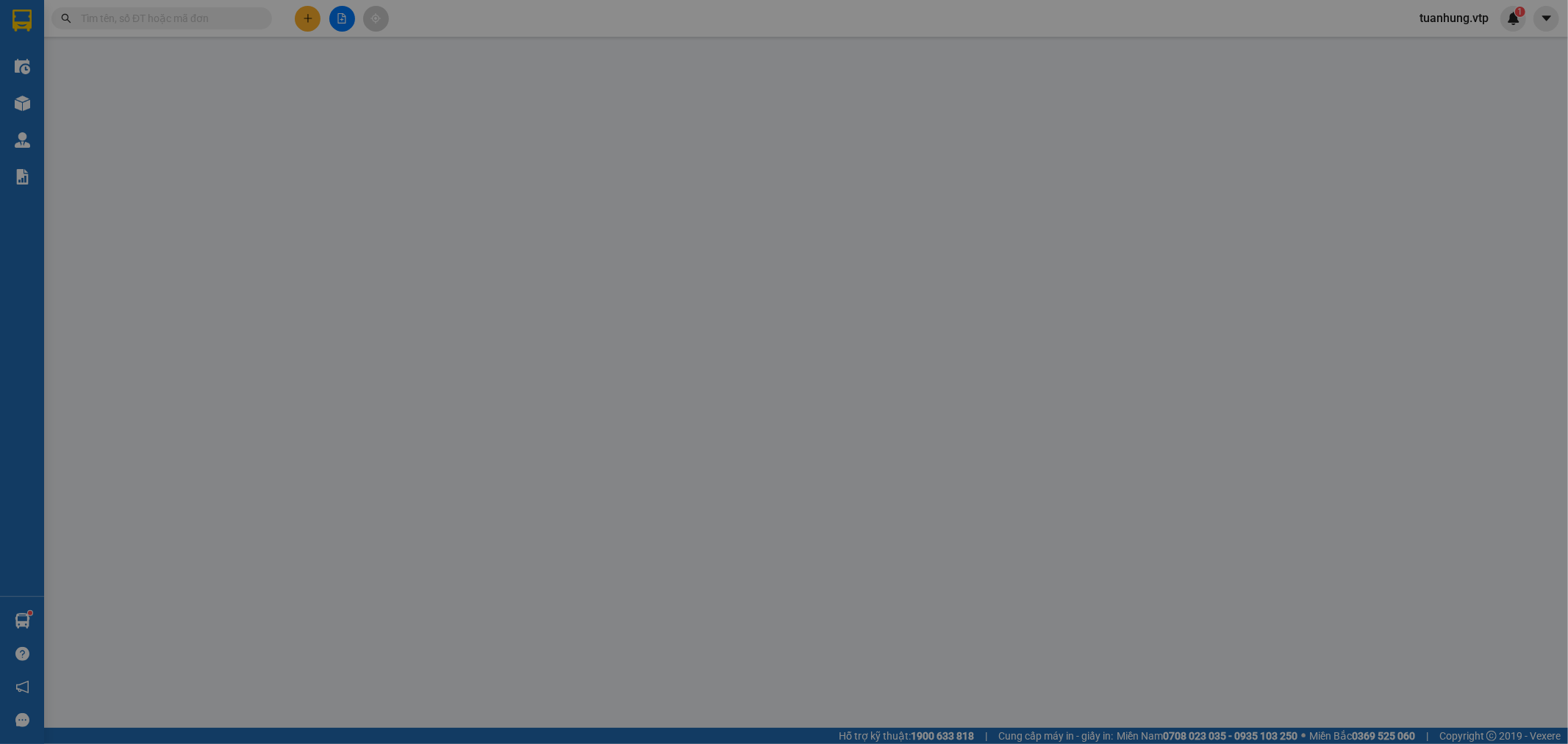
type input "0905530905"
type input "nam"
type input "0975246535"
type input "đồng phụ x"
type input "hn"
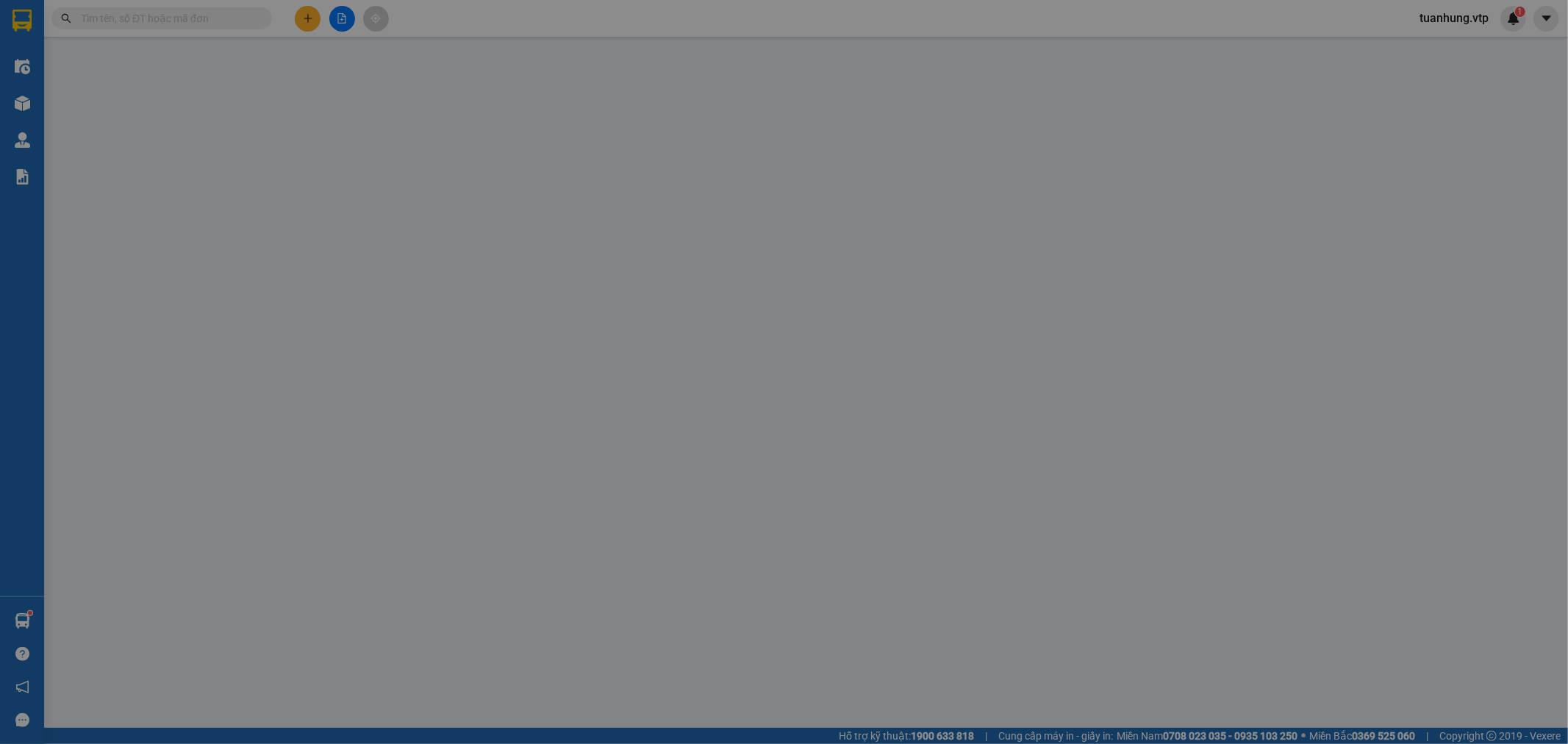
type input "0"
type input "40.000"
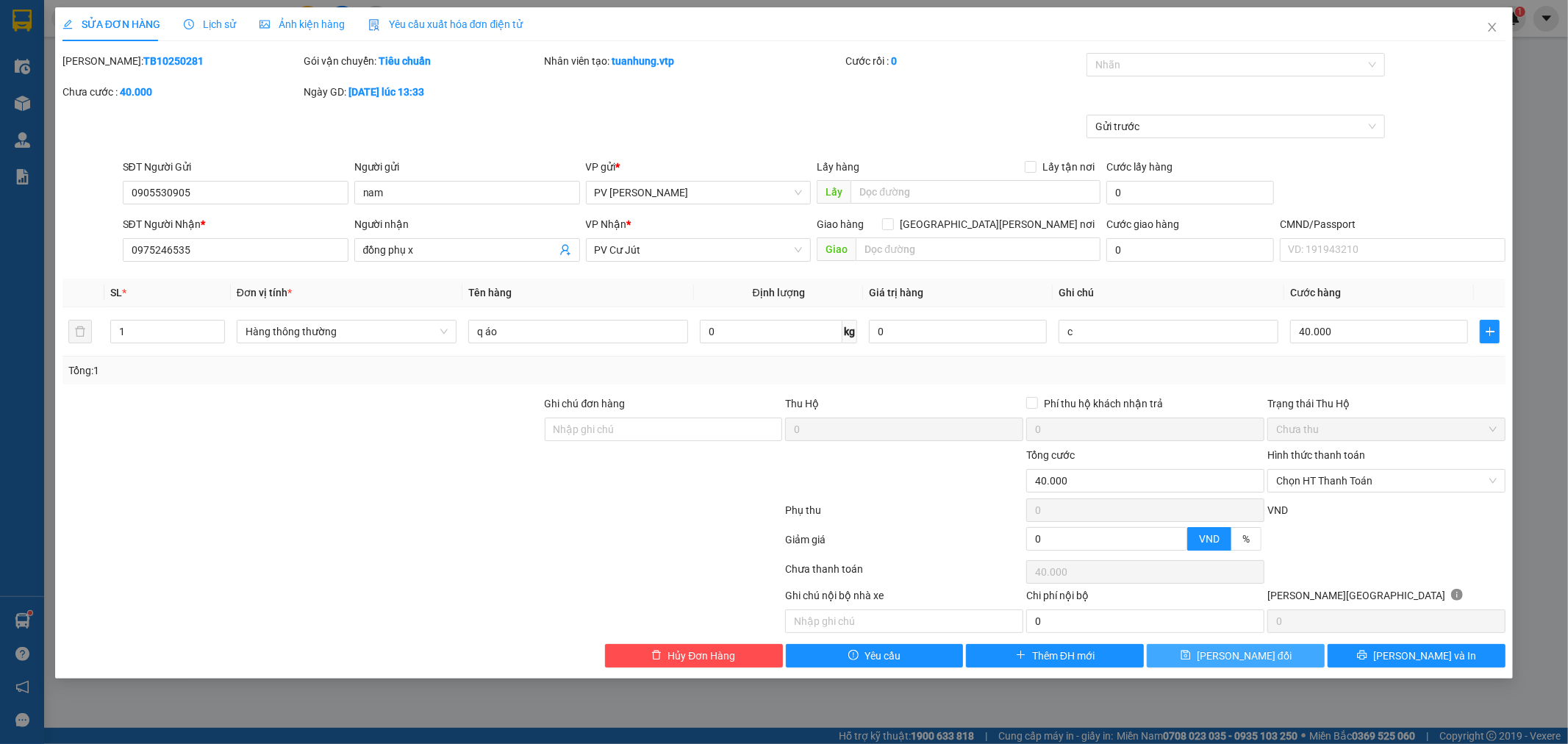
drag, startPoint x: 1229, startPoint y: 656, endPoint x: 1221, endPoint y: 651, distance: 9.4
click at [1227, 656] on span "[PERSON_NAME] đổi" at bounding box center [1245, 656] width 95 height 16
